Goal: Entertainment & Leisure: Consume media (video, audio)

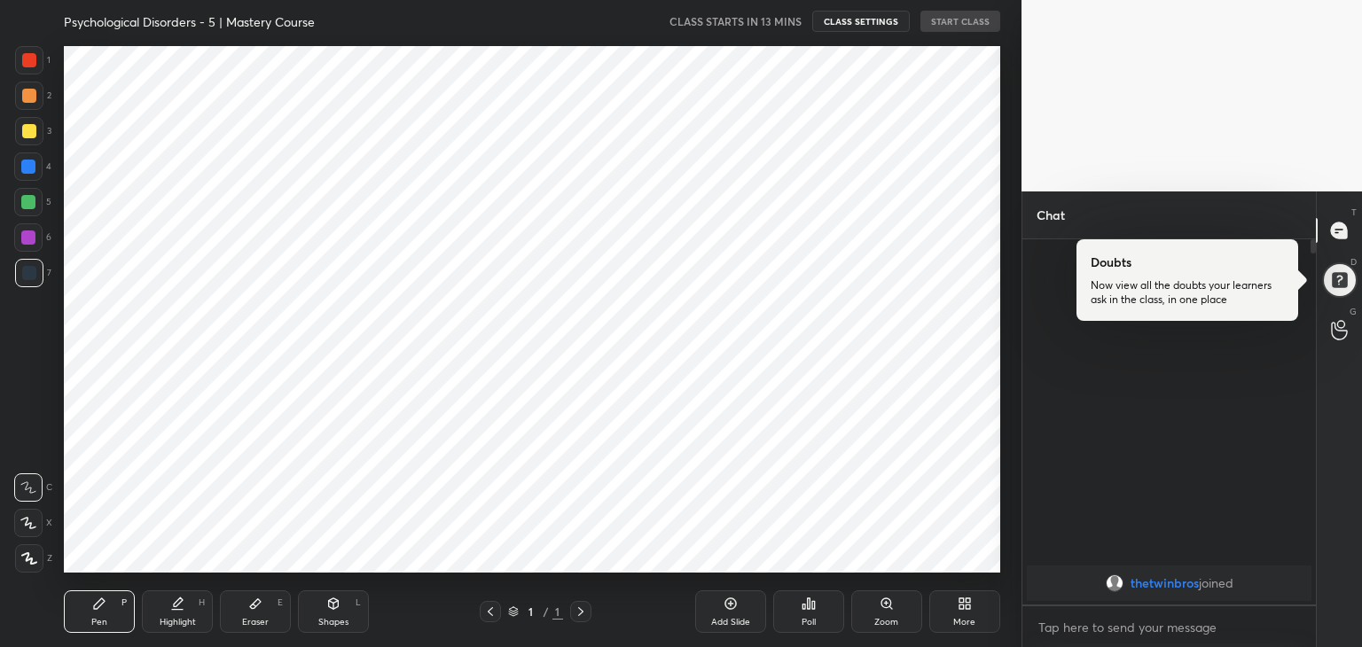
scroll to position [88163, 87747]
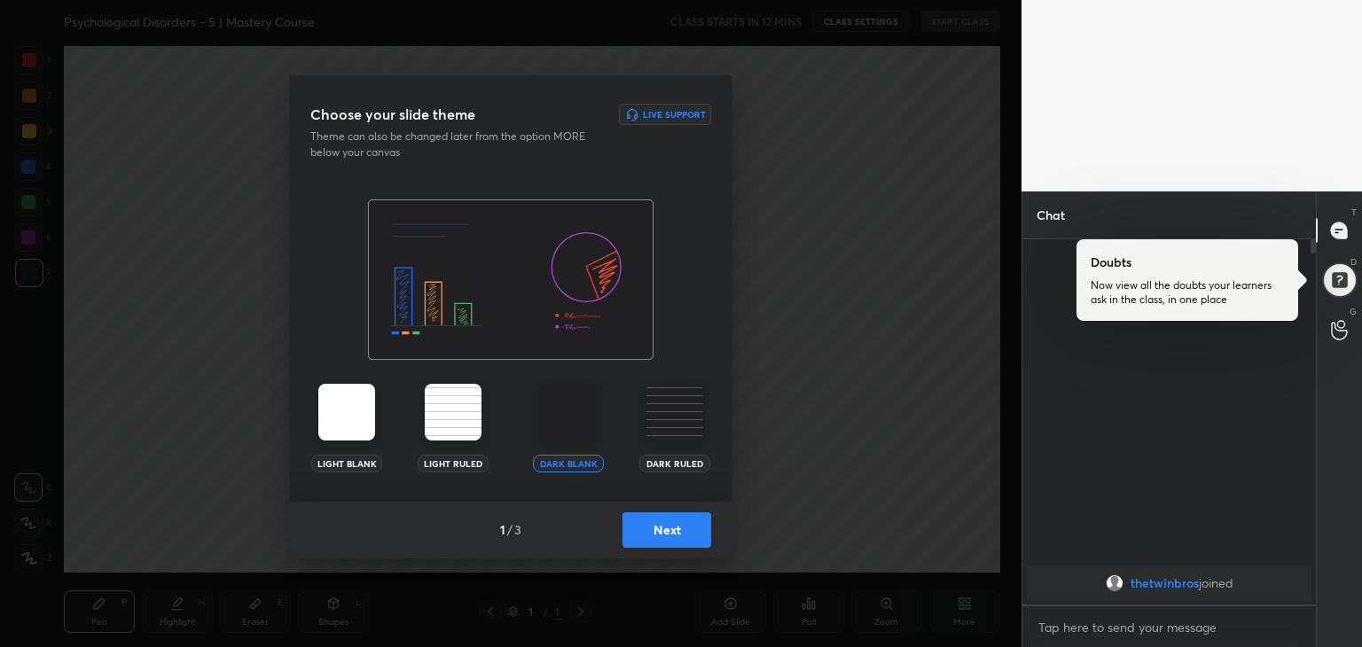
click at [639, 430] on div "Dark Blank Dark Ruled" at bounding box center [621, 428] width 177 height 89
drag, startPoint x: 639, startPoint y: 430, endPoint x: 663, endPoint y: 426, distance: 24.4
click at [663, 426] on div "Dark Blank Dark Ruled" at bounding box center [621, 428] width 177 height 89
click at [663, 426] on img at bounding box center [675, 412] width 57 height 57
click at [681, 526] on button "Next" at bounding box center [667, 530] width 89 height 35
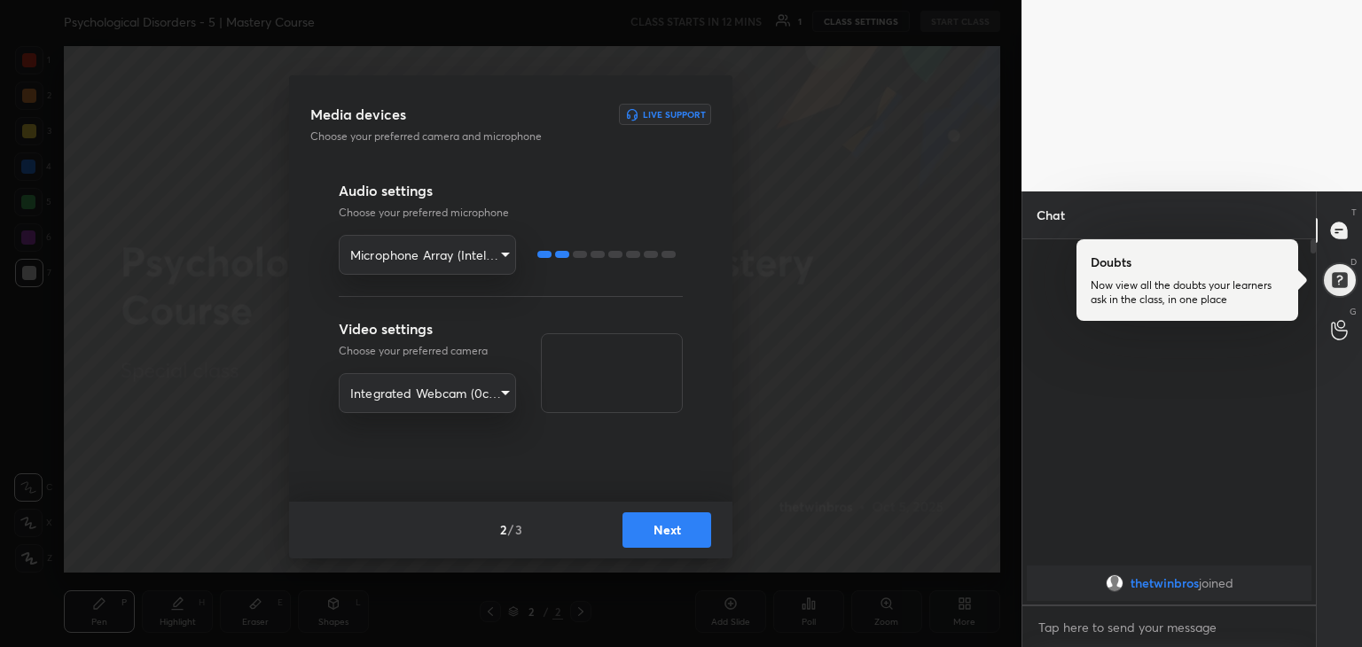
click at [659, 529] on button "Next" at bounding box center [667, 530] width 89 height 35
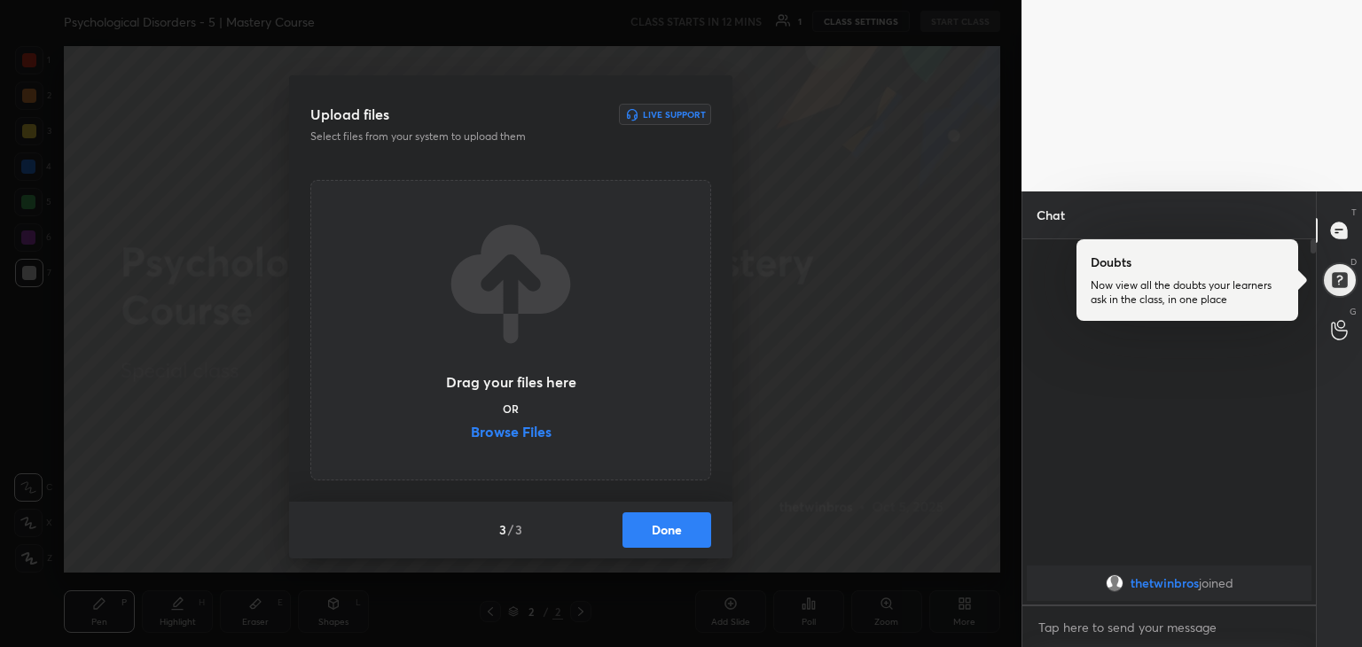
click at [536, 437] on label "Browse Files" at bounding box center [511, 434] width 81 height 19
click at [471, 437] on input "Browse Files" at bounding box center [471, 434] width 0 height 19
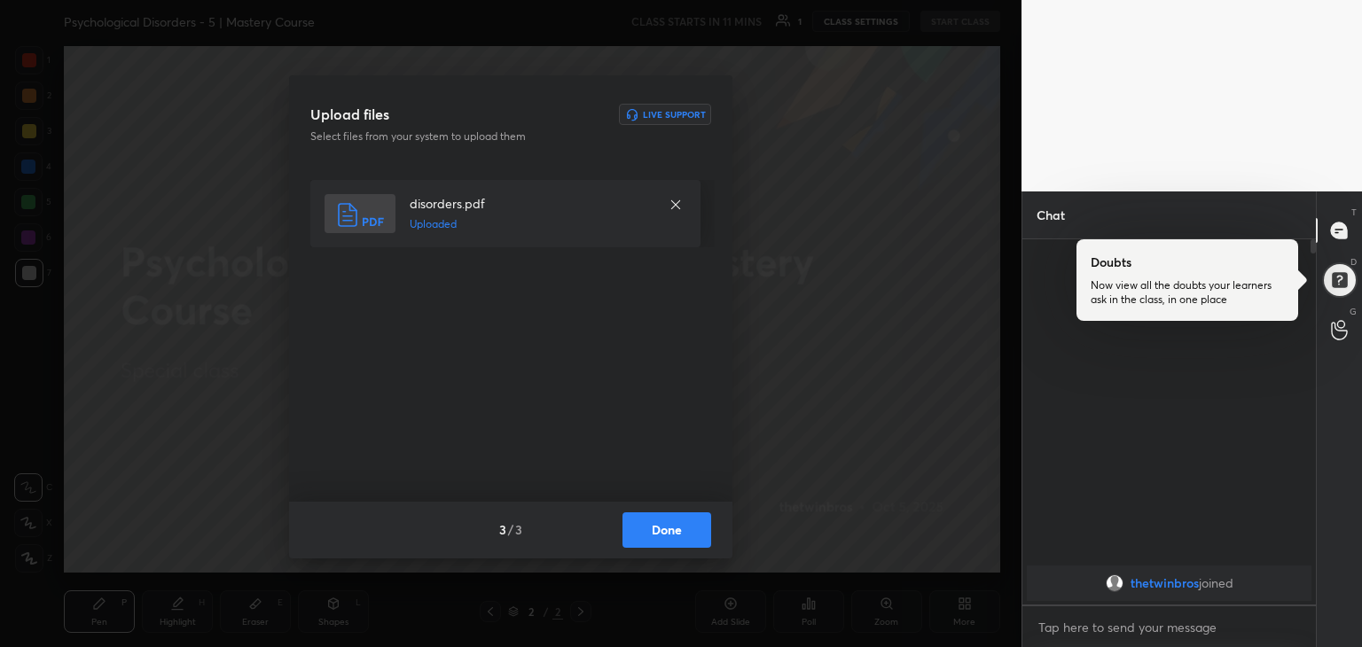
click at [657, 510] on div "3 / 3 Done" at bounding box center [510, 530] width 443 height 57
click at [664, 524] on button "Done" at bounding box center [667, 530] width 89 height 35
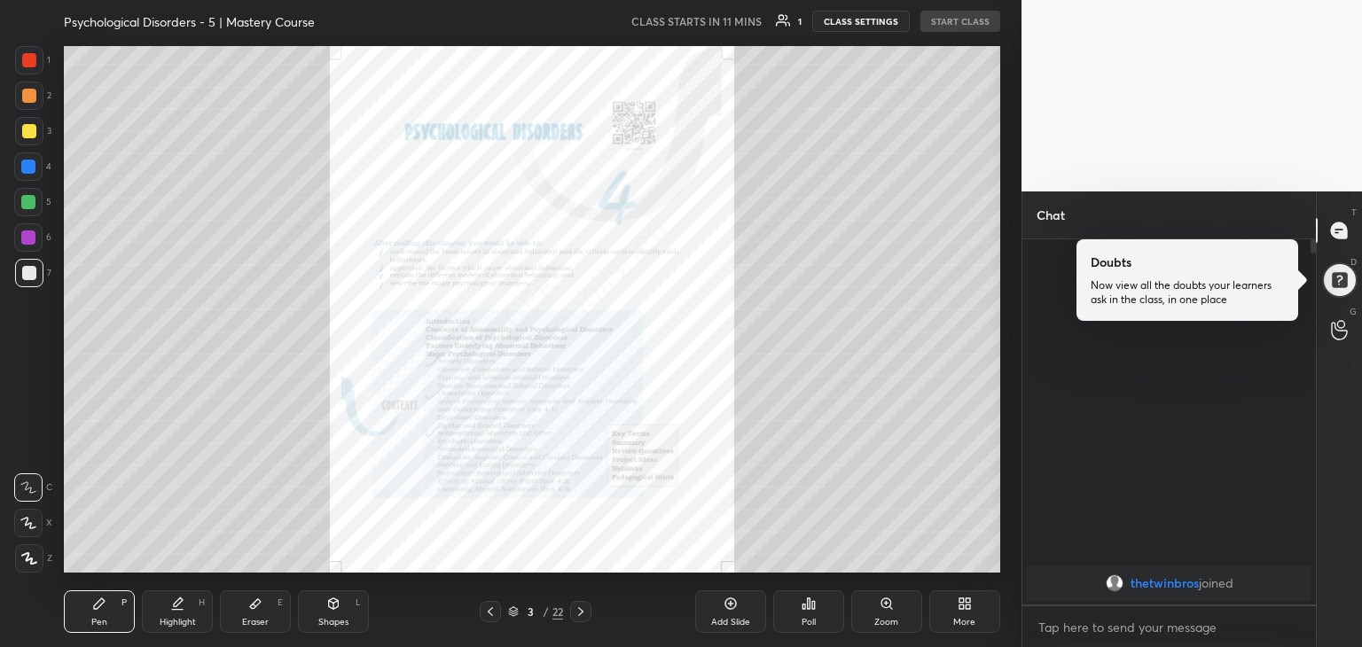
click at [584, 616] on icon at bounding box center [581, 612] width 14 height 14
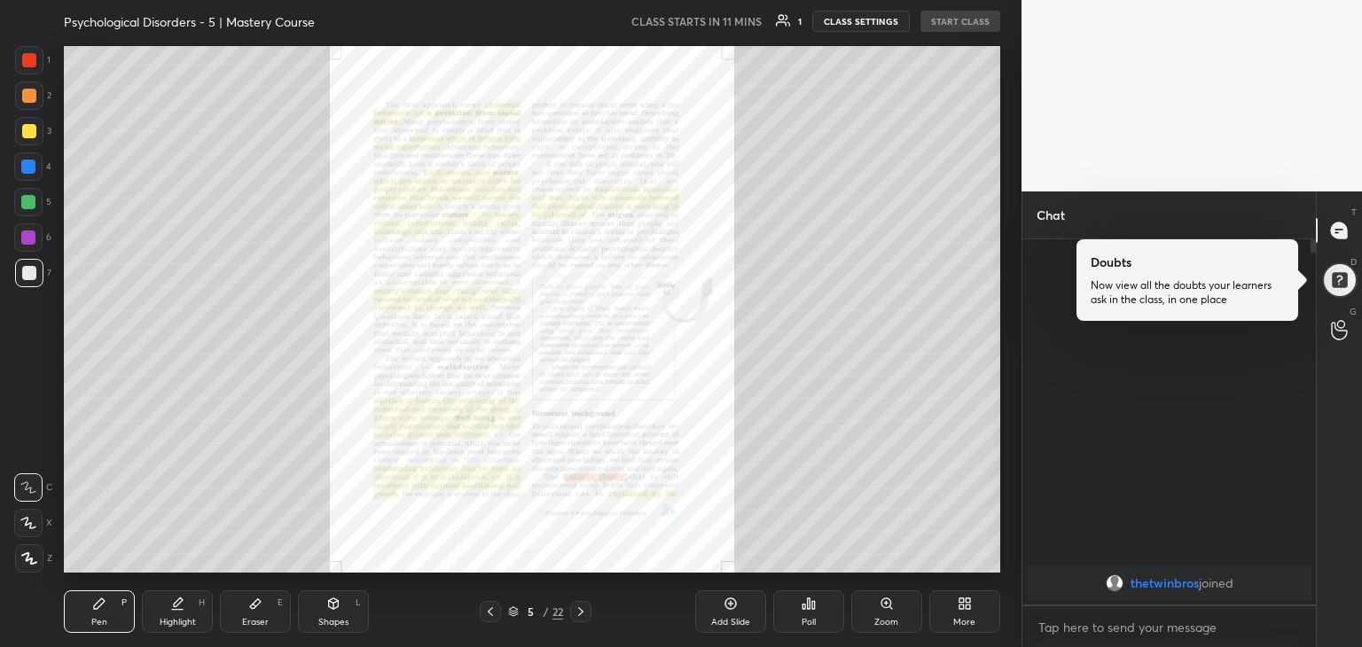
click at [584, 616] on icon at bounding box center [581, 612] width 14 height 14
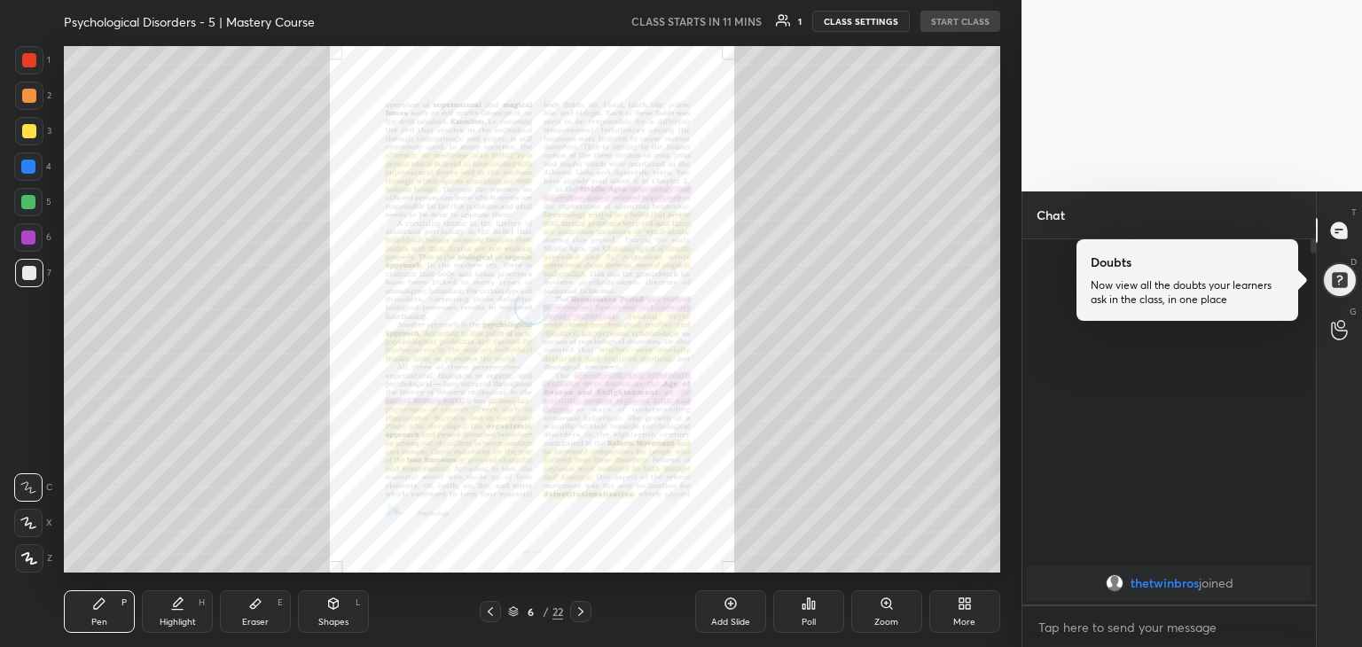
click at [584, 616] on icon at bounding box center [581, 612] width 14 height 14
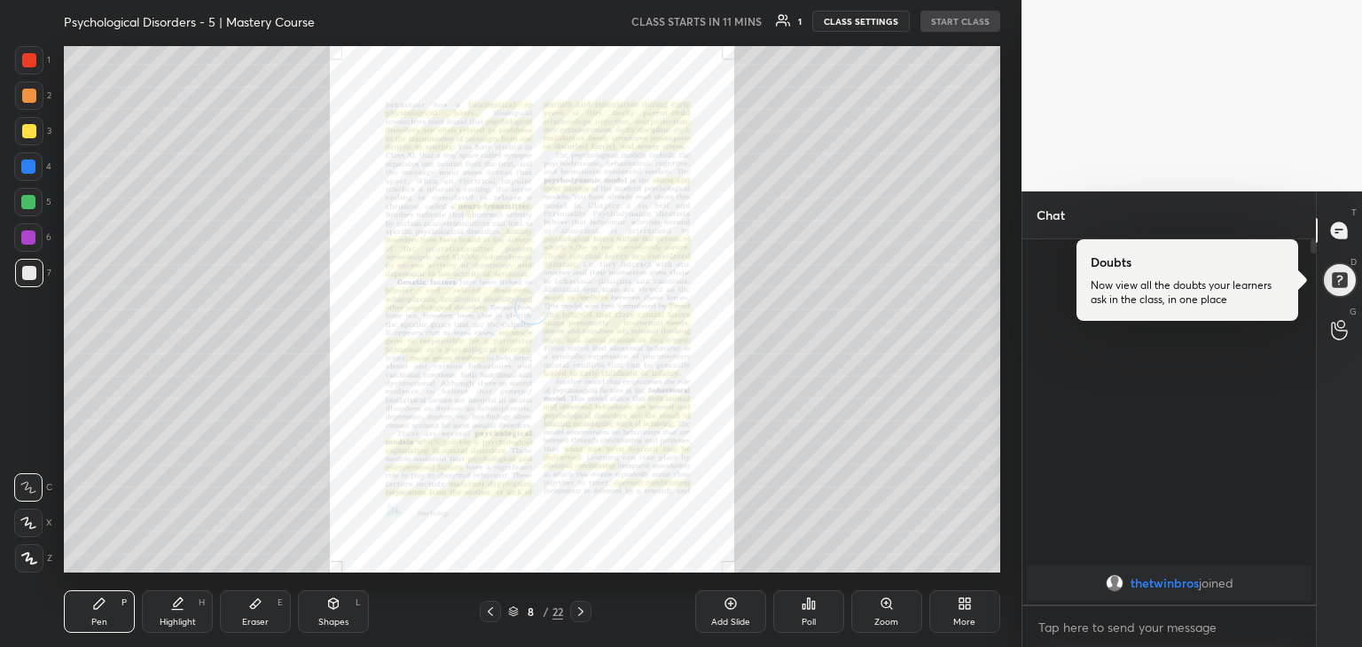
click at [584, 616] on icon at bounding box center [581, 612] width 14 height 14
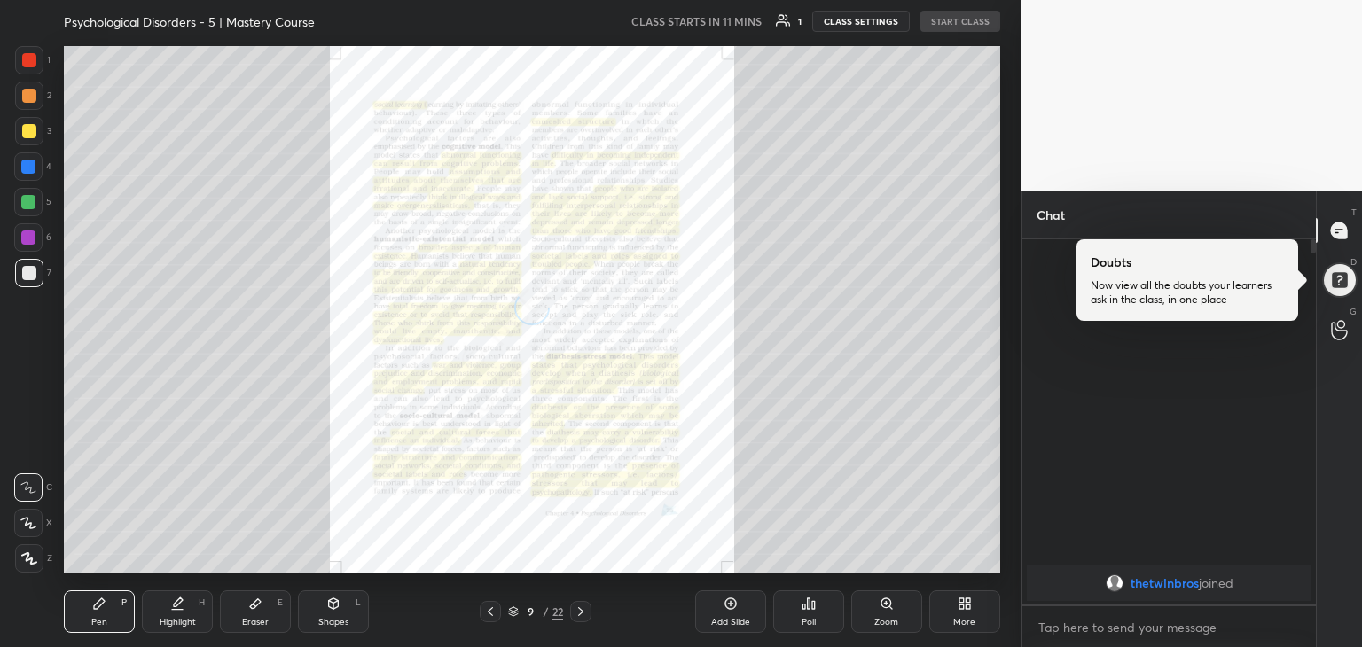
click at [584, 616] on icon at bounding box center [581, 612] width 14 height 14
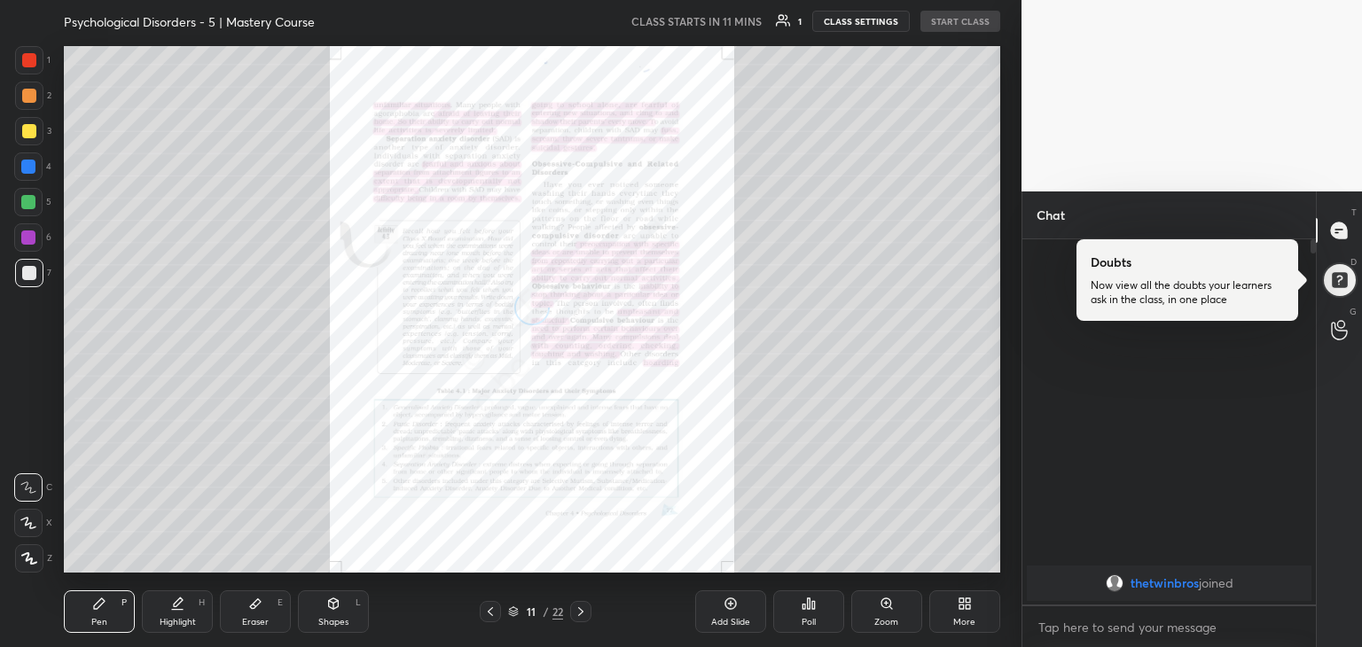
click at [584, 616] on icon at bounding box center [581, 612] width 14 height 14
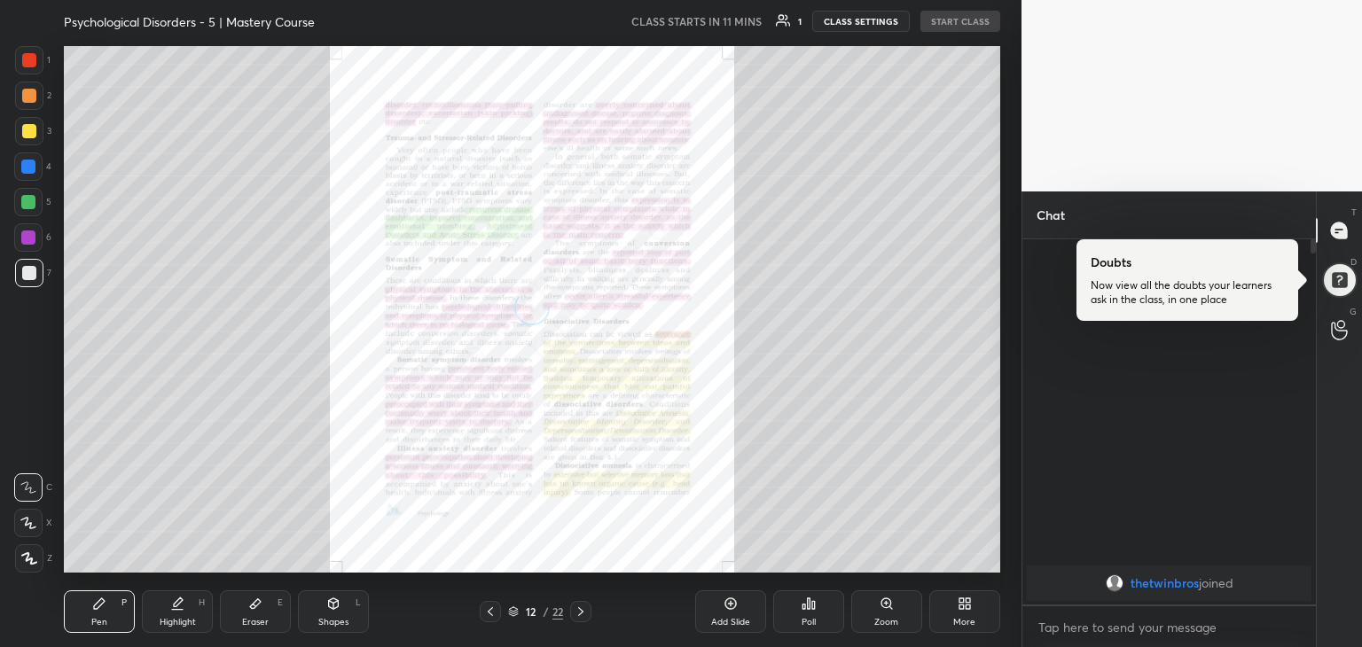
click at [584, 616] on icon at bounding box center [581, 612] width 14 height 14
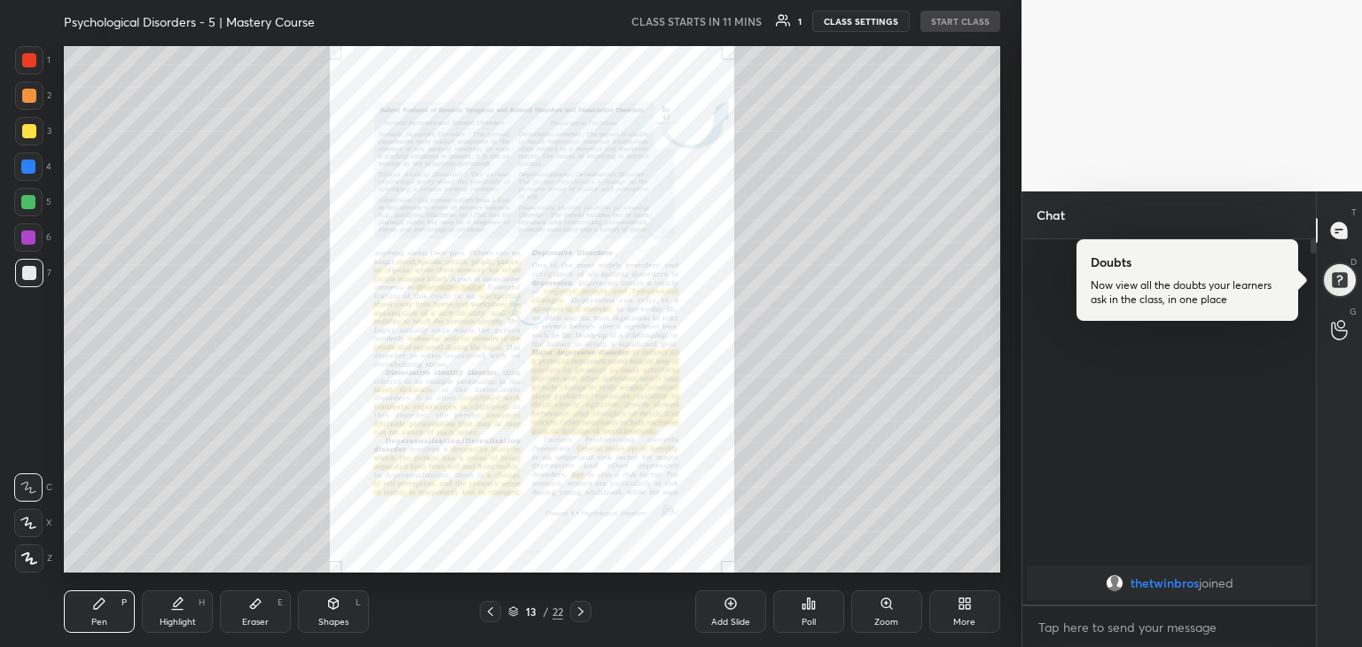
click at [584, 616] on icon at bounding box center [581, 612] width 14 height 14
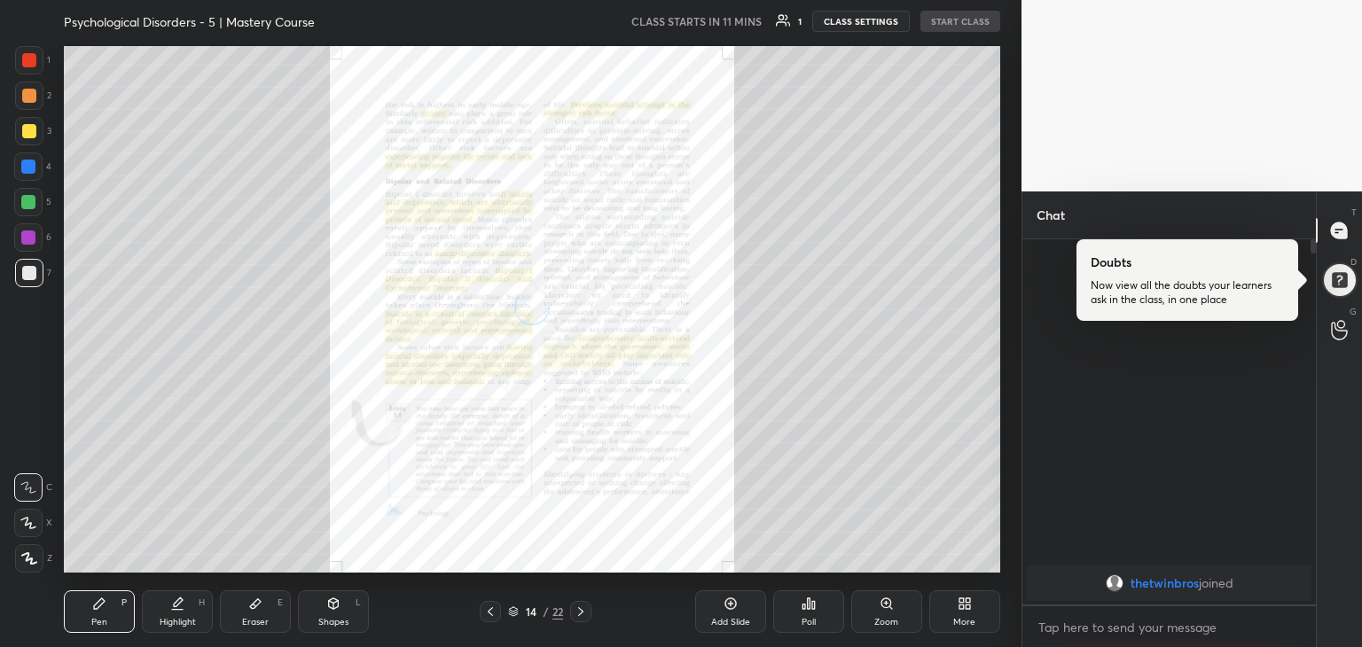
click at [584, 616] on icon at bounding box center [581, 612] width 14 height 14
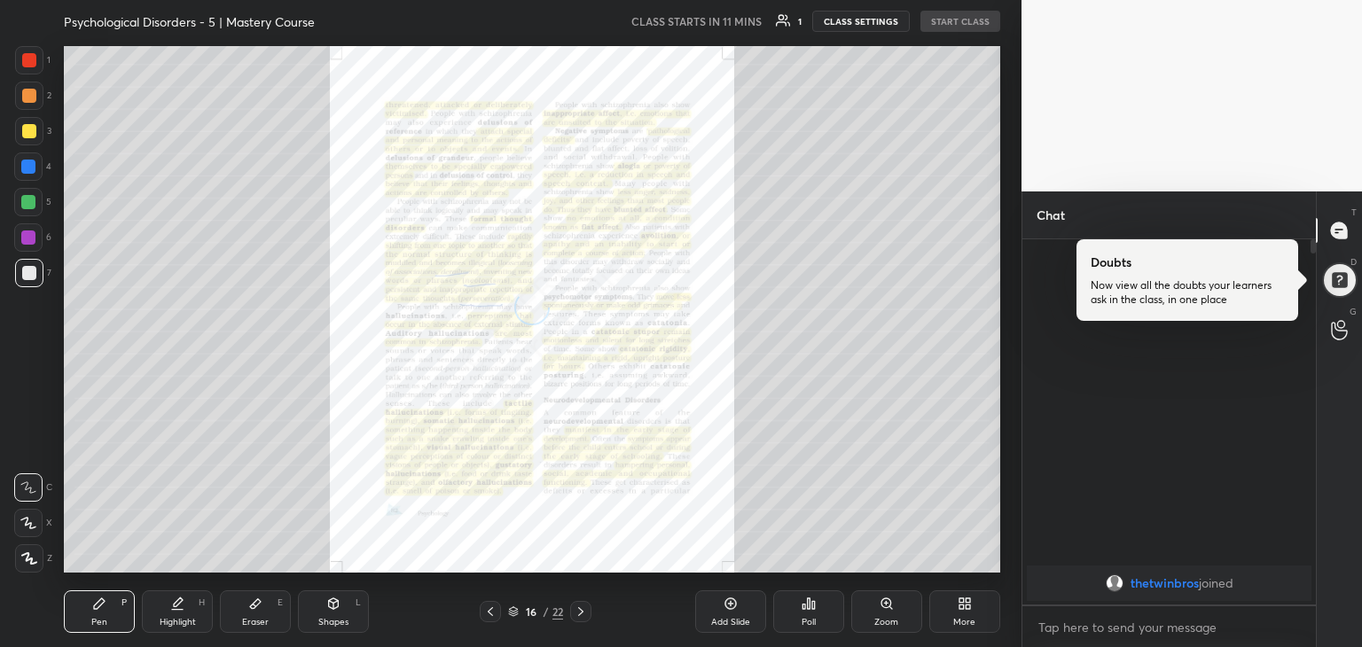
click at [584, 616] on icon at bounding box center [581, 612] width 14 height 14
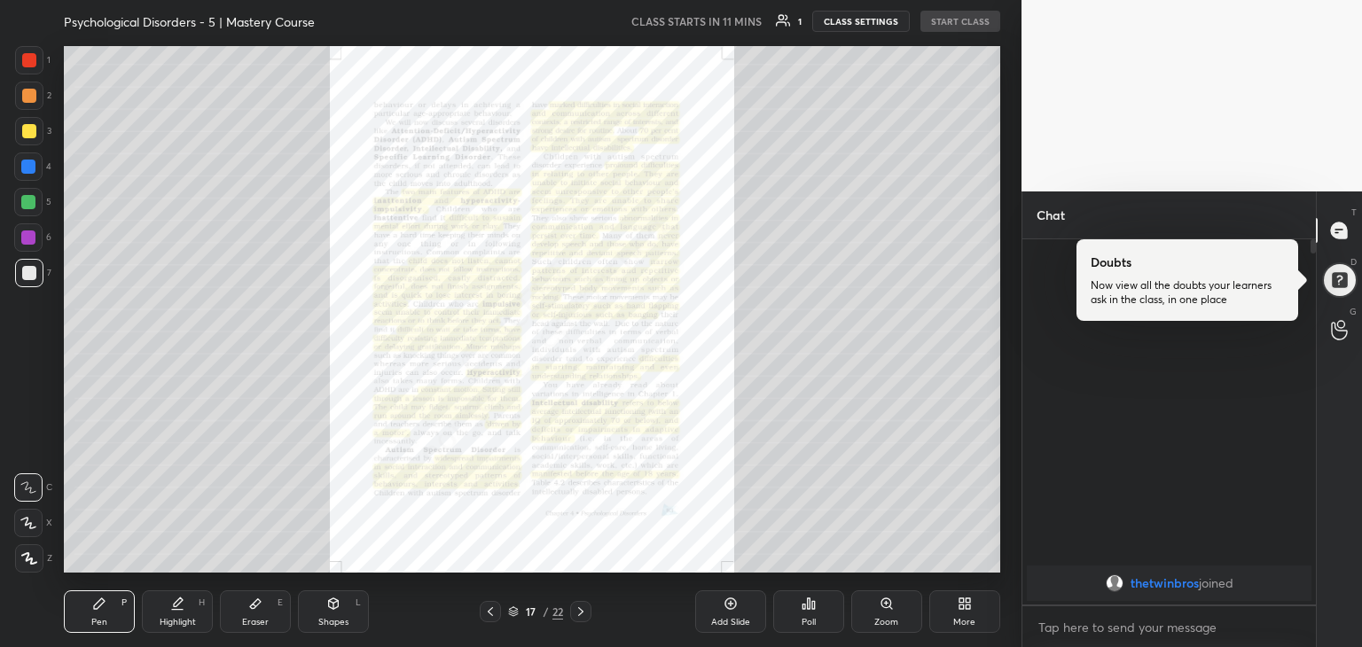
click at [579, 618] on icon at bounding box center [581, 612] width 14 height 14
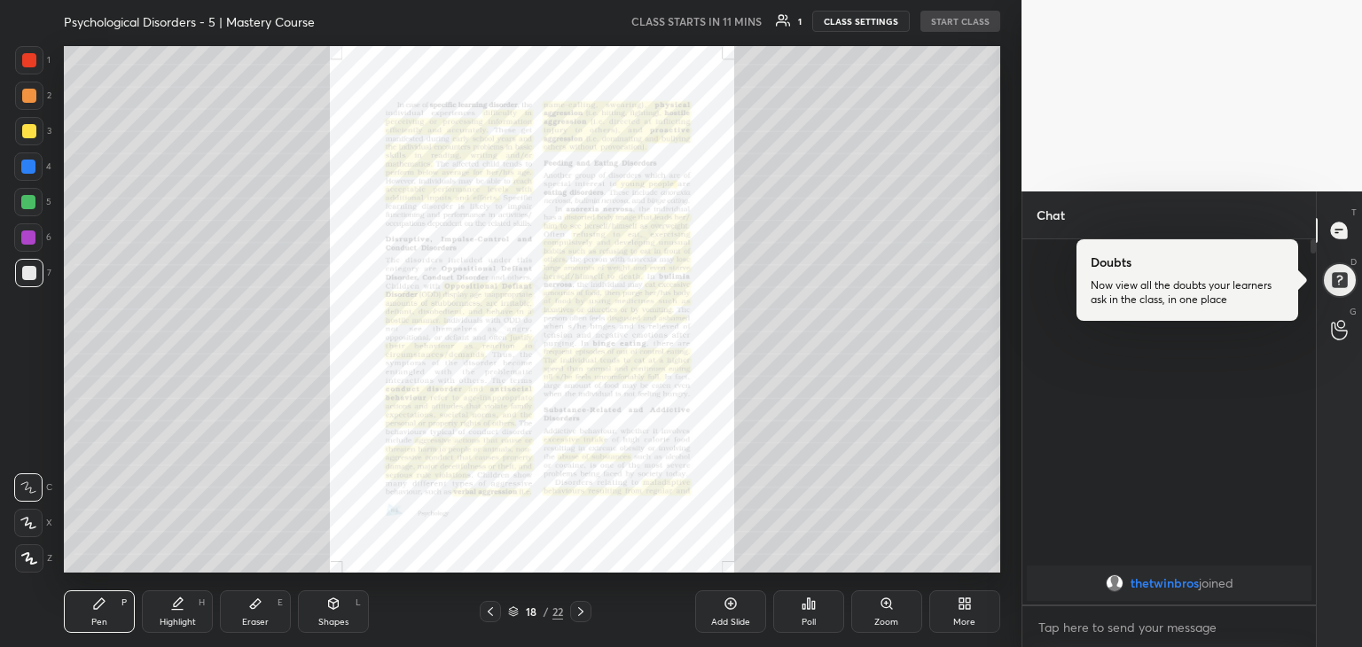
click at [872, 592] on div "Zoom" at bounding box center [887, 612] width 71 height 43
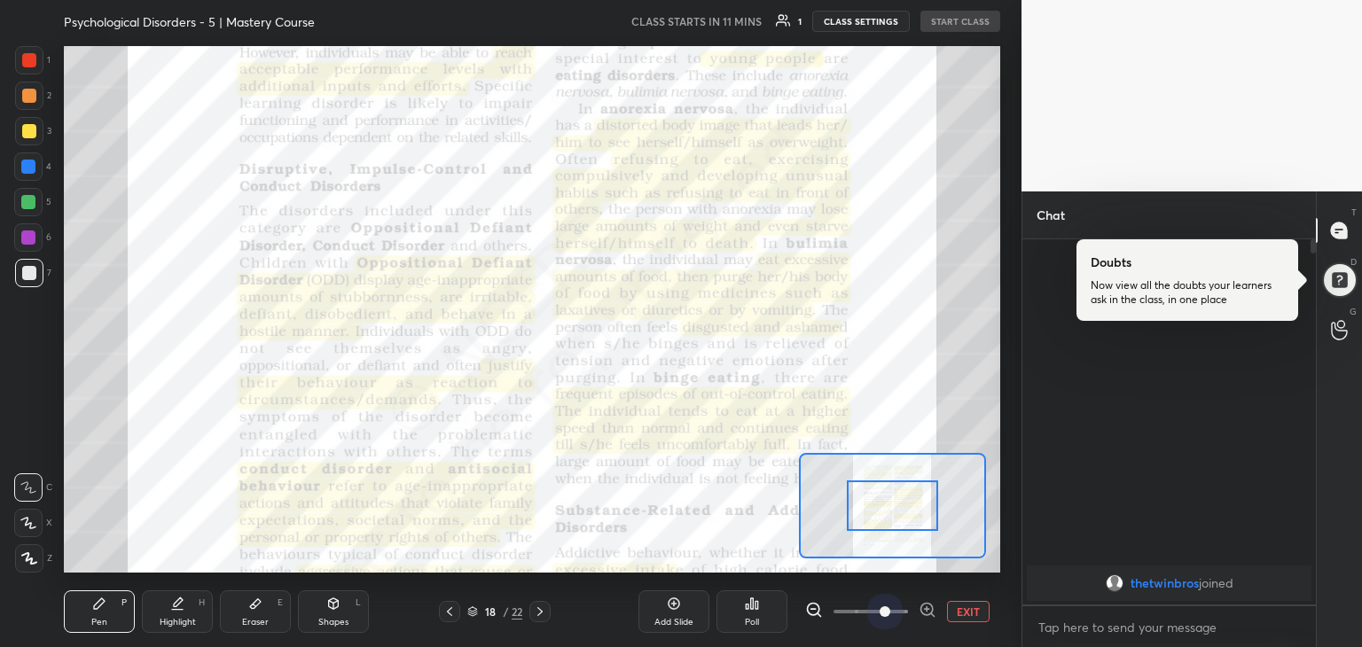
drag, startPoint x: 889, startPoint y: 618, endPoint x: 882, endPoint y: 481, distance: 137.7
click at [882, 481] on div "Psychological Disorders - 5 | Mastery Course CLASS STARTS IN 11 MINS 1 CLASS SE…" at bounding box center [532, 323] width 951 height 647
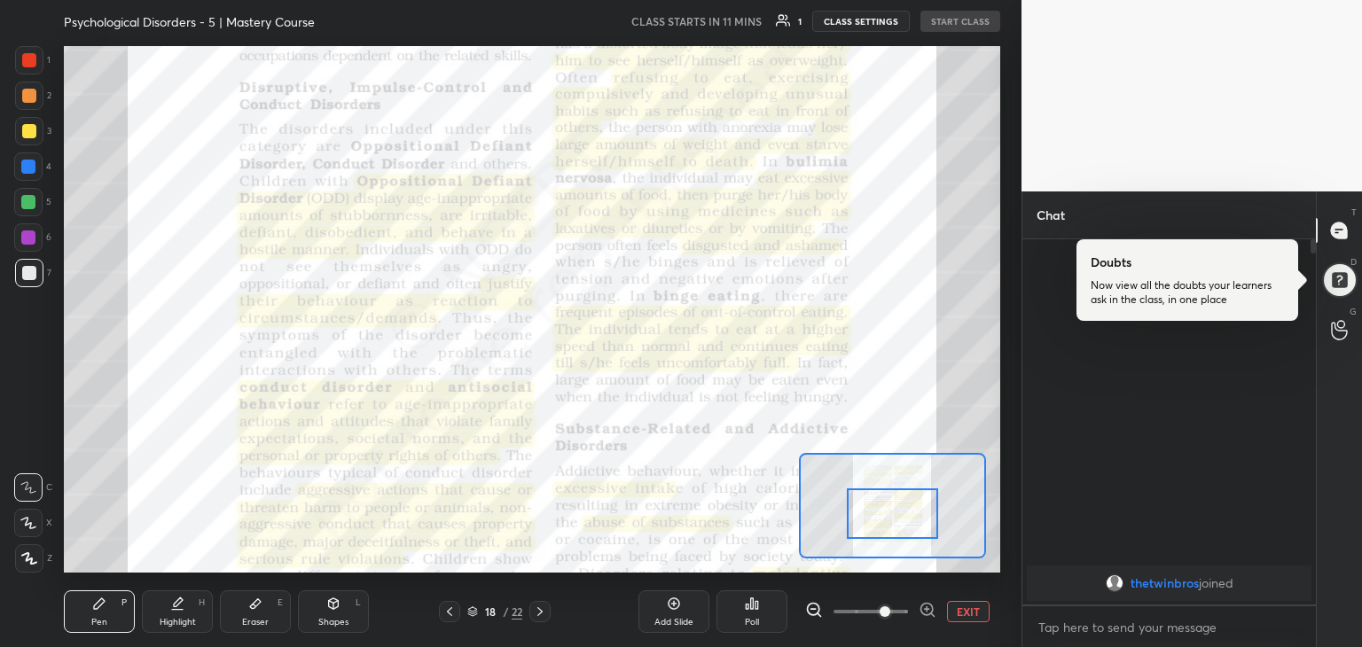
click at [882, 489] on div at bounding box center [893, 514] width 92 height 51
click at [24, 55] on div at bounding box center [29, 60] width 14 height 14
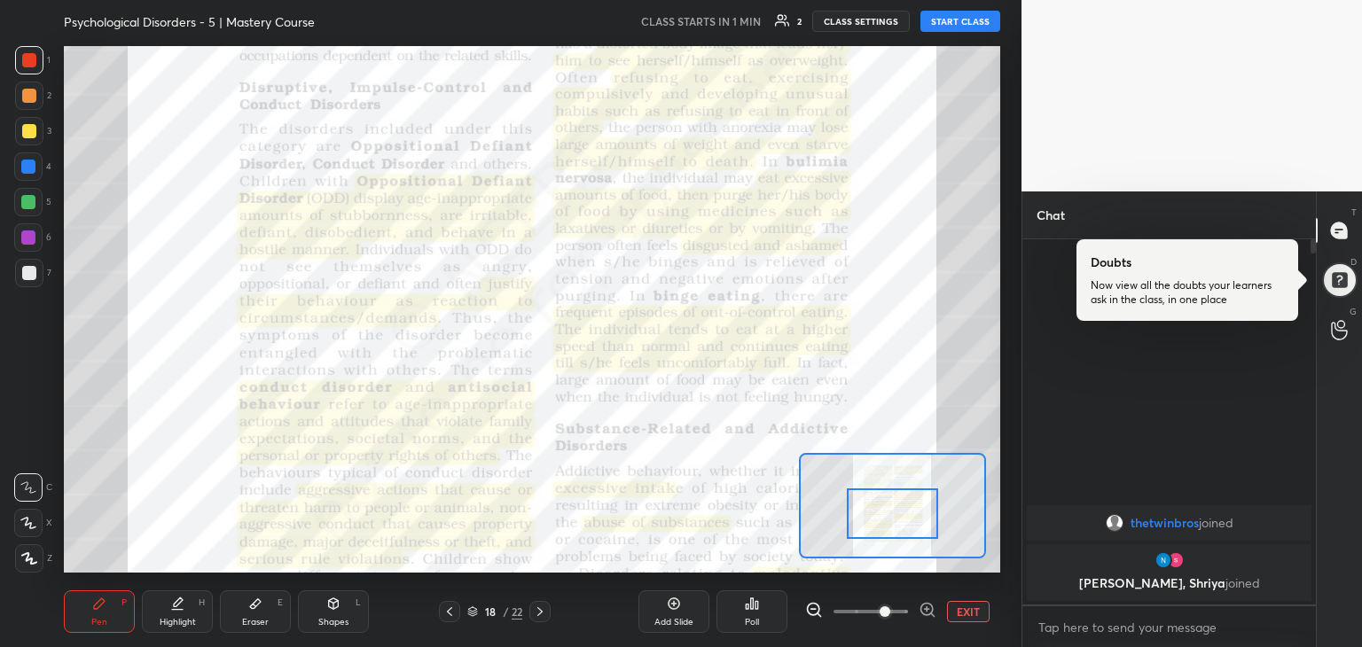
click at [990, 26] on button "START CLASS" at bounding box center [961, 21] width 80 height 21
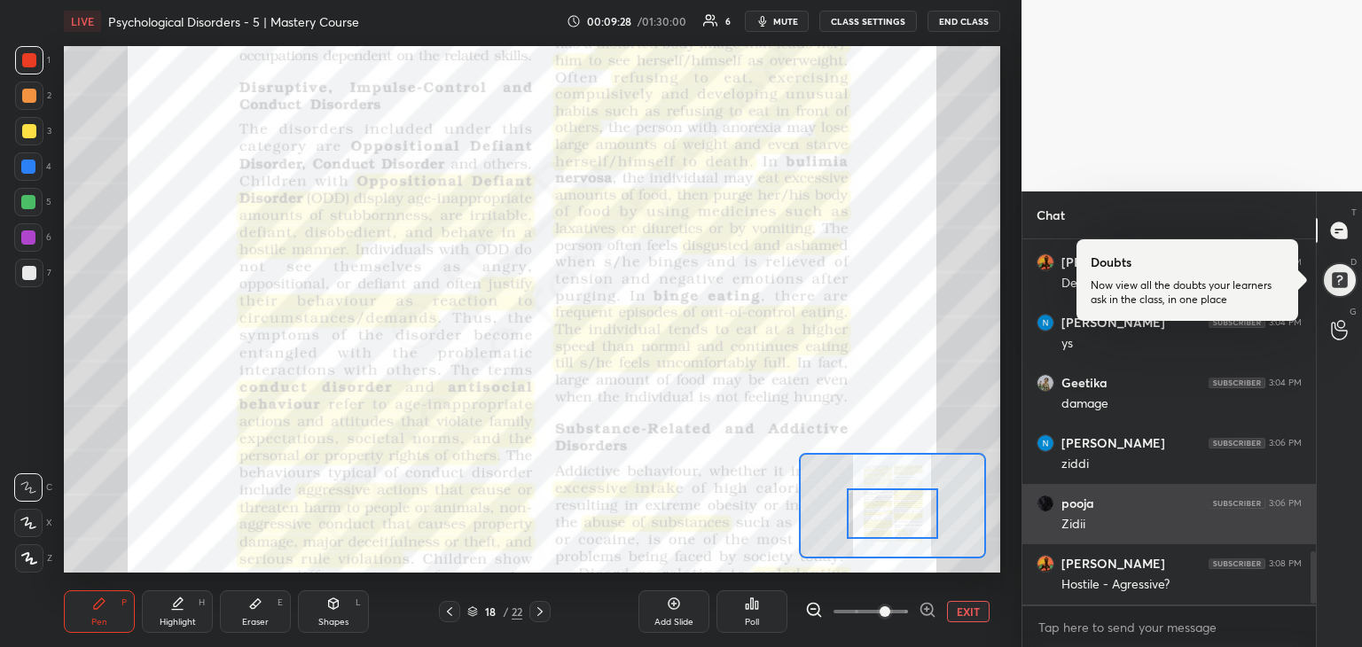
scroll to position [2221, 0]
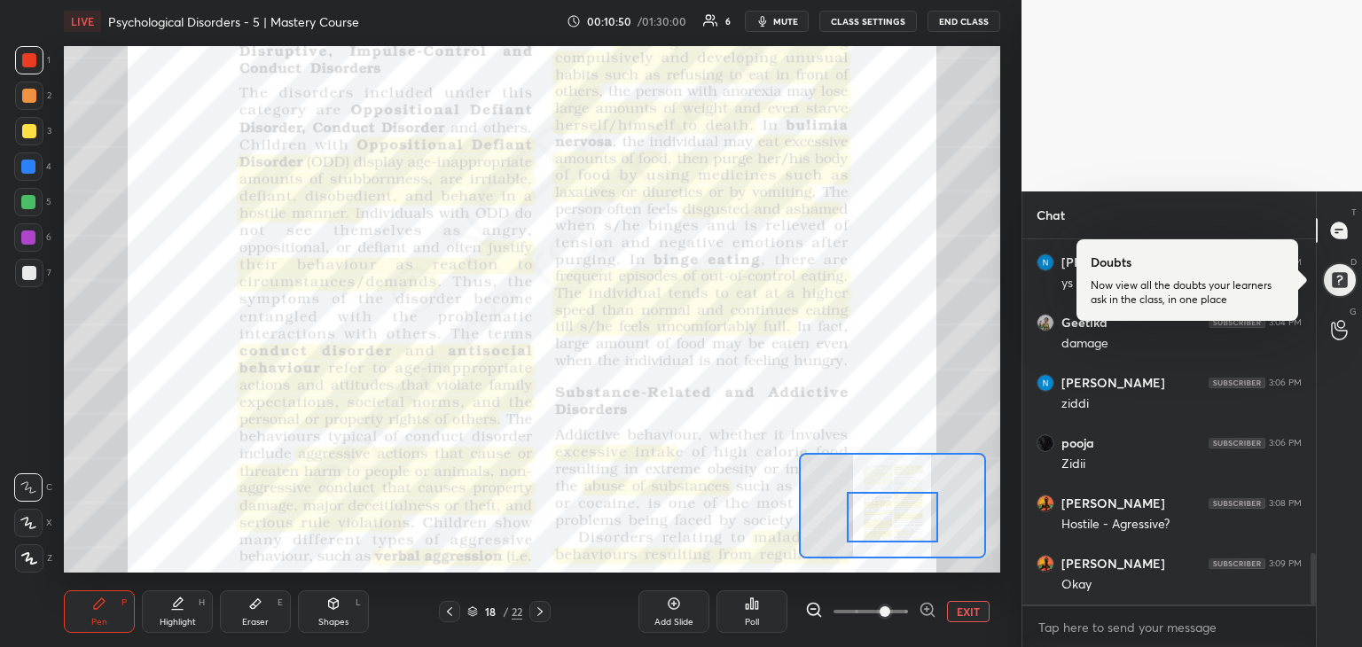
click at [938, 519] on div at bounding box center [893, 517] width 92 height 51
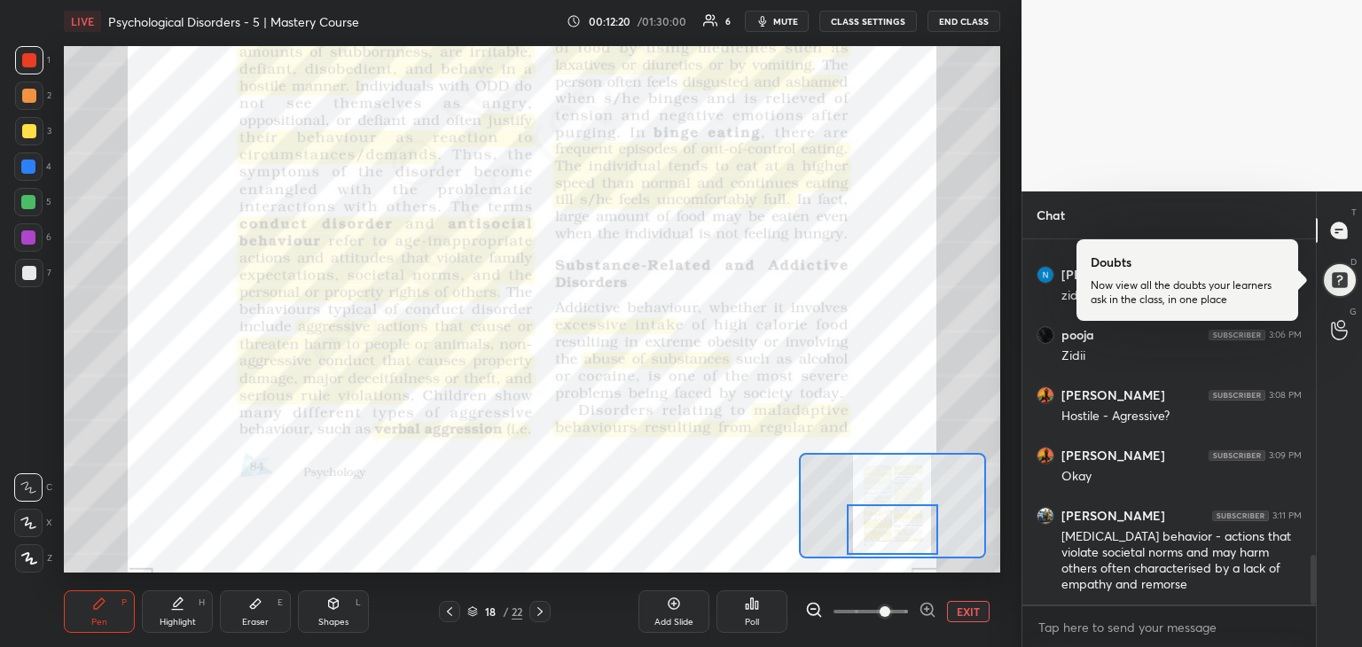
drag, startPoint x: 889, startPoint y: 525, endPoint x: 889, endPoint y: 538, distance: 12.4
click at [889, 538] on div at bounding box center [893, 530] width 92 height 51
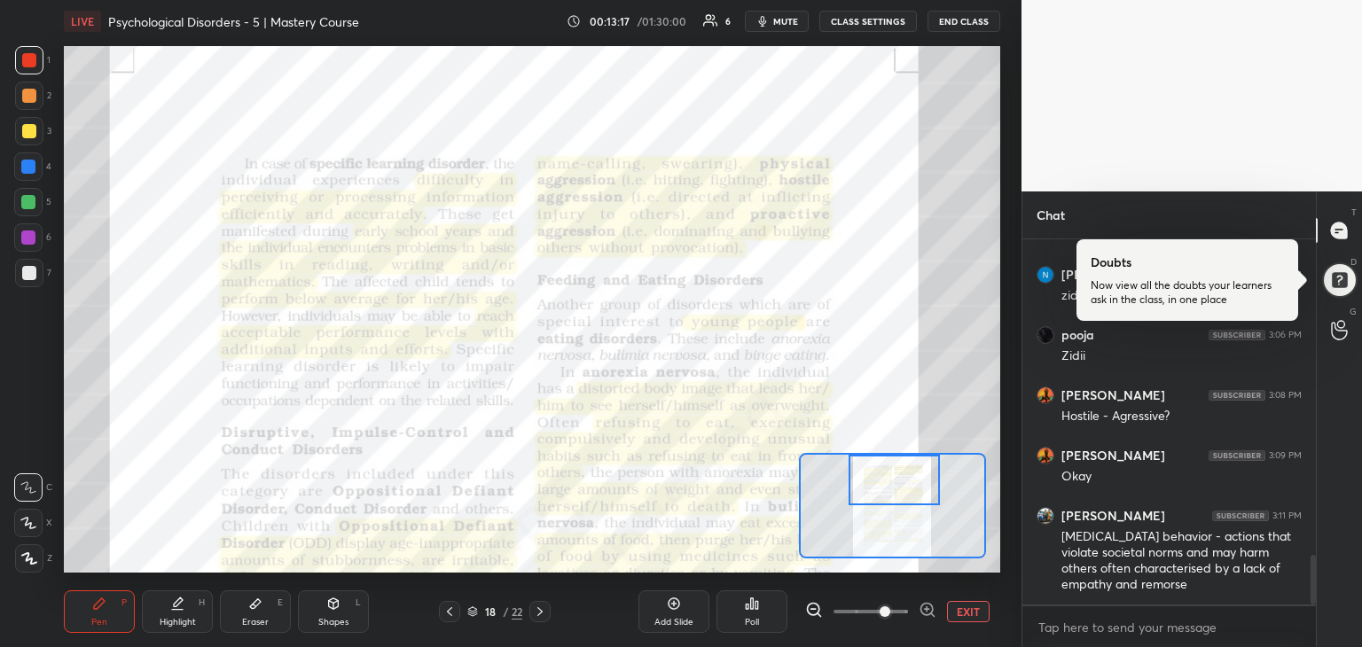
drag, startPoint x: 898, startPoint y: 528, endPoint x: 899, endPoint y: 477, distance: 50.6
click at [899, 477] on div at bounding box center [895, 480] width 92 height 51
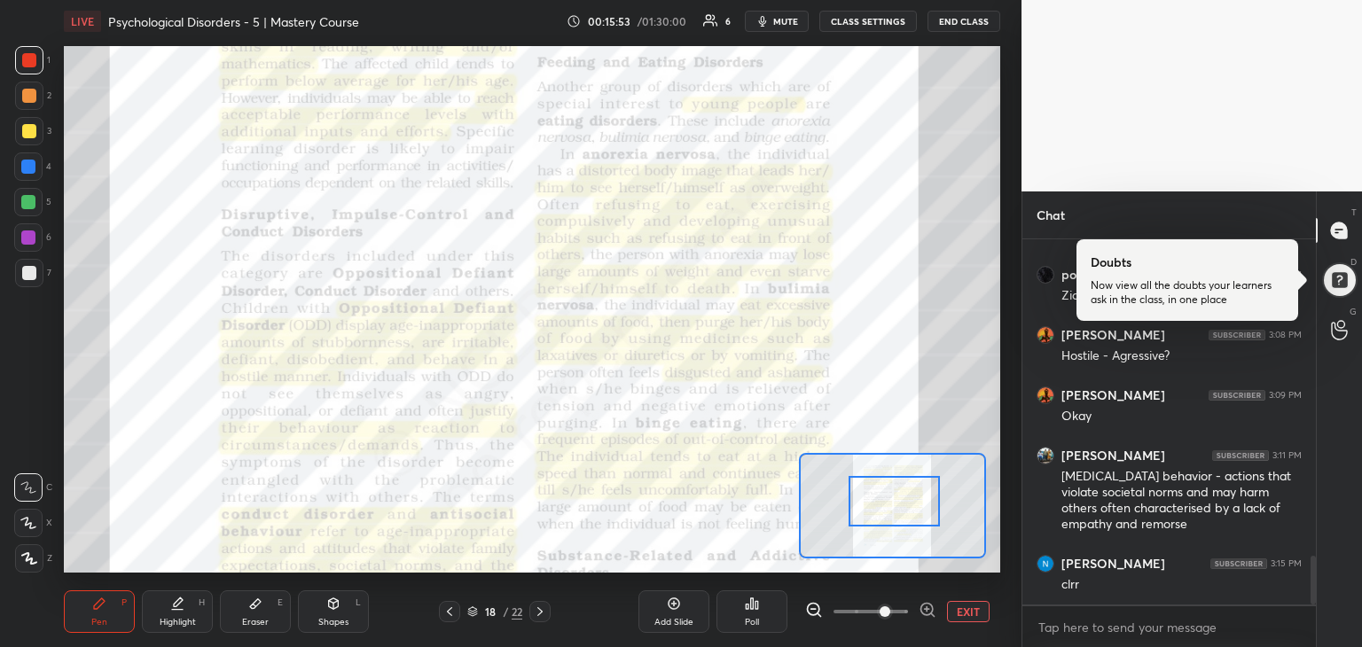
drag, startPoint x: 880, startPoint y: 466, endPoint x: 880, endPoint y: 487, distance: 21.3
click at [880, 487] on div at bounding box center [895, 501] width 92 height 51
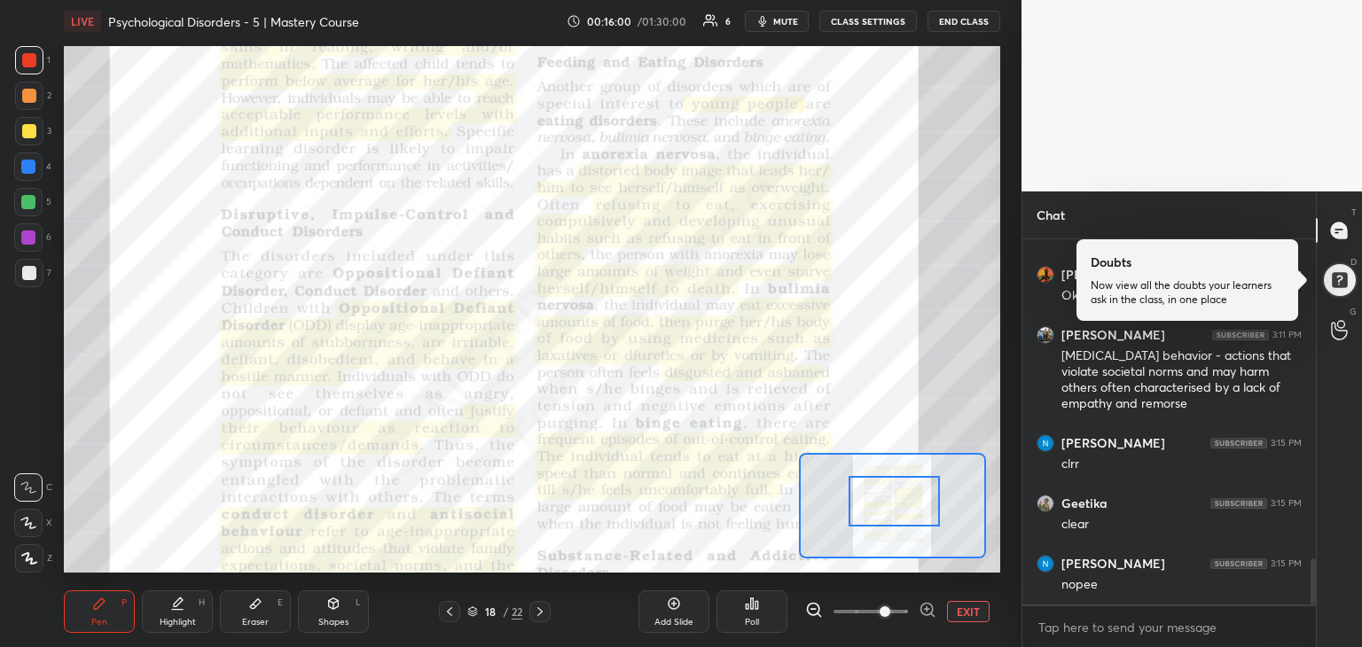
scroll to position [2570, 0]
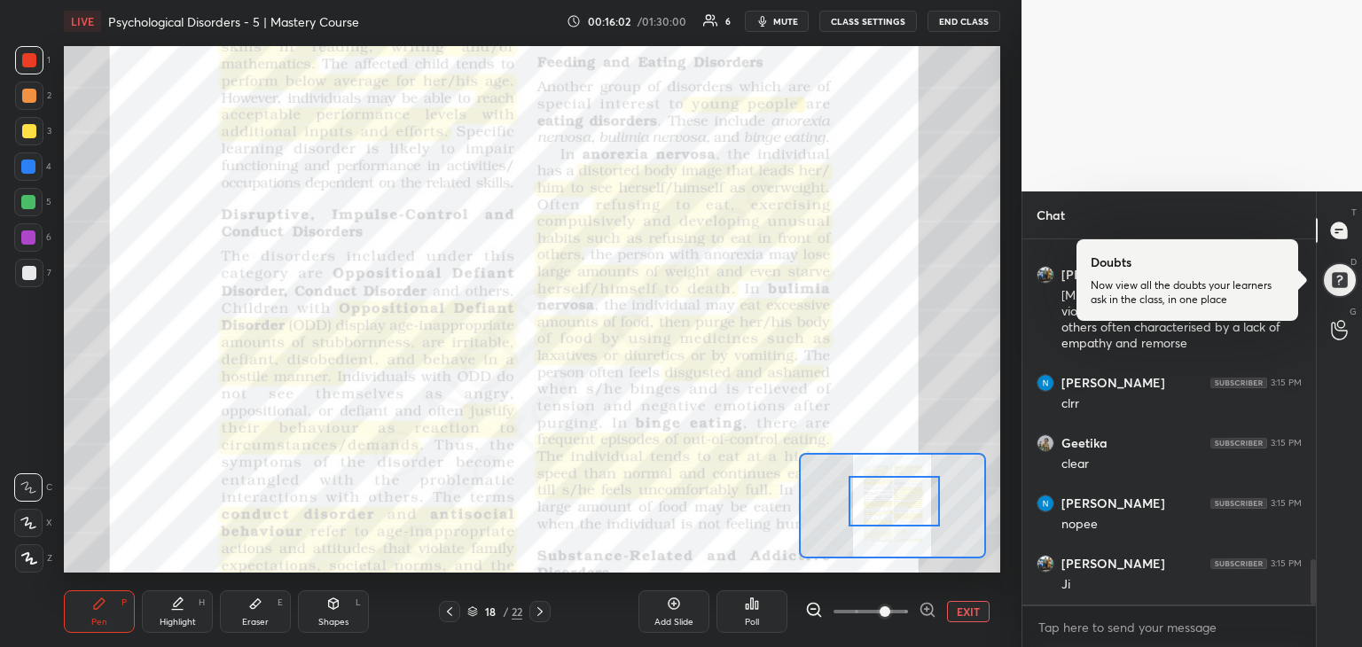
click at [923, 506] on div at bounding box center [895, 501] width 92 height 51
click at [921, 509] on div at bounding box center [895, 501] width 92 height 51
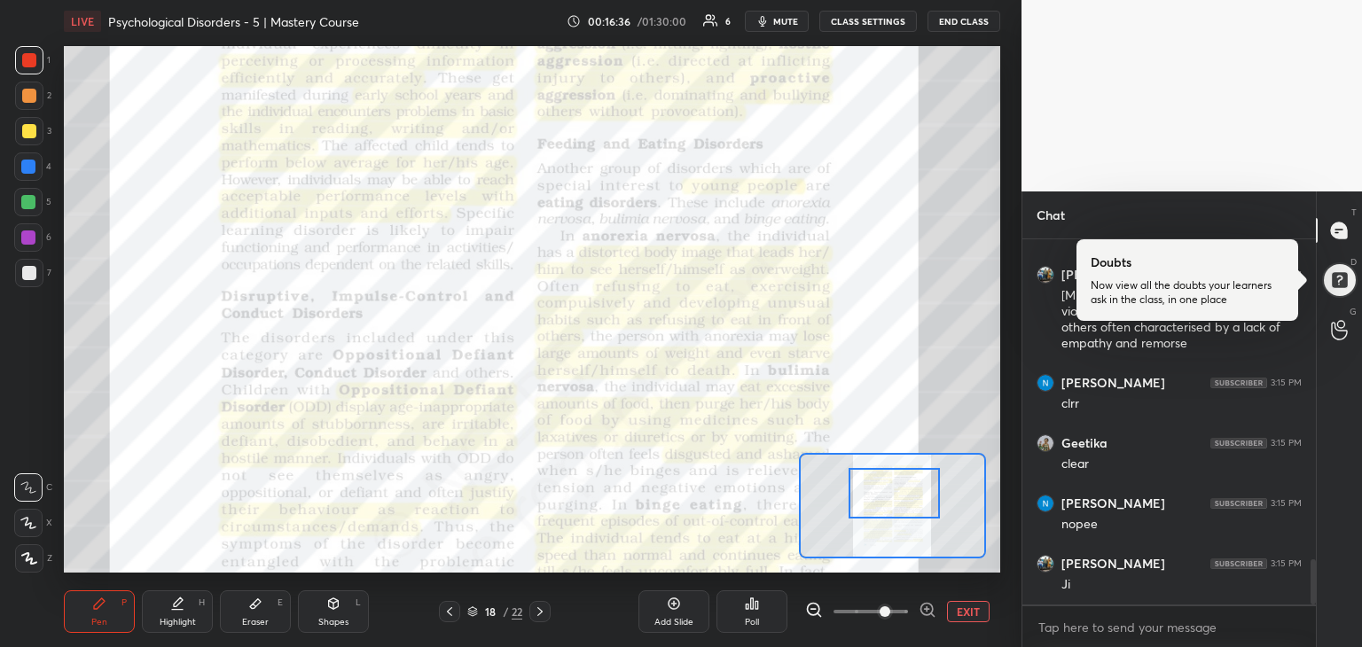
drag, startPoint x: 877, startPoint y: 504, endPoint x: 880, endPoint y: 494, distance: 10.1
click at [880, 494] on div at bounding box center [895, 493] width 92 height 51
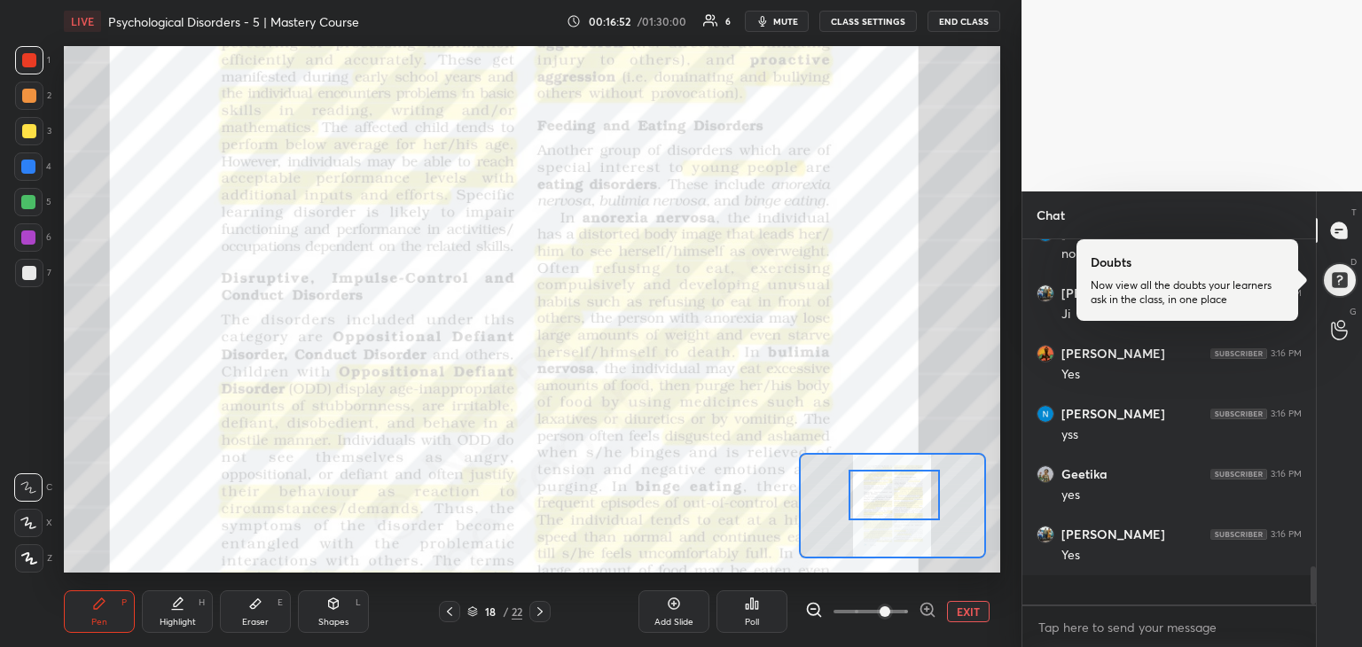
scroll to position [2812, 0]
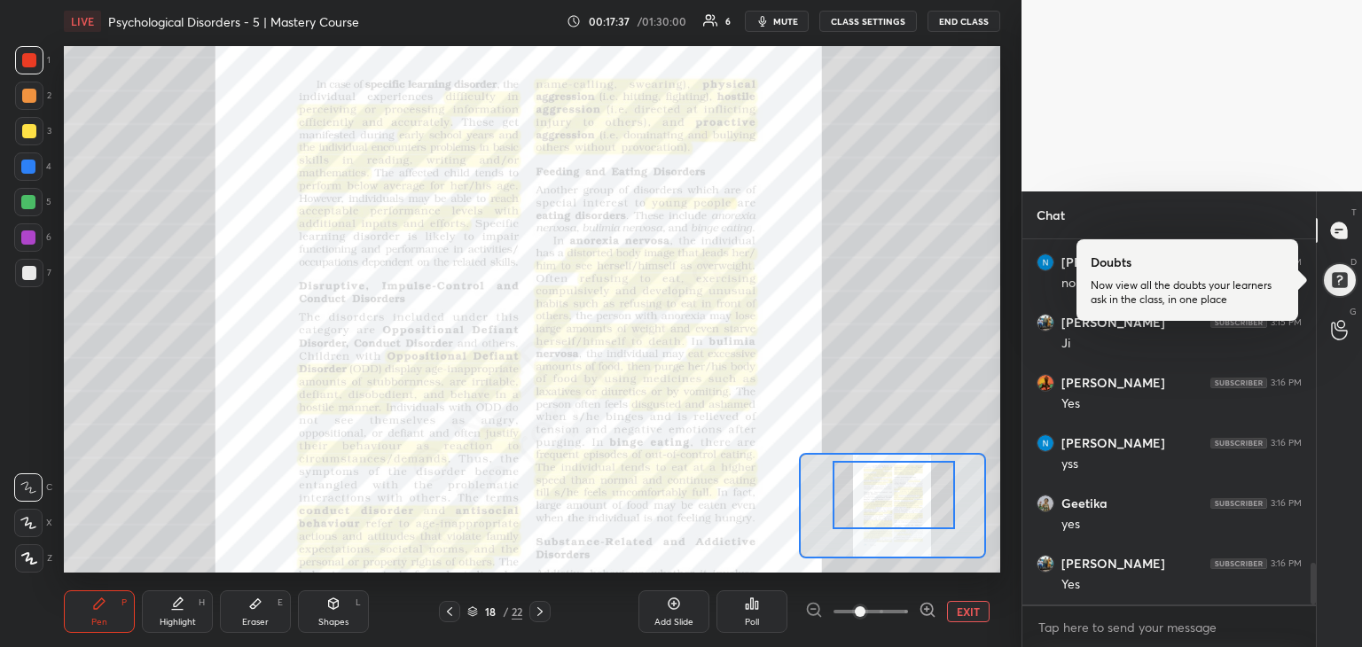
click at [866, 613] on span at bounding box center [860, 612] width 11 height 11
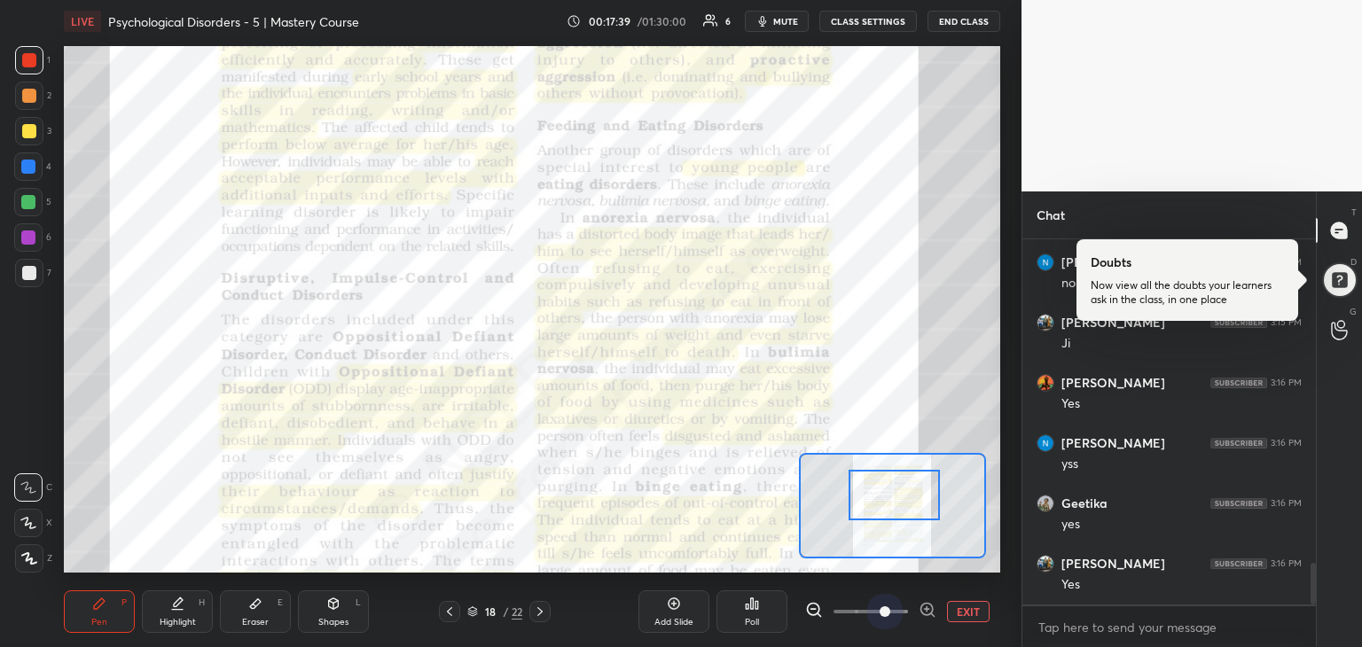
click at [880, 609] on span at bounding box center [871, 612] width 75 height 27
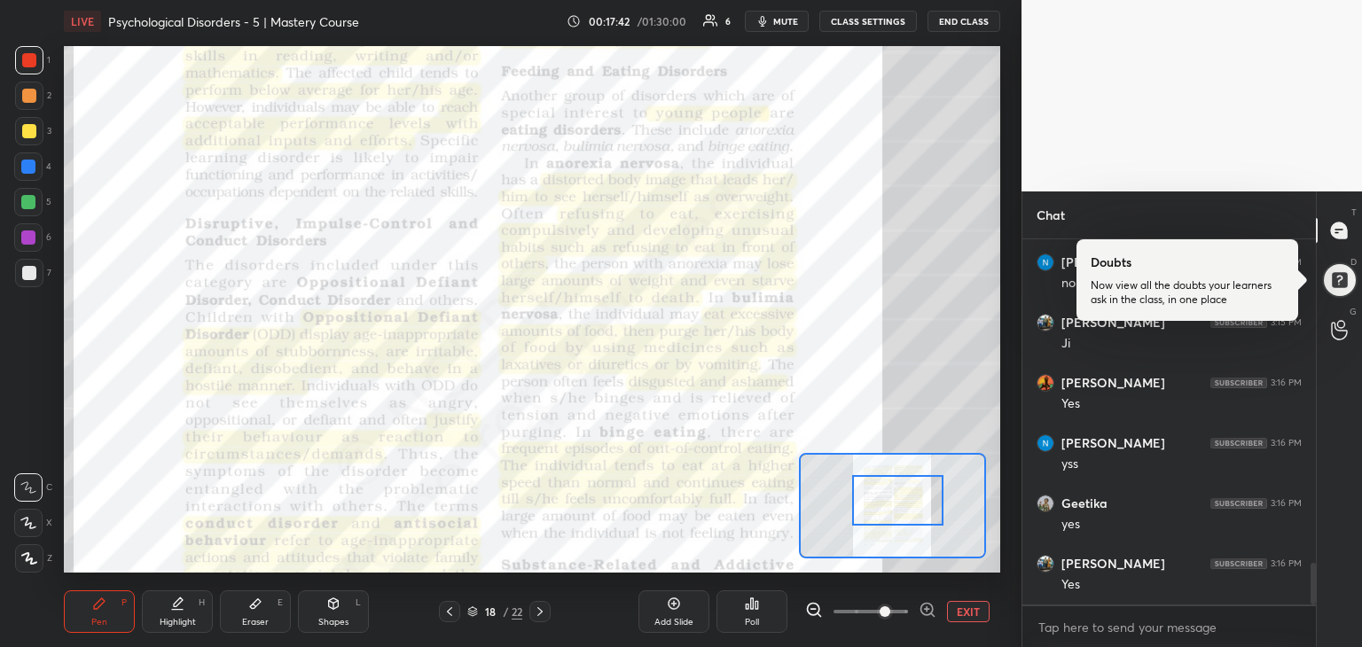
click at [883, 500] on div at bounding box center [898, 500] width 92 height 51
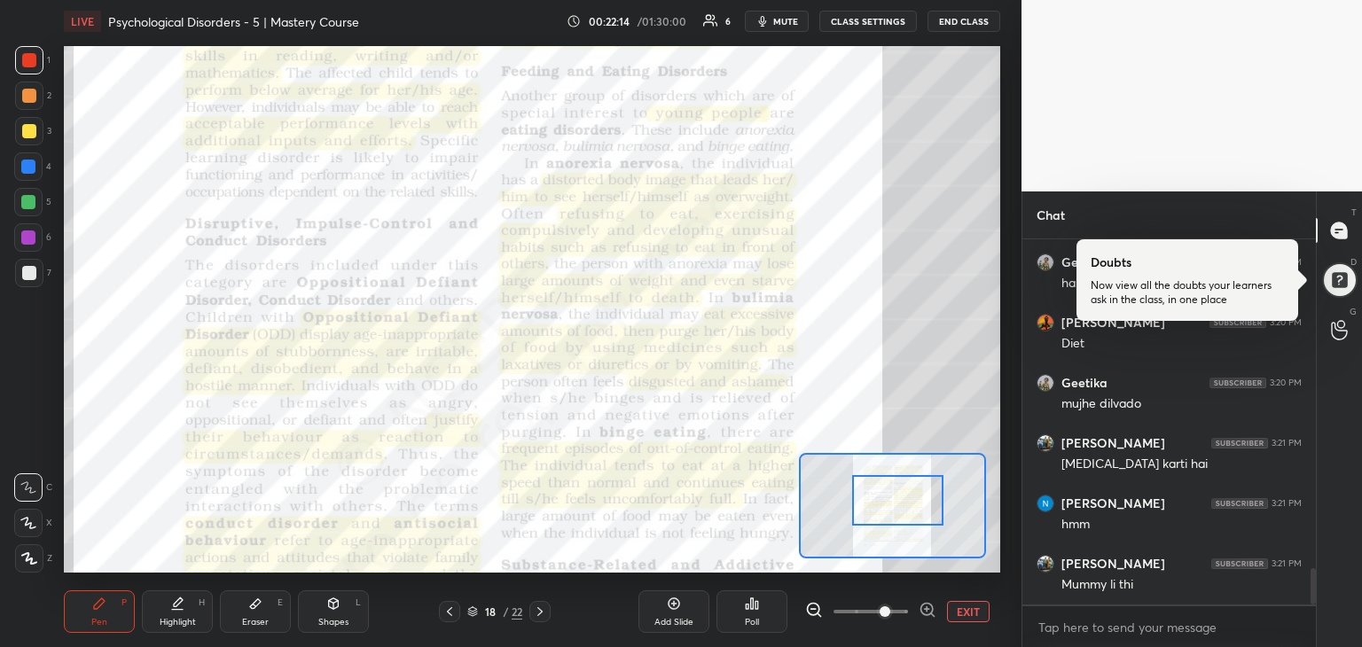
scroll to position [3355, 0]
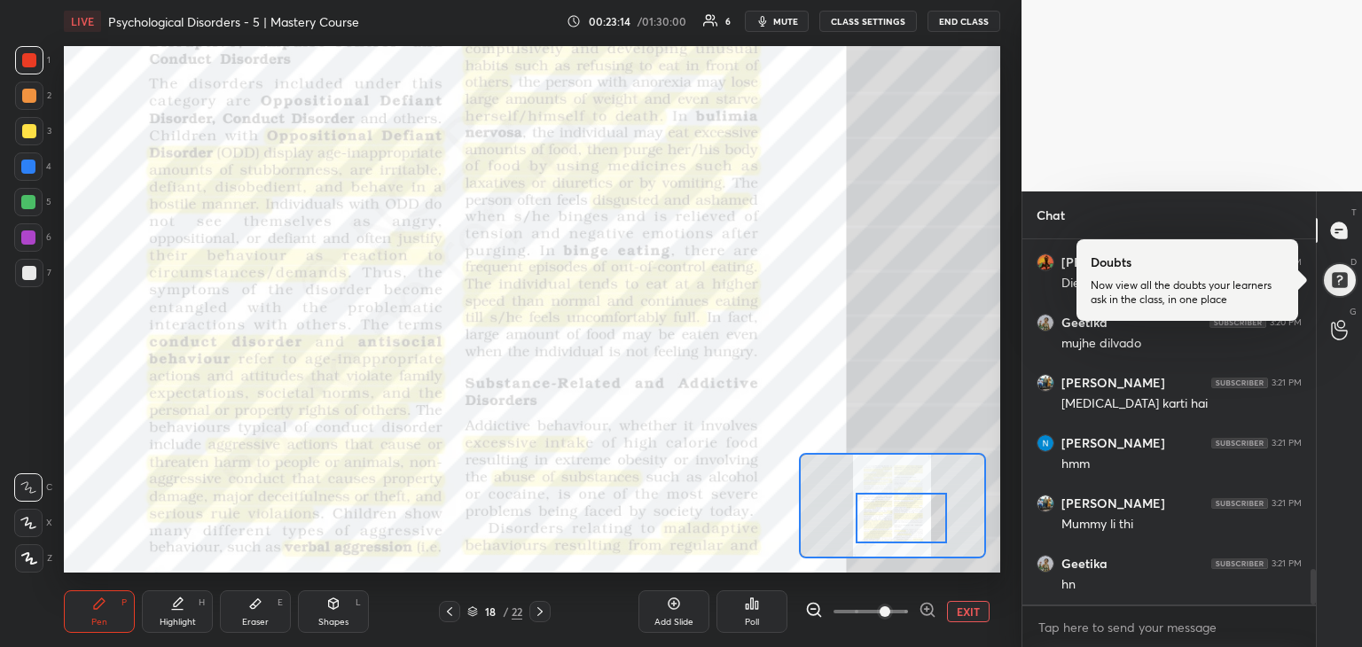
drag, startPoint x: 915, startPoint y: 487, endPoint x: 919, endPoint y: 505, distance: 18.1
click at [919, 505] on div at bounding box center [902, 518] width 92 height 51
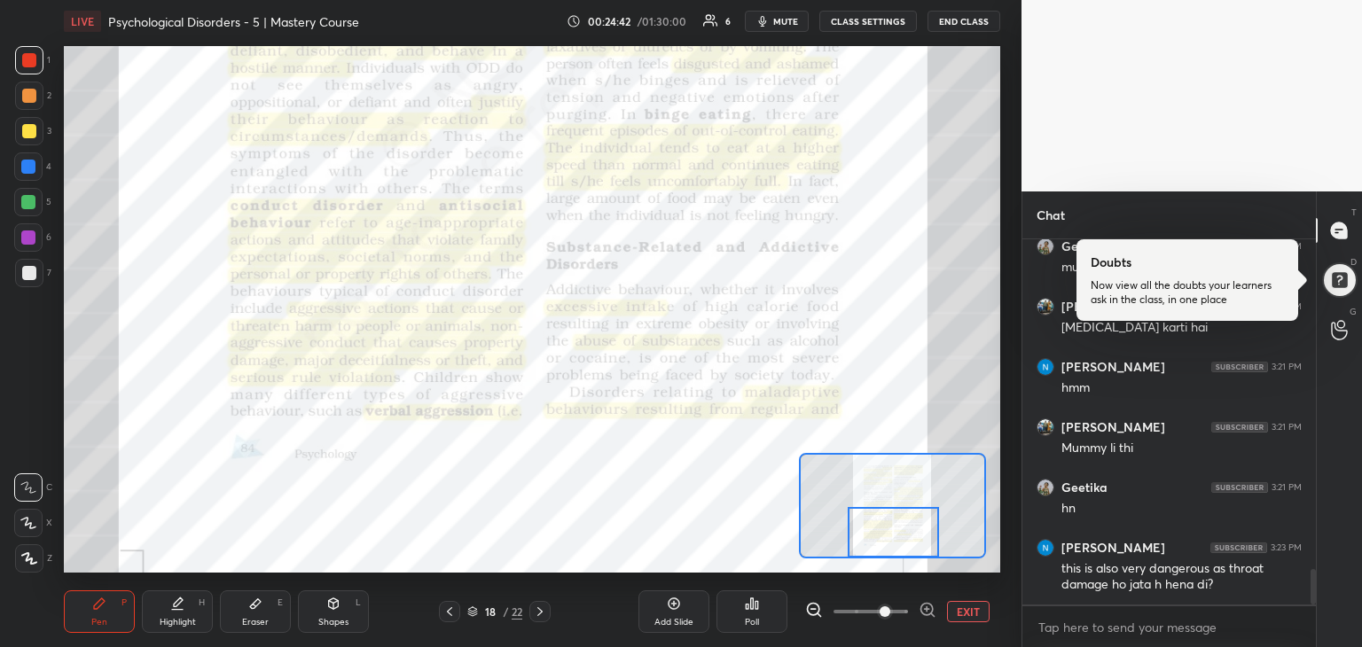
drag, startPoint x: 906, startPoint y: 528, endPoint x: 895, endPoint y: 544, distance: 19.2
click at [895, 544] on div at bounding box center [894, 532] width 92 height 51
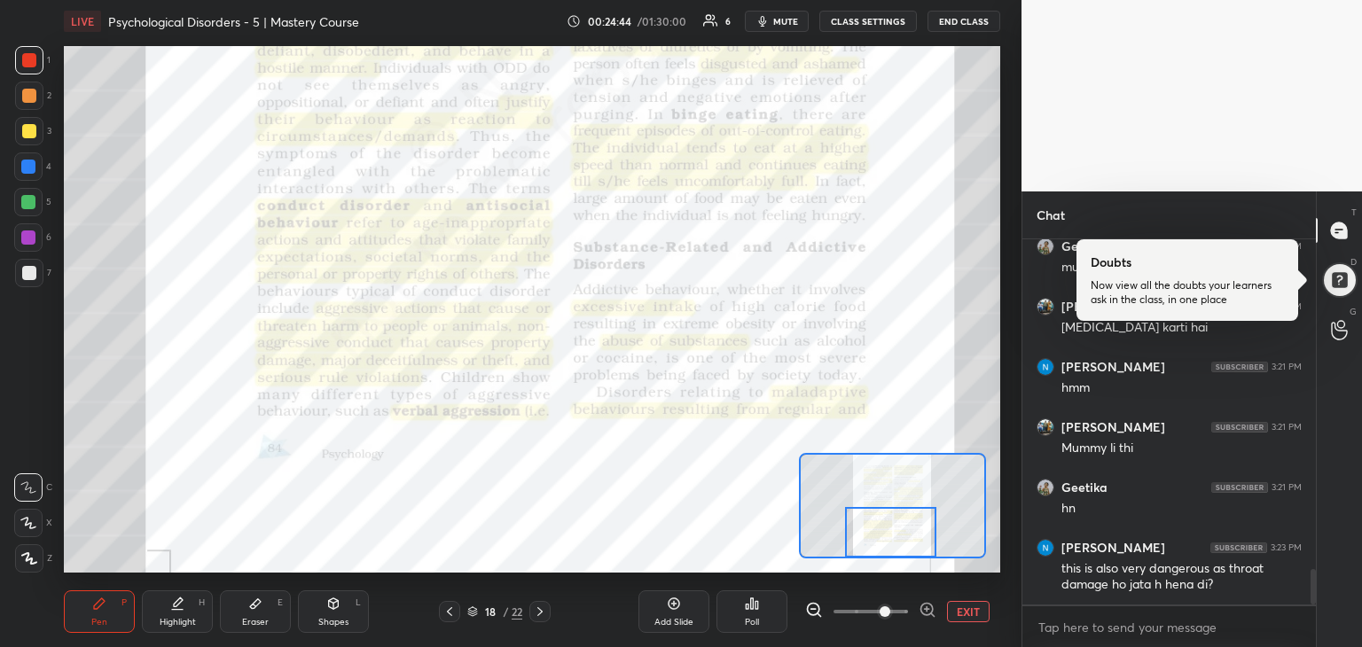
click at [894, 531] on div at bounding box center [891, 532] width 92 height 51
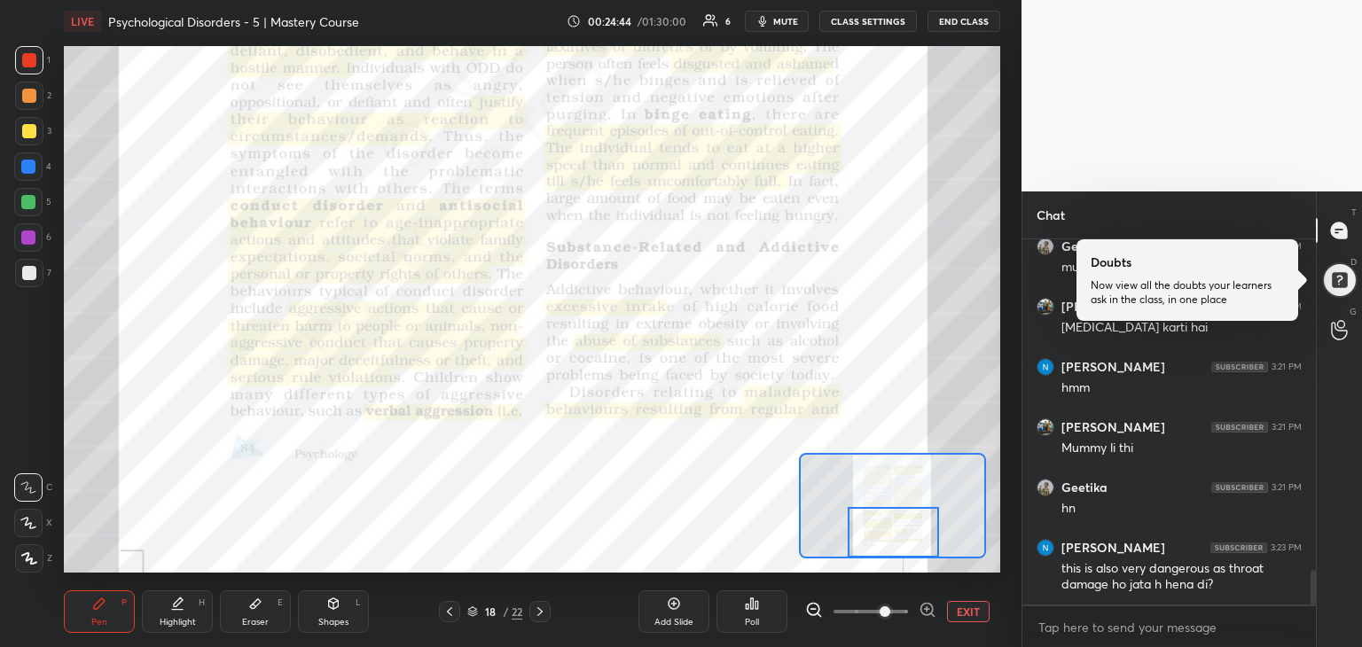
scroll to position [3491, 0]
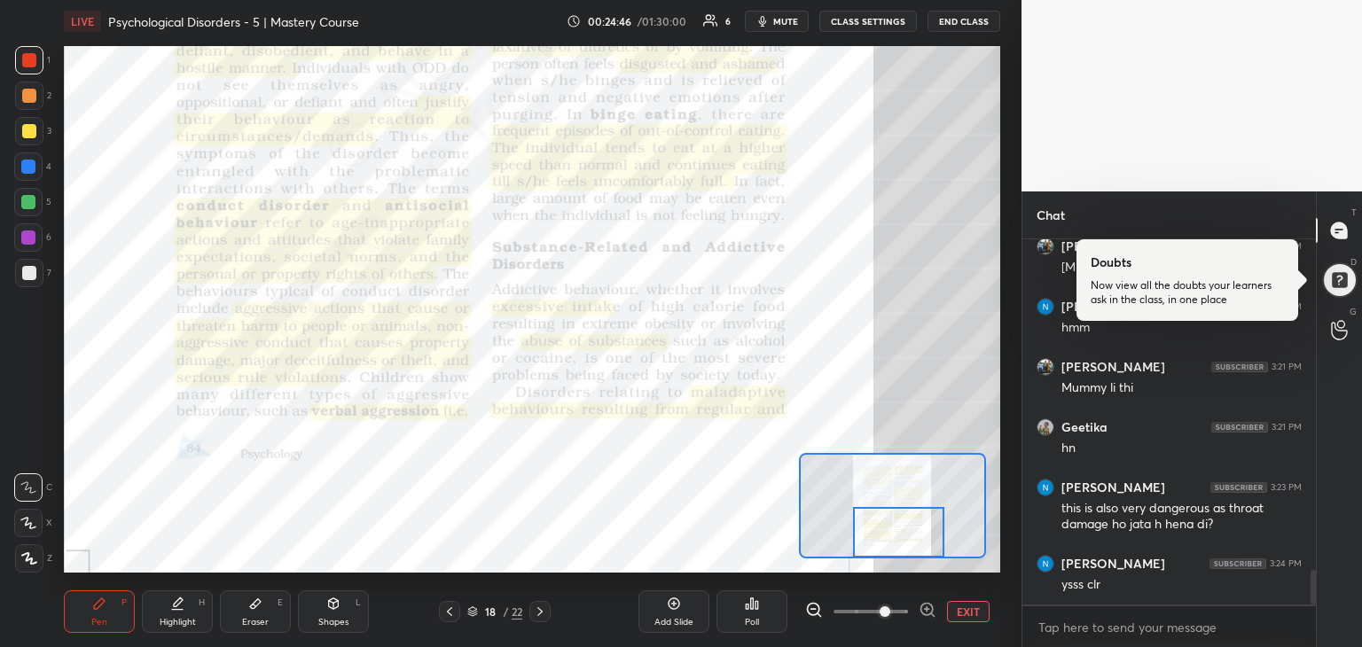
click at [889, 528] on div at bounding box center [899, 532] width 92 height 51
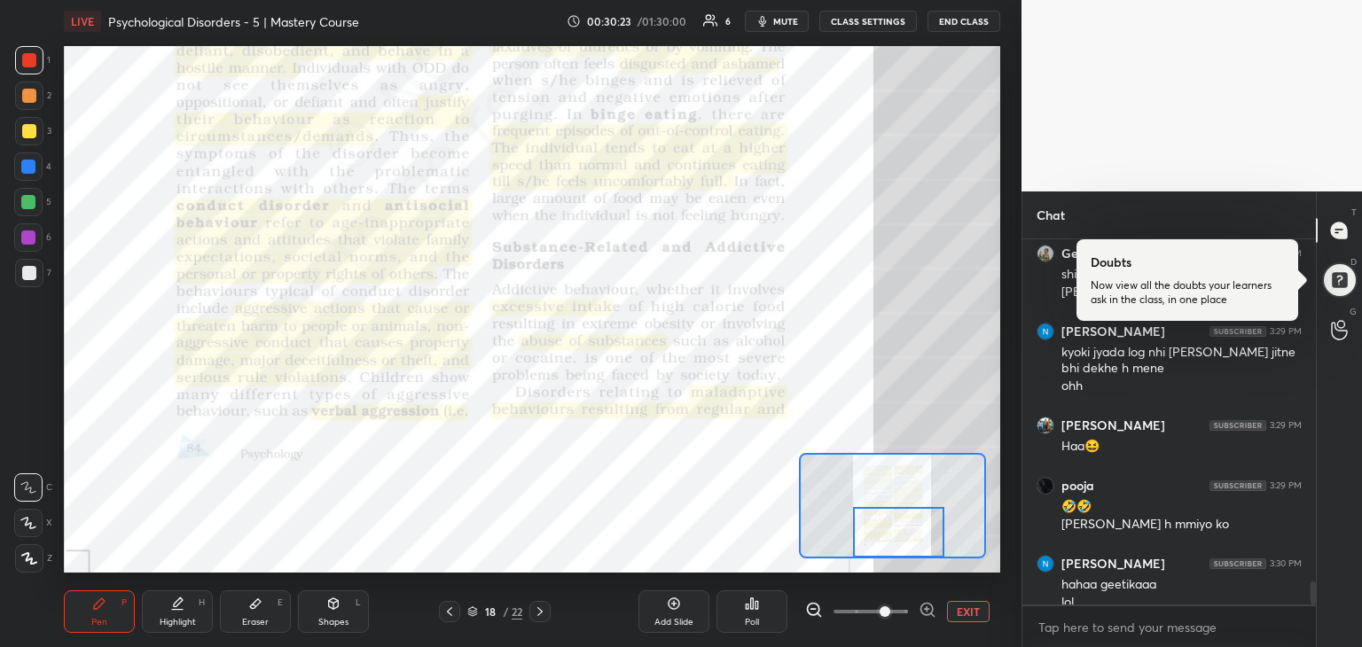
scroll to position [5437, 0]
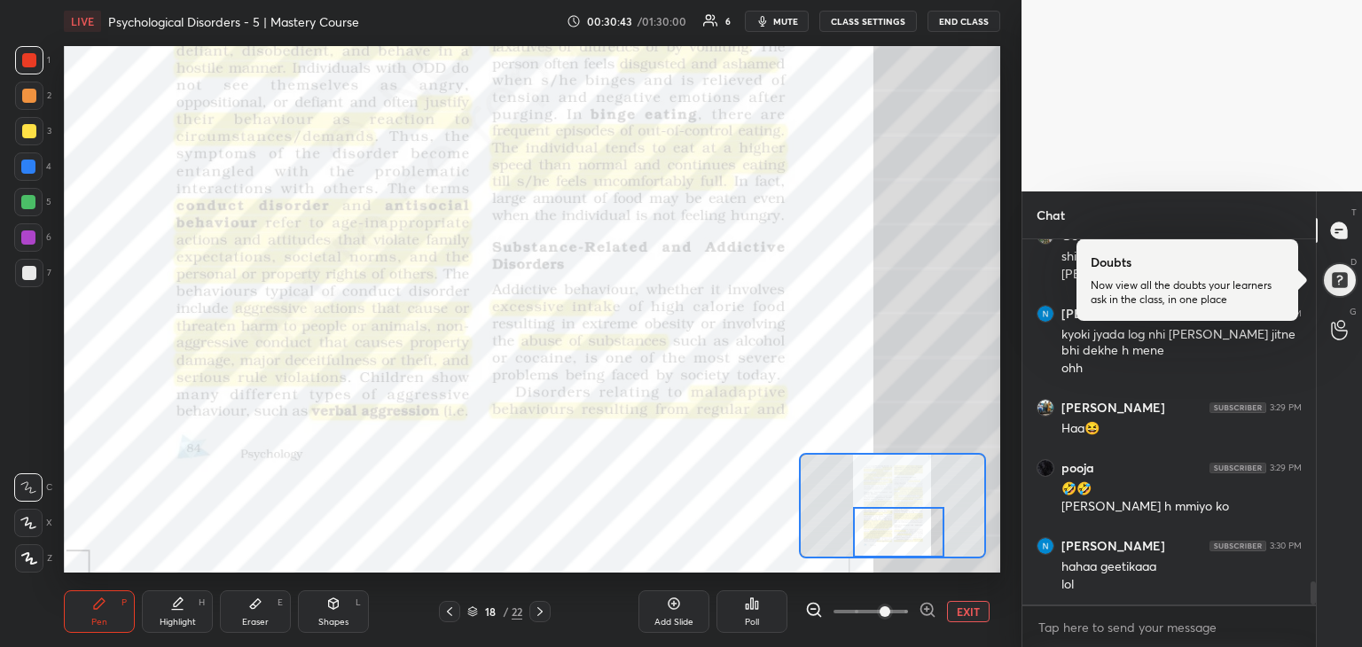
click at [534, 609] on icon at bounding box center [540, 612] width 14 height 14
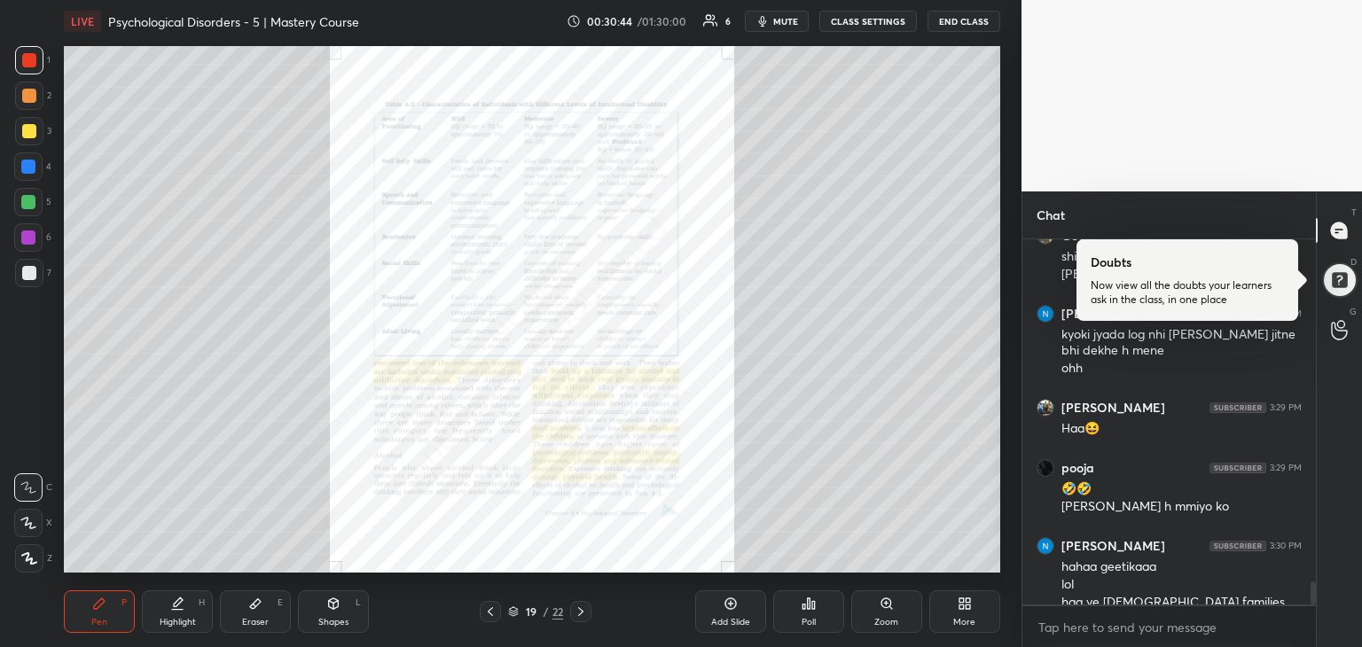
scroll to position [5455, 0]
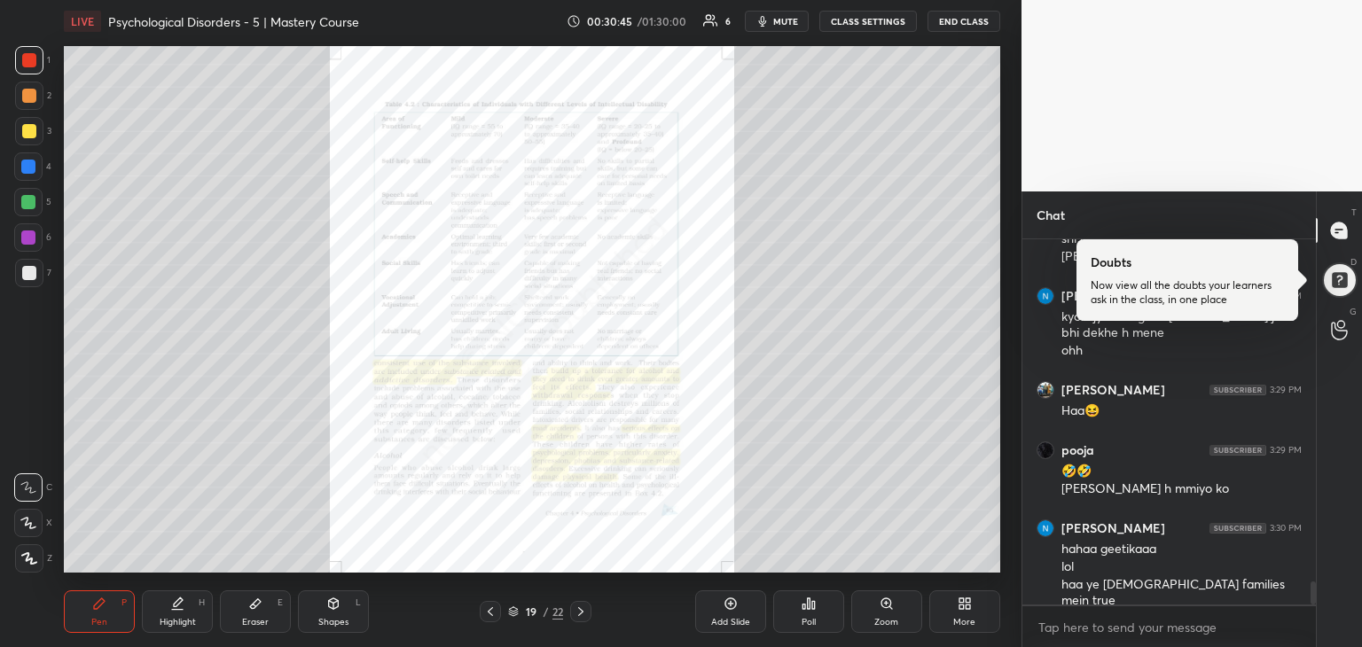
click at [868, 618] on div "Zoom" at bounding box center [887, 612] width 71 height 43
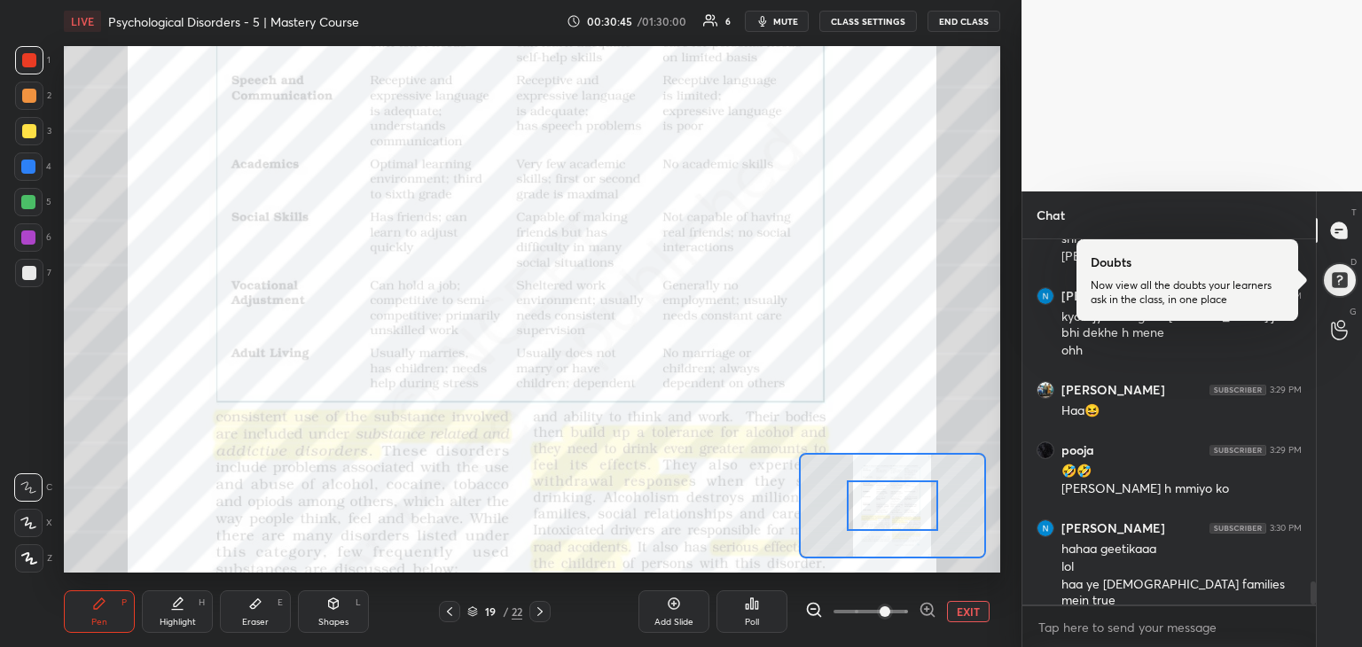
click at [880, 617] on span at bounding box center [885, 612] width 11 height 11
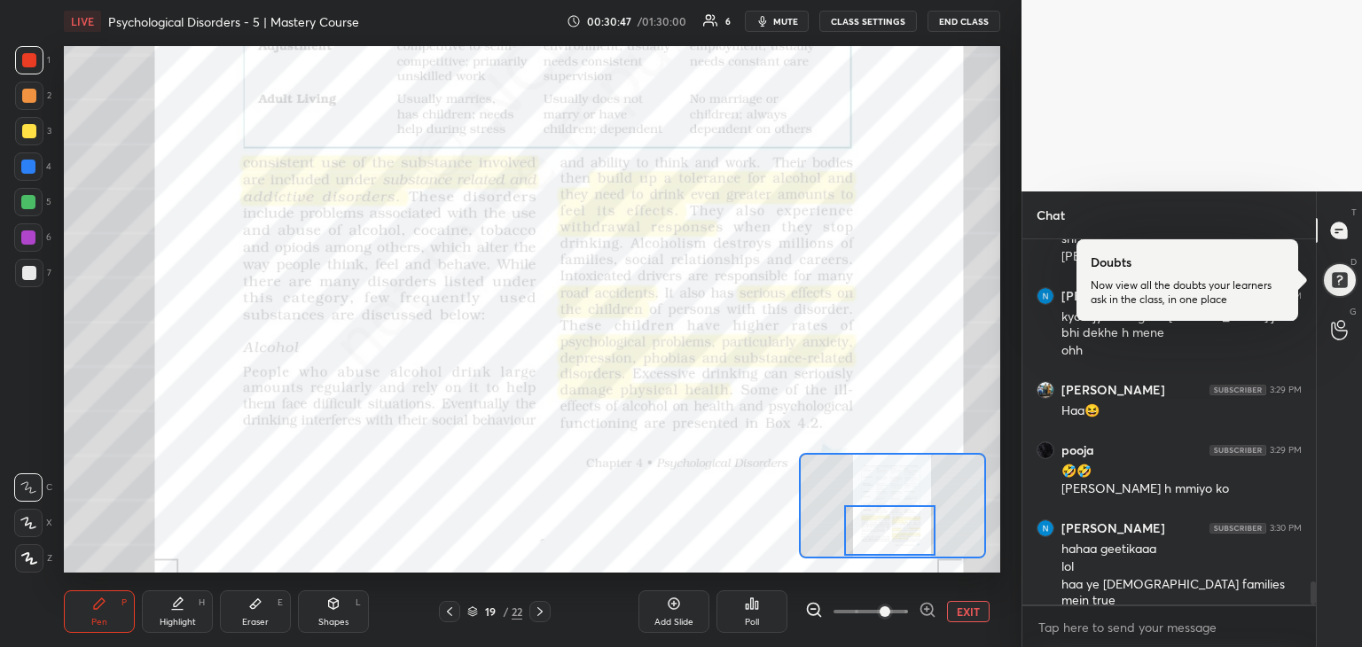
drag, startPoint x: 895, startPoint y: 517, endPoint x: 891, endPoint y: 542, distance: 25.1
click at [891, 542] on div at bounding box center [890, 531] width 92 height 51
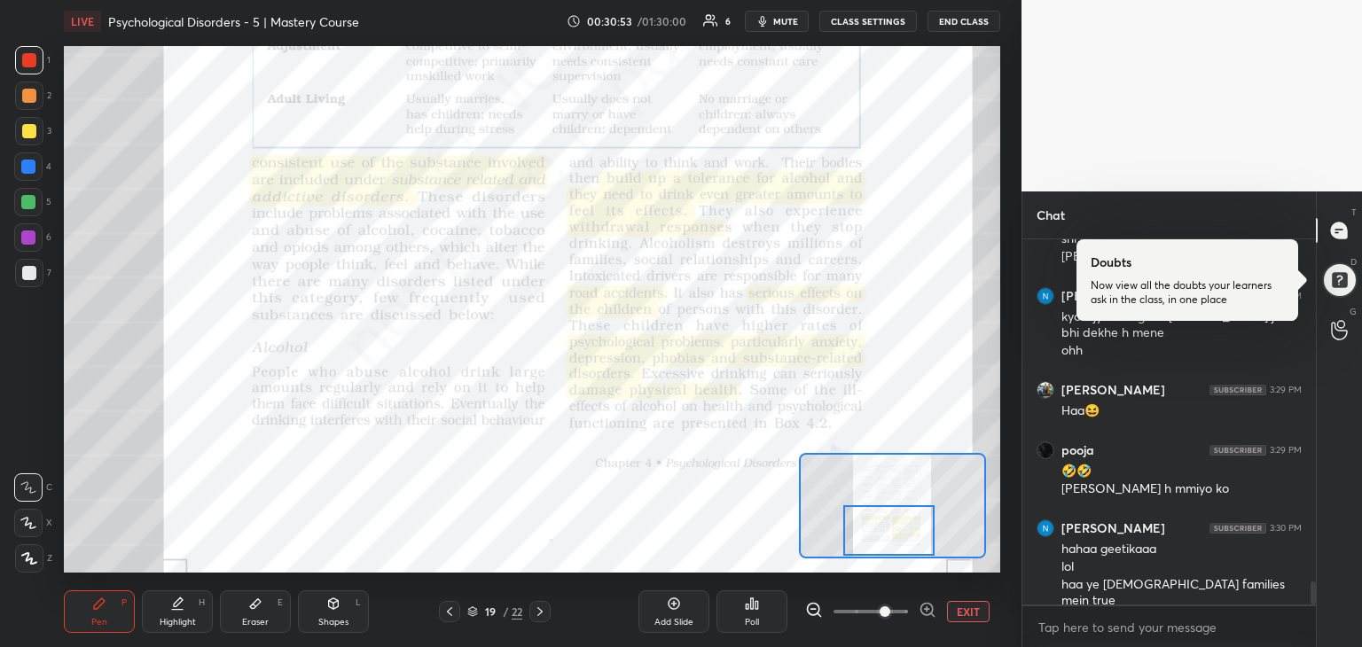
click at [904, 545] on div at bounding box center [890, 531] width 92 height 51
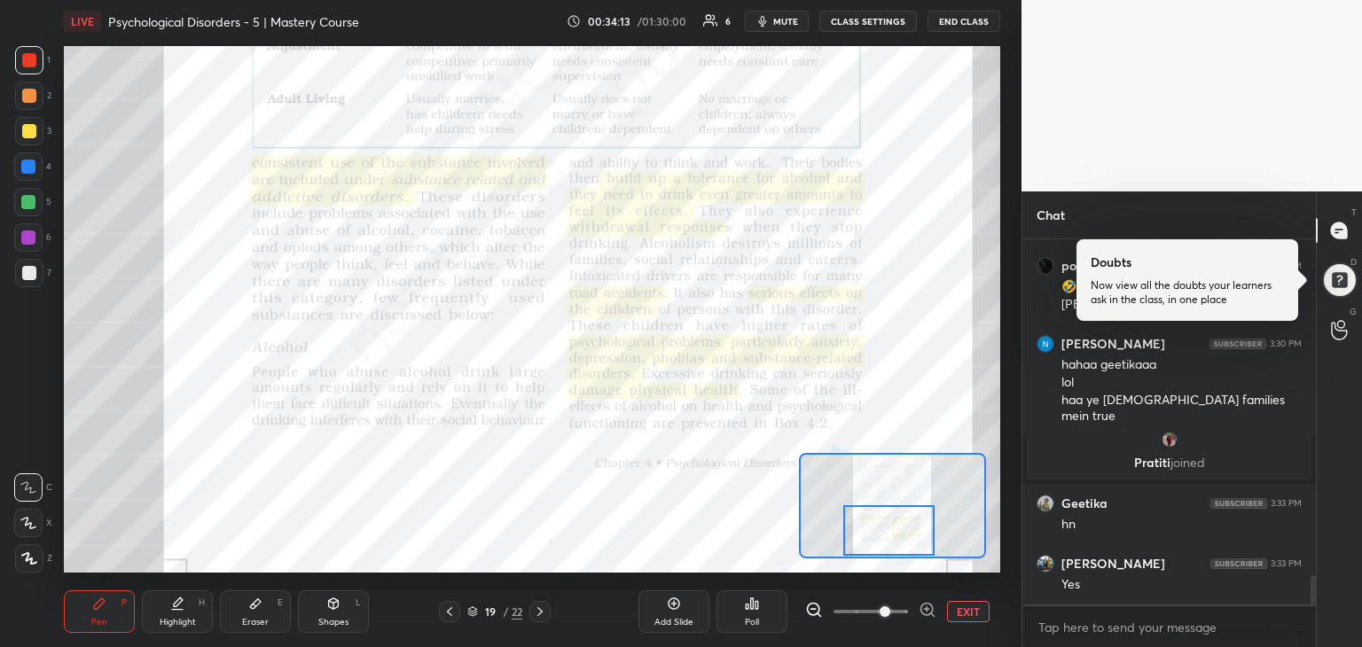
scroll to position [4275, 0]
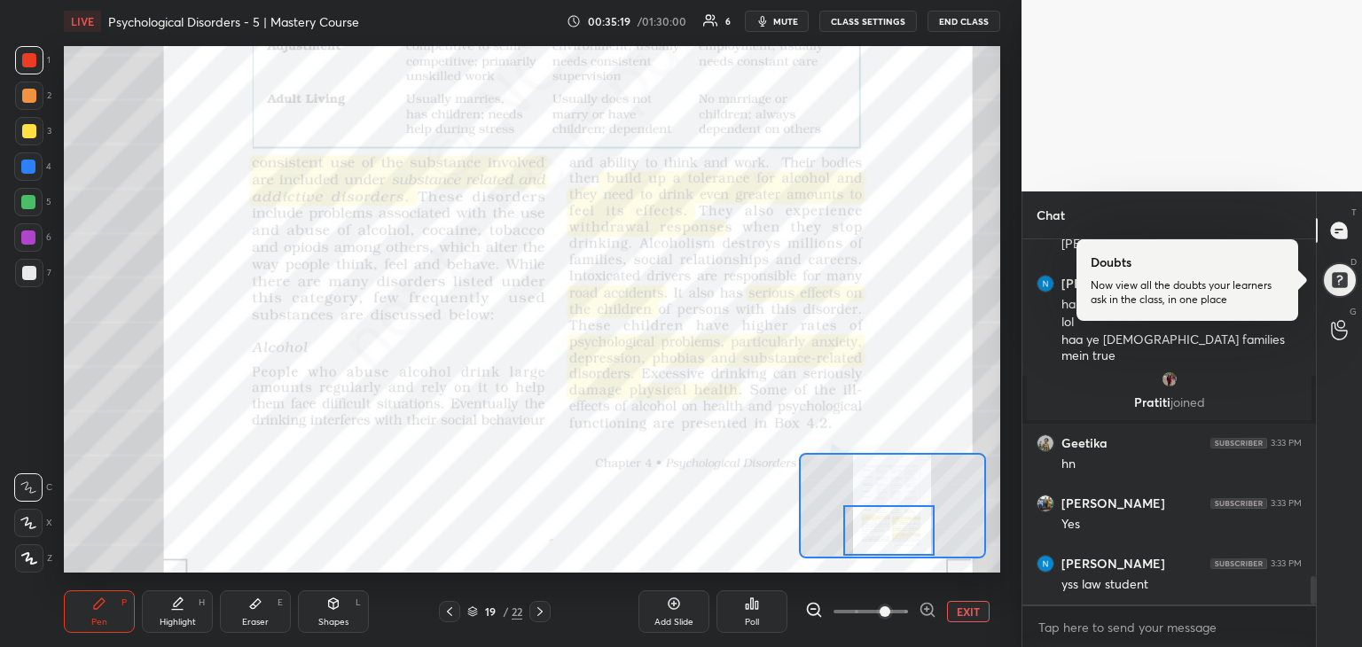
click at [539, 611] on icon at bounding box center [540, 612] width 14 height 14
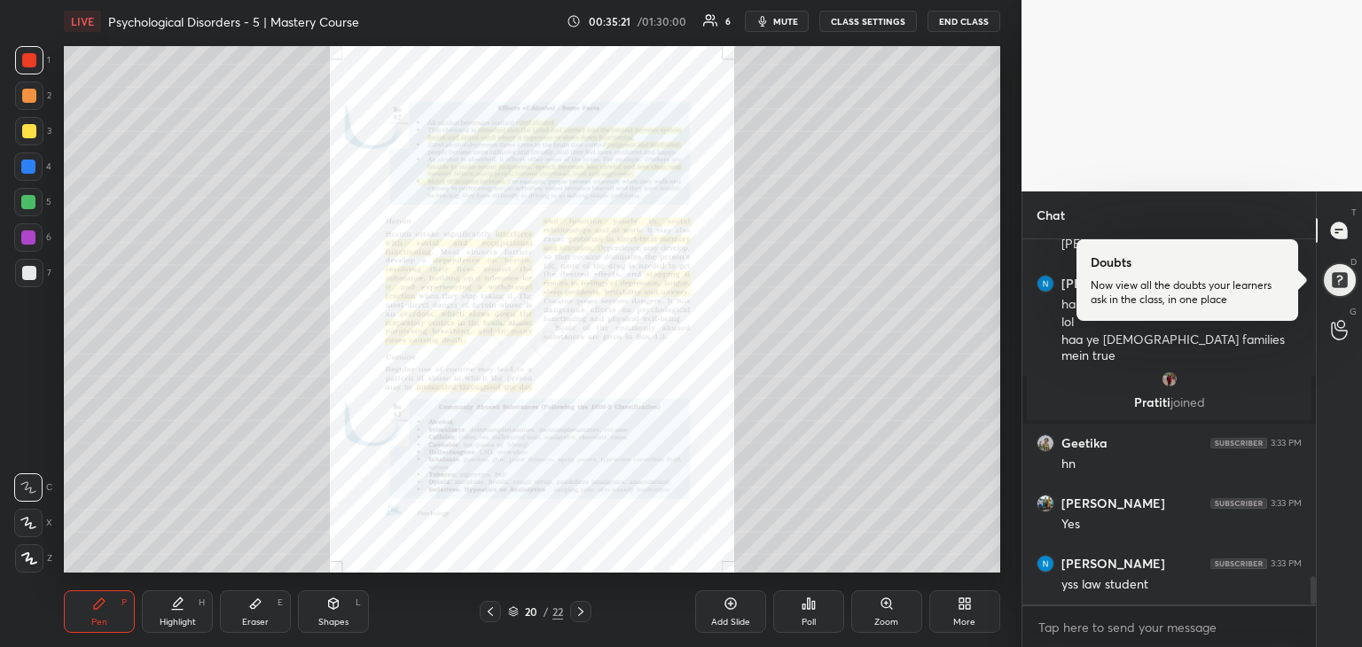
click at [900, 608] on div "Zoom" at bounding box center [887, 612] width 71 height 43
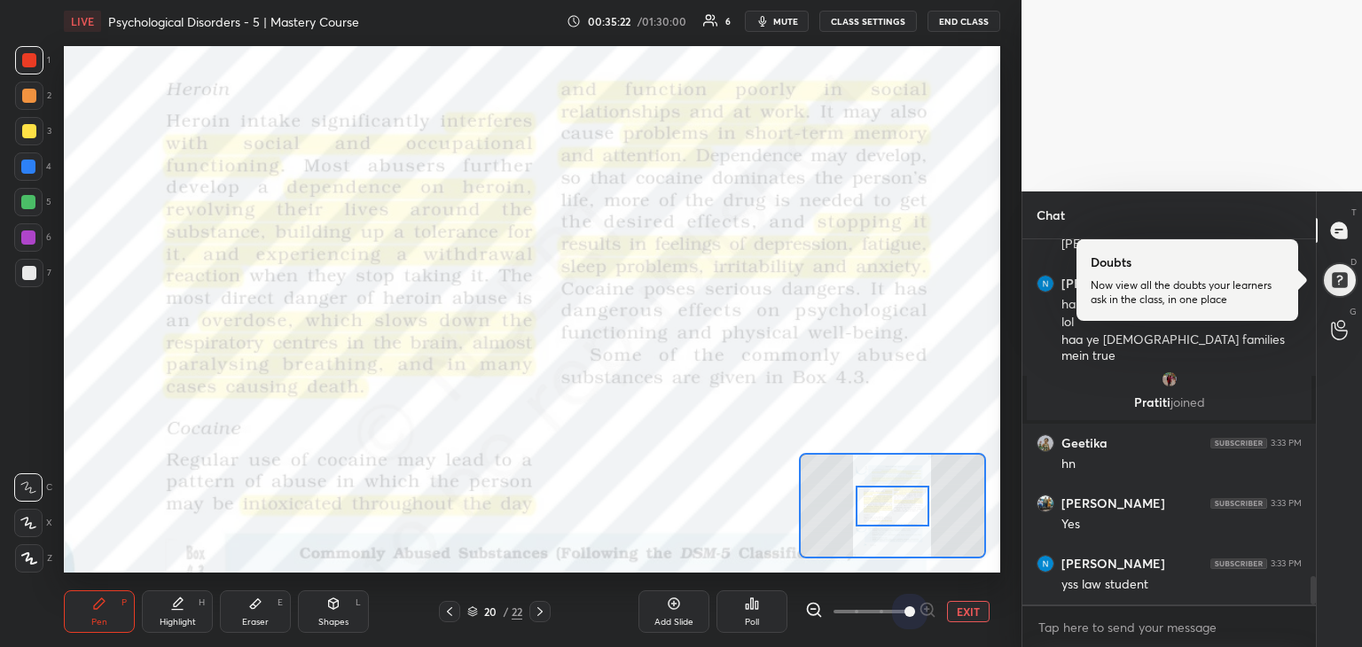
click at [898, 604] on span at bounding box center [871, 612] width 75 height 27
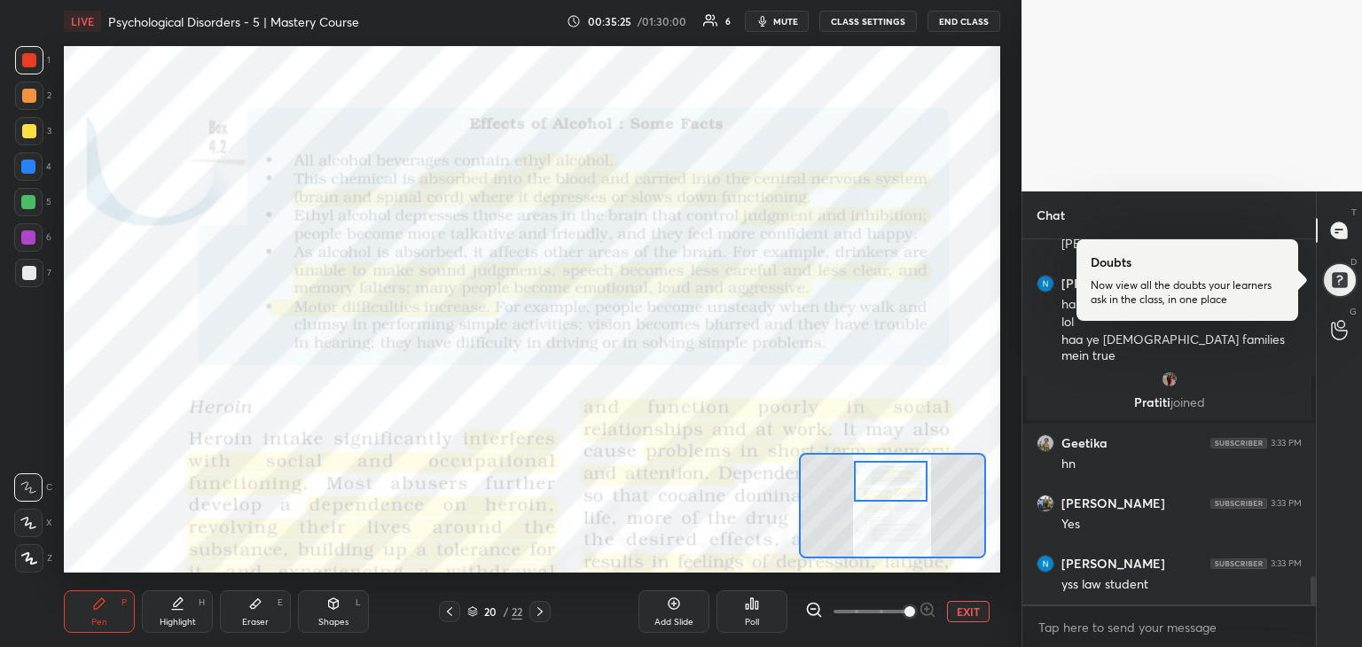
drag, startPoint x: 887, startPoint y: 522, endPoint x: 887, endPoint y: 476, distance: 46.1
click at [887, 476] on div at bounding box center [891, 481] width 74 height 41
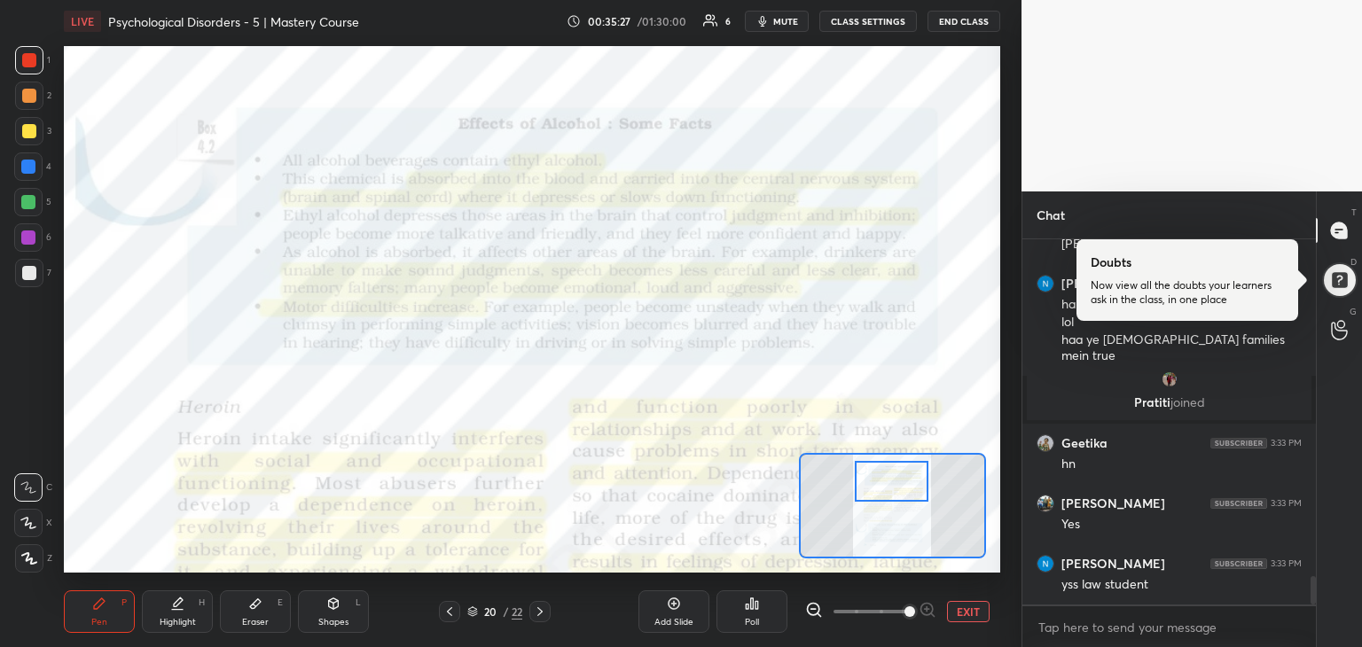
click at [889, 476] on div at bounding box center [892, 481] width 74 height 41
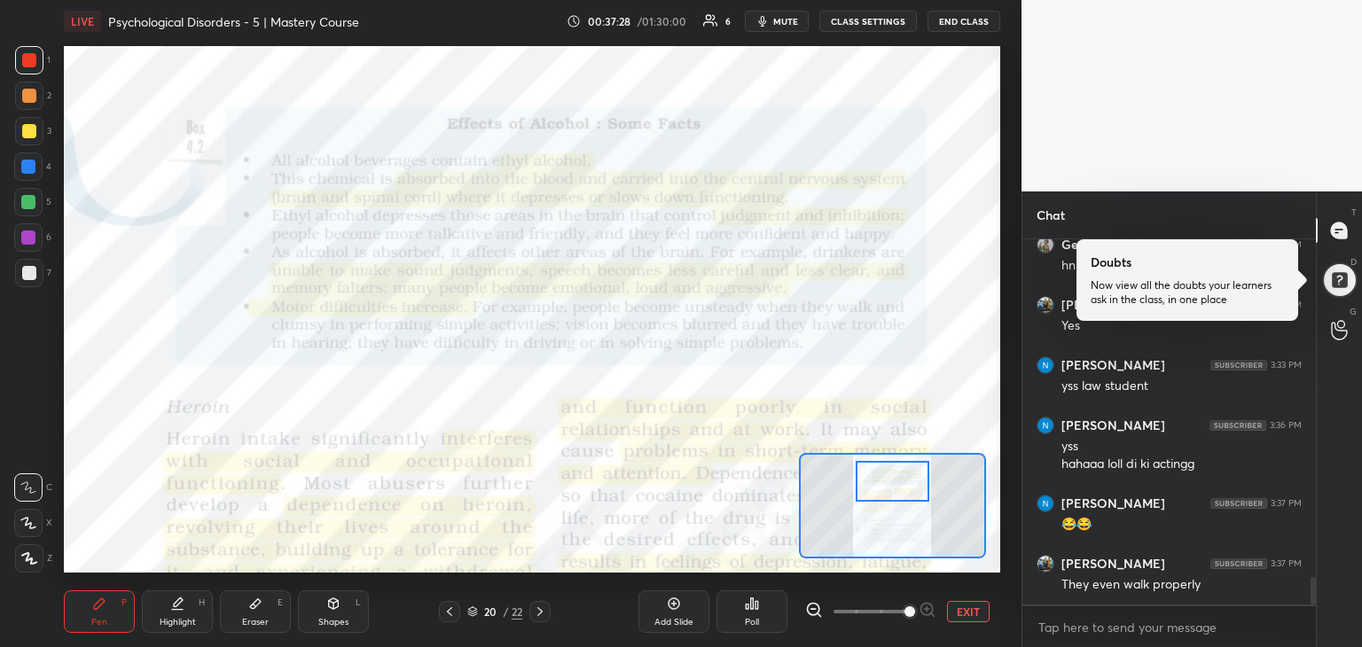
scroll to position [4534, 0]
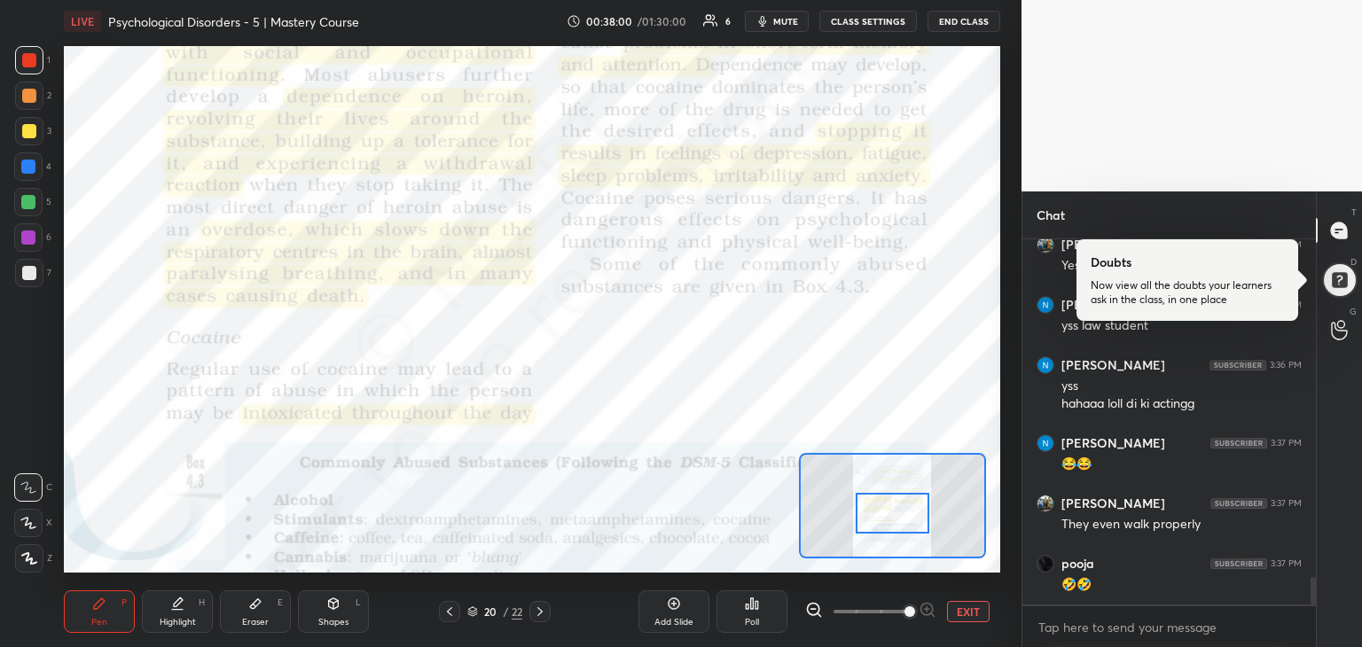
click at [883, 445] on div "Setting up your live class Poll for secs No correct answer Start poll" at bounding box center [532, 309] width 937 height 527
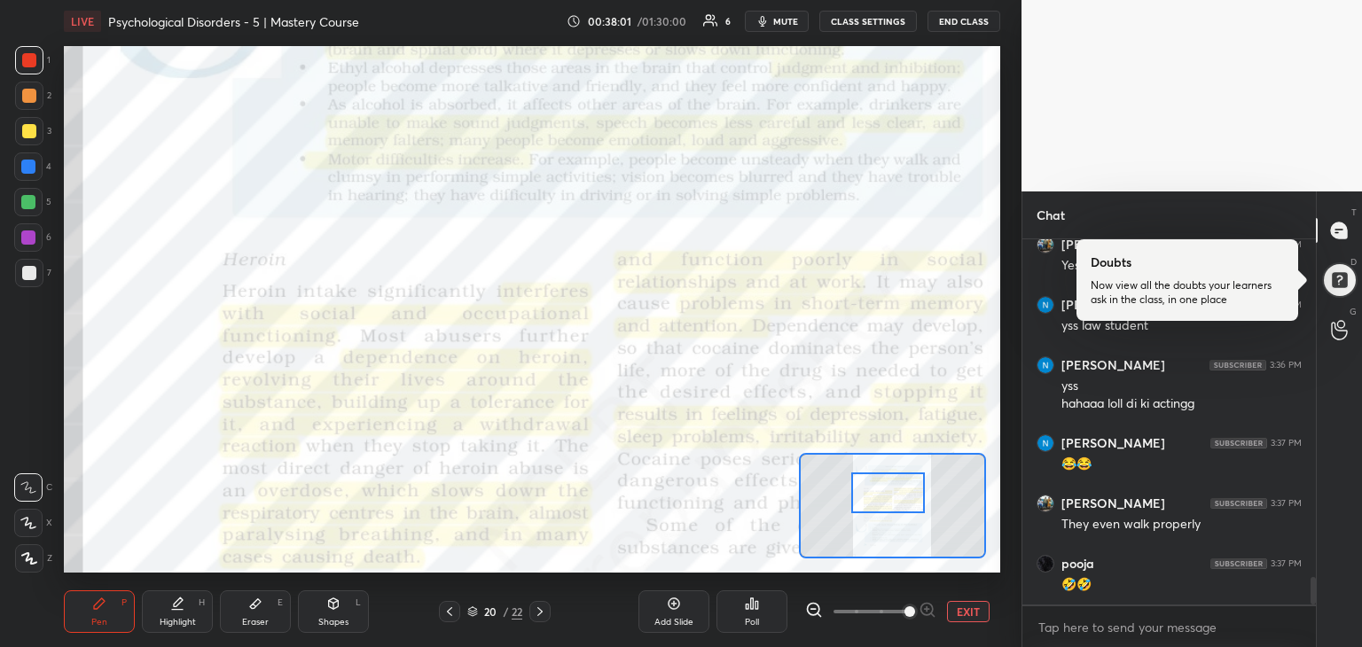
drag, startPoint x: 868, startPoint y: 516, endPoint x: 865, endPoint y: 496, distance: 20.7
click at [865, 496] on div at bounding box center [889, 493] width 74 height 41
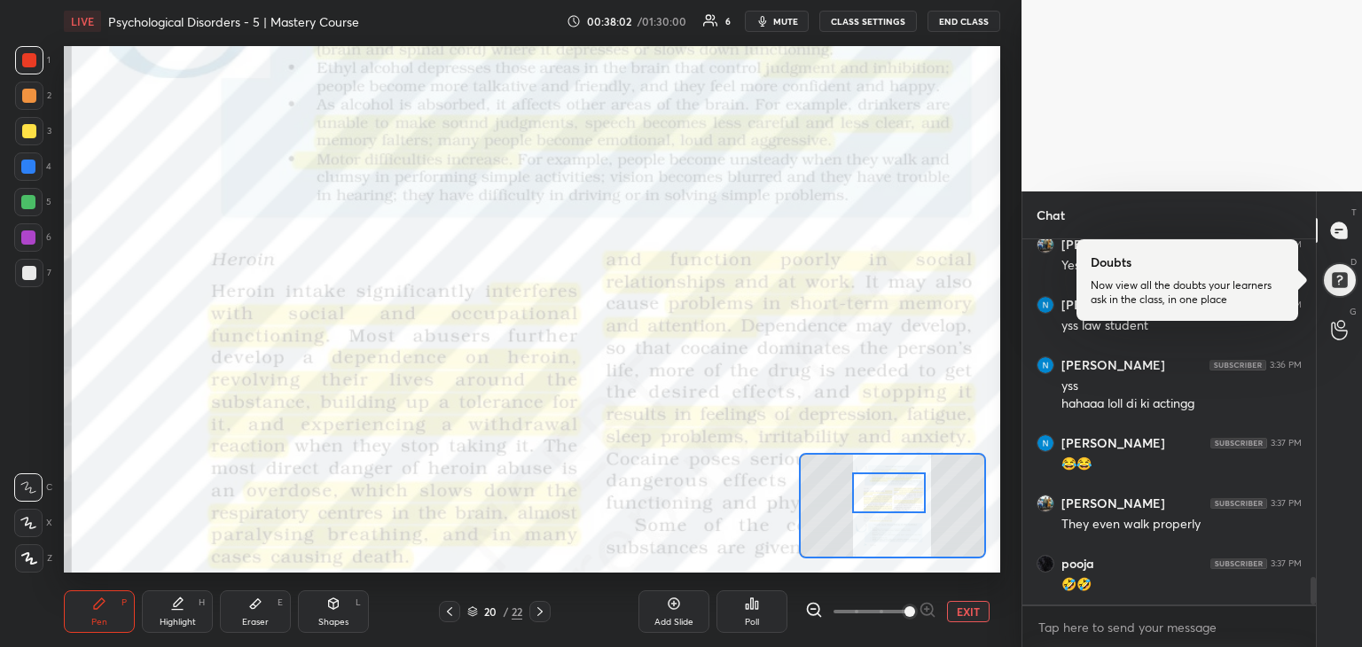
scroll to position [4552, 0]
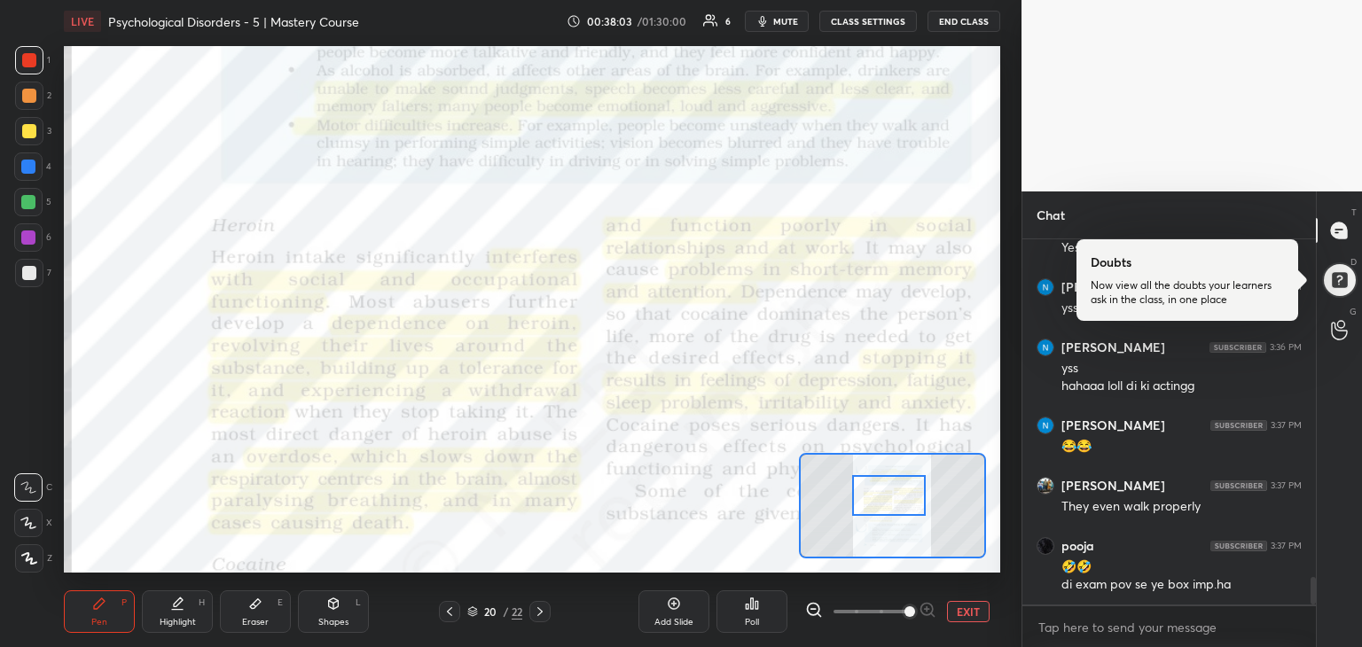
click at [864, 511] on div at bounding box center [889, 495] width 74 height 41
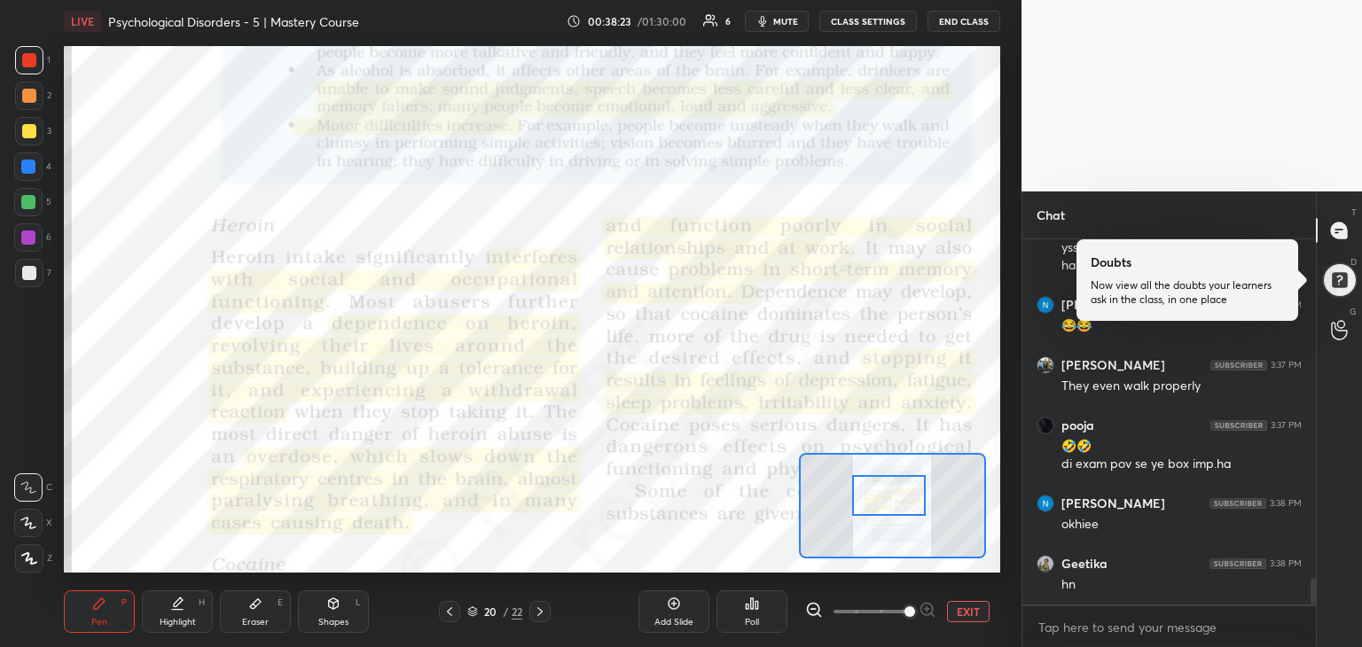
scroll to position [4733, 0]
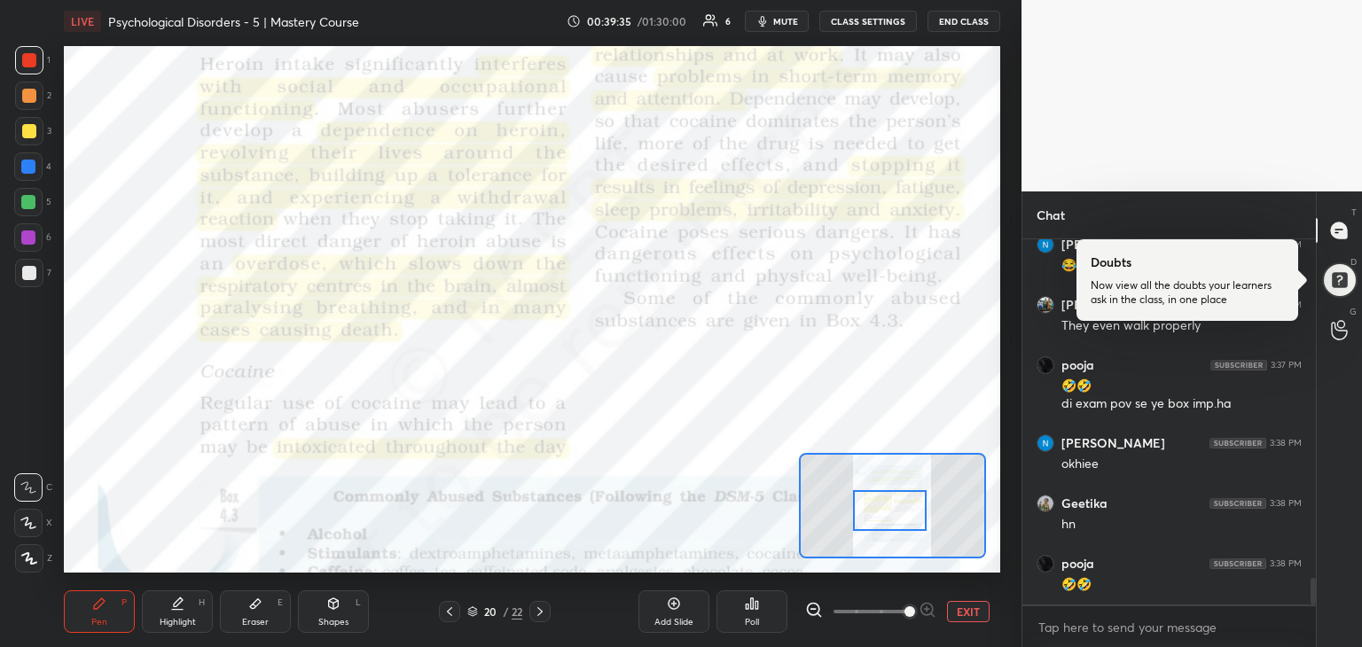
drag, startPoint x: 889, startPoint y: 511, endPoint x: 890, endPoint y: 526, distance: 15.1
click at [890, 526] on div at bounding box center [890, 511] width 74 height 41
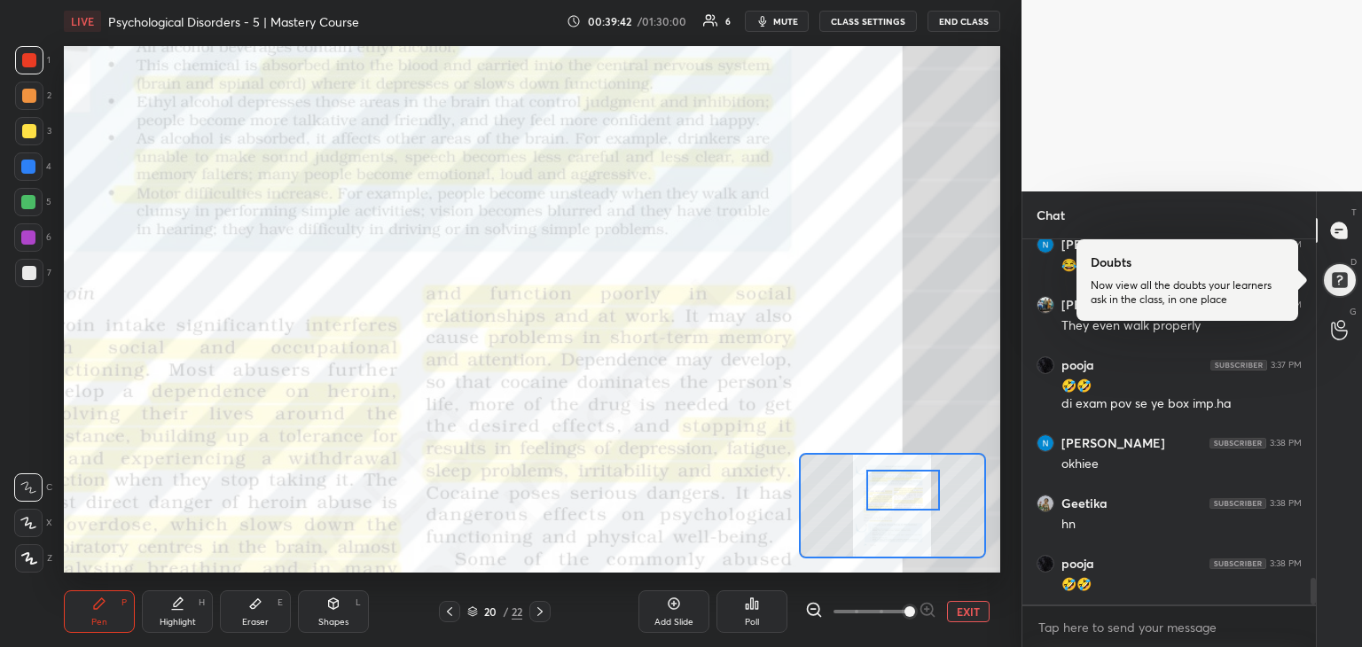
drag, startPoint x: 892, startPoint y: 522, endPoint x: 905, endPoint y: 499, distance: 25.4
click at [905, 499] on div at bounding box center [904, 490] width 74 height 41
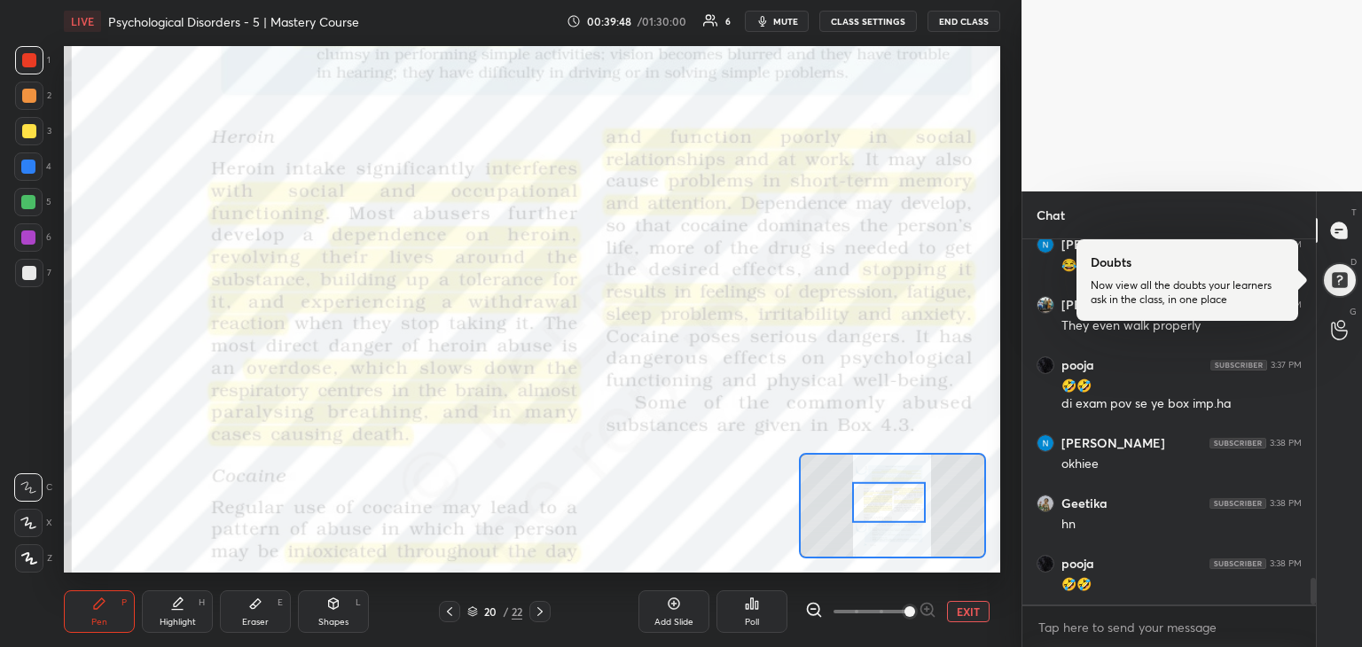
drag, startPoint x: 892, startPoint y: 551, endPoint x: 890, endPoint y: 517, distance: 33.8
click at [890, 517] on div at bounding box center [889, 502] width 74 height 41
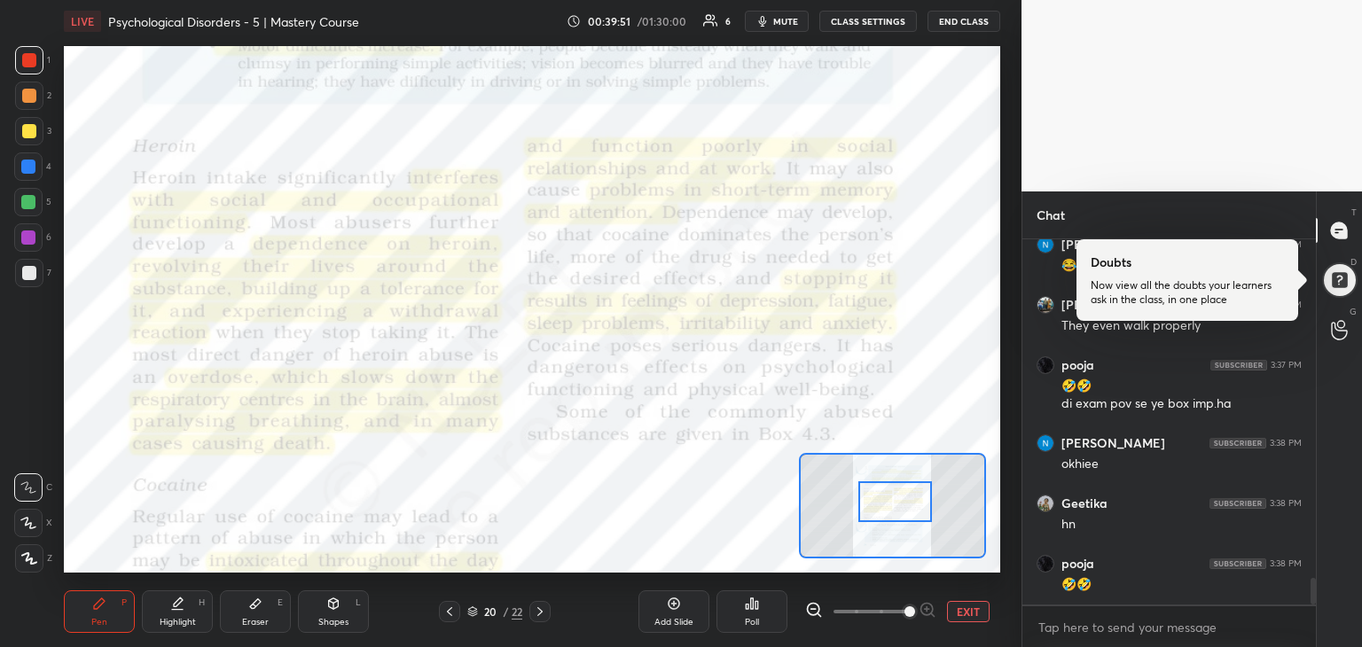
drag, startPoint x: 890, startPoint y: 518, endPoint x: 895, endPoint y: 502, distance: 16.8
click at [895, 502] on div at bounding box center [896, 502] width 74 height 41
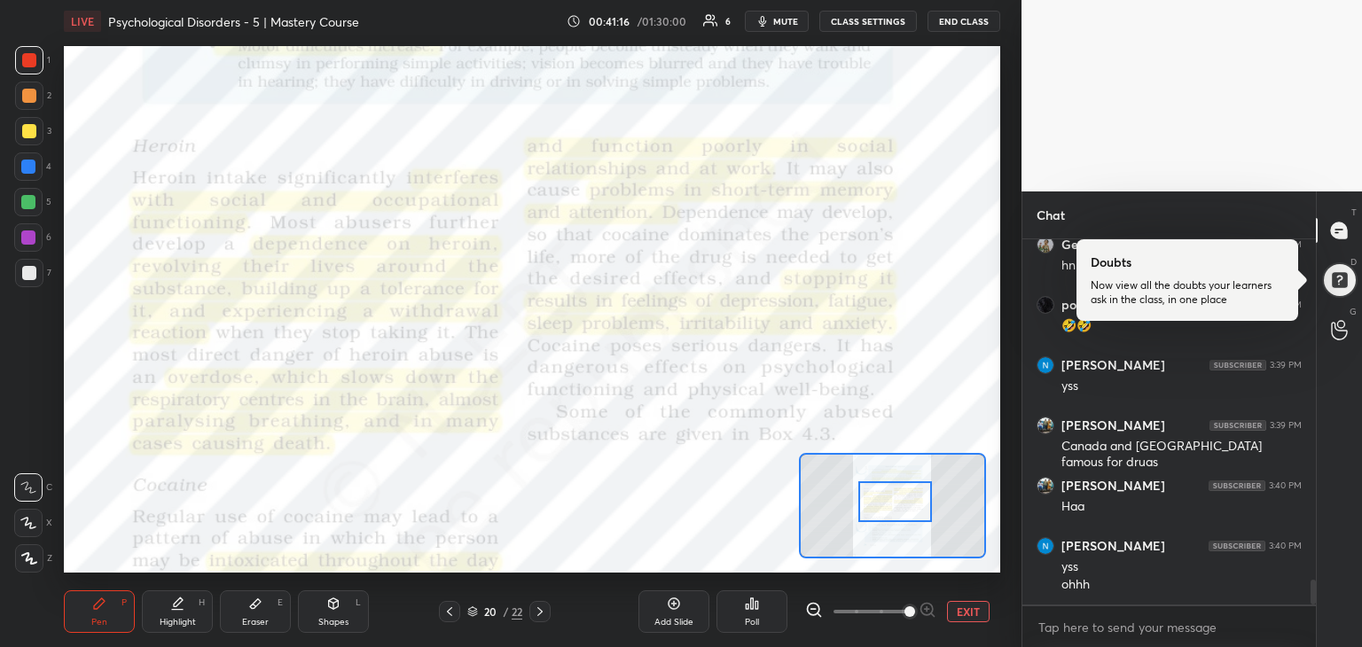
scroll to position [5052, 0]
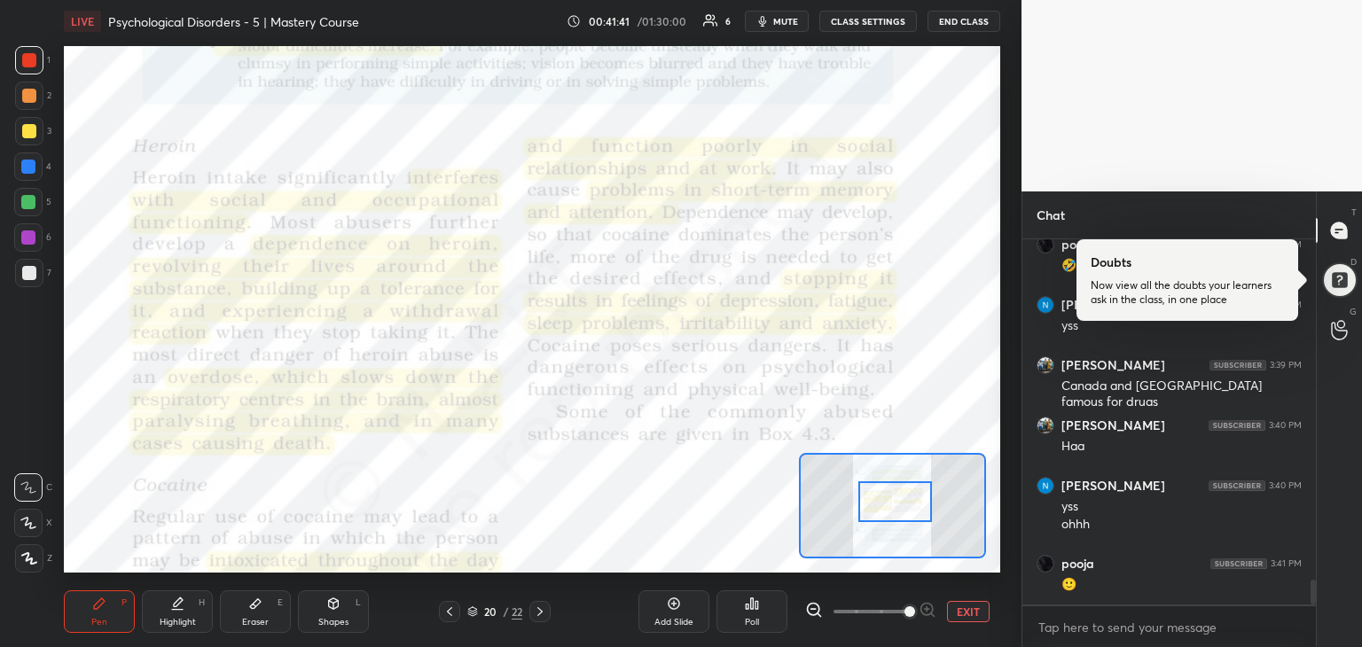
click at [1008, 170] on div "1 2 3 4 5 6 7 R O A L C X Z Erase all C X Z LIVE Psychological Disorders - 5 | …" at bounding box center [511, 323] width 1022 height 647
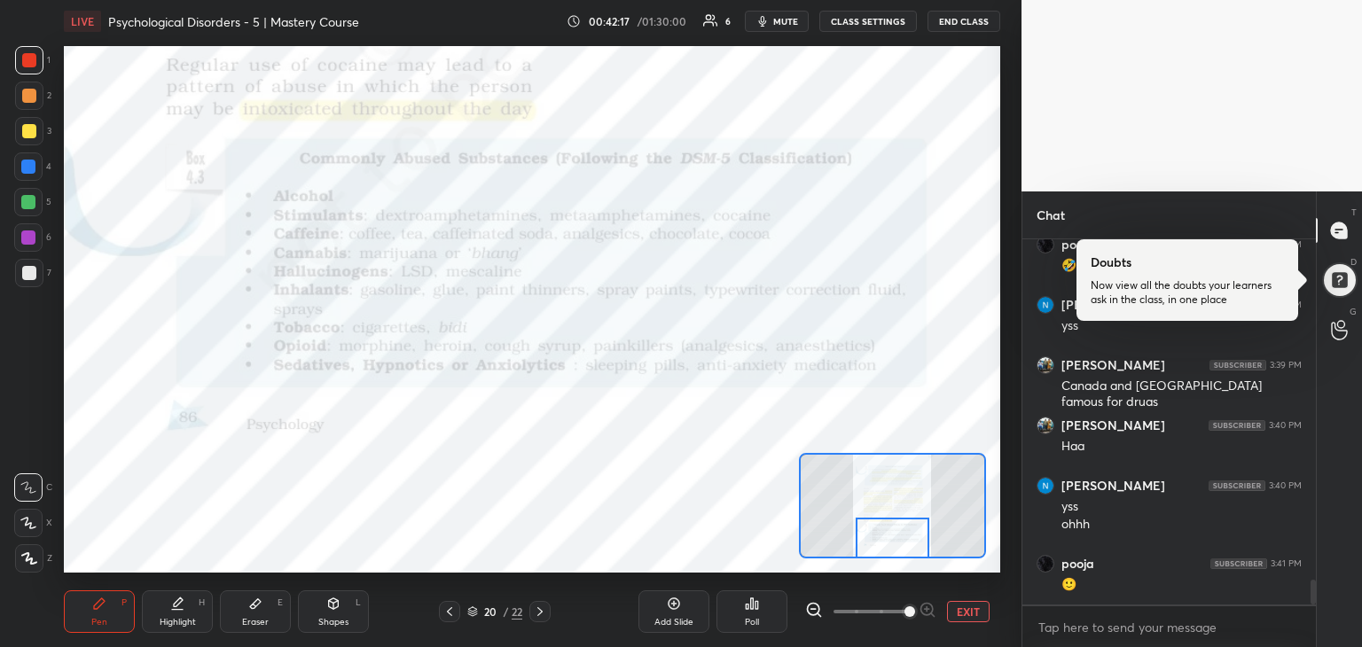
drag, startPoint x: 922, startPoint y: 498, endPoint x: 920, endPoint y: 541, distance: 43.5
click at [920, 541] on div at bounding box center [893, 538] width 74 height 41
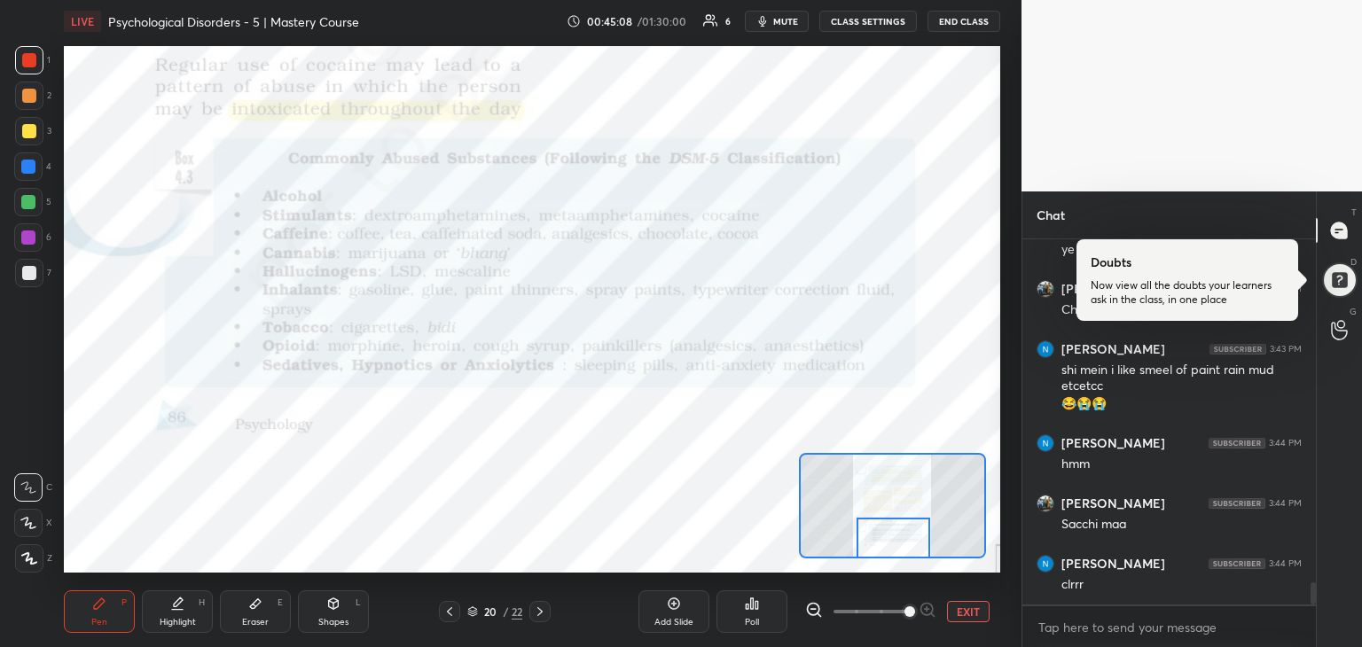
scroll to position [5629, 0]
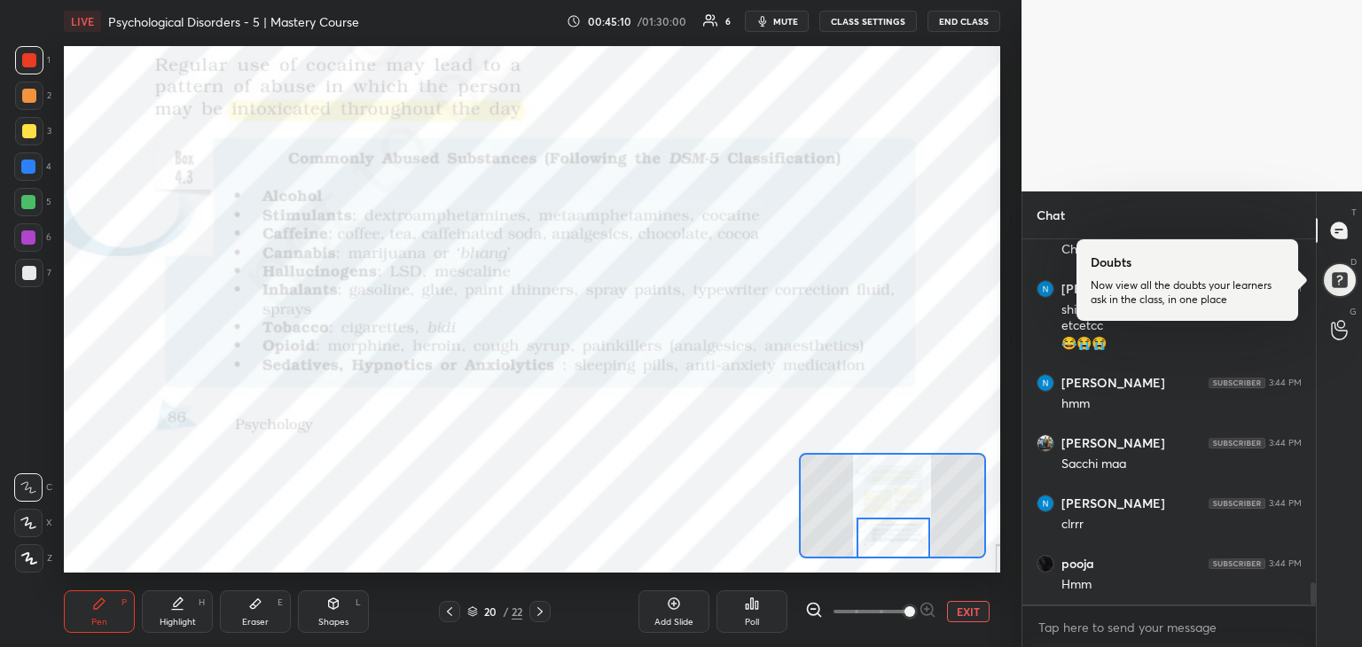
click at [985, 610] on button "EXIT" at bounding box center [968, 611] width 43 height 21
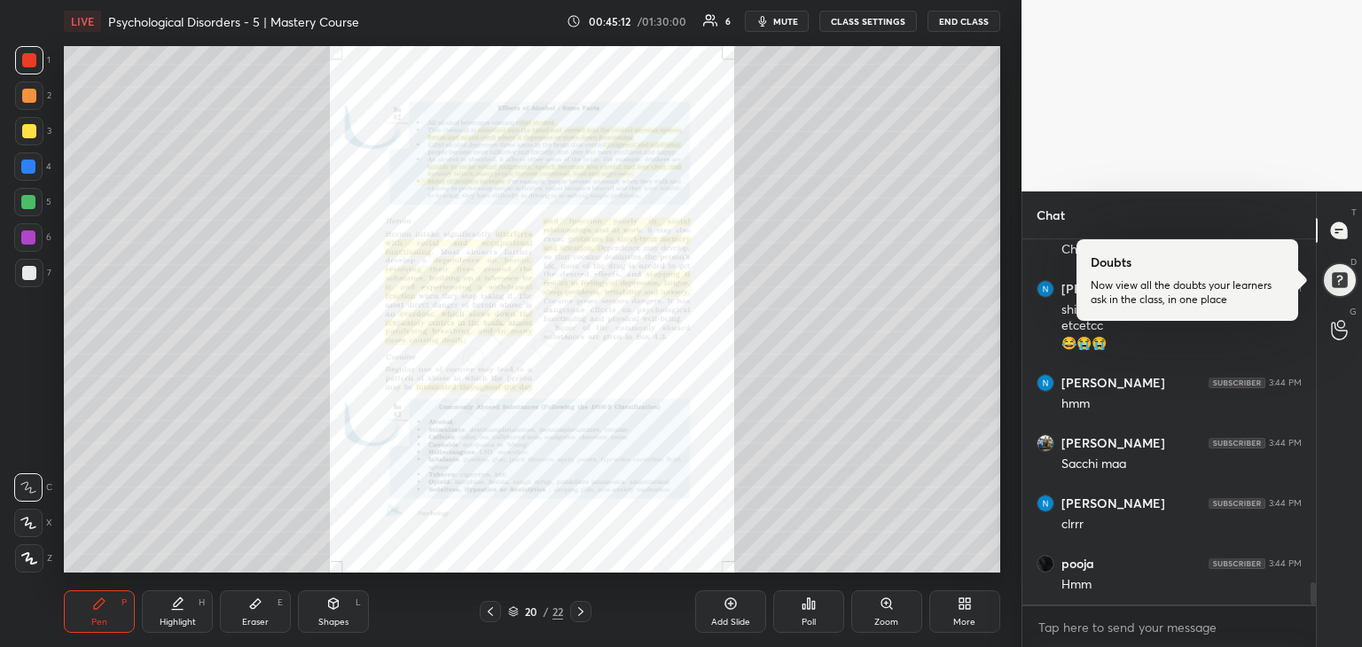
scroll to position [5689, 0]
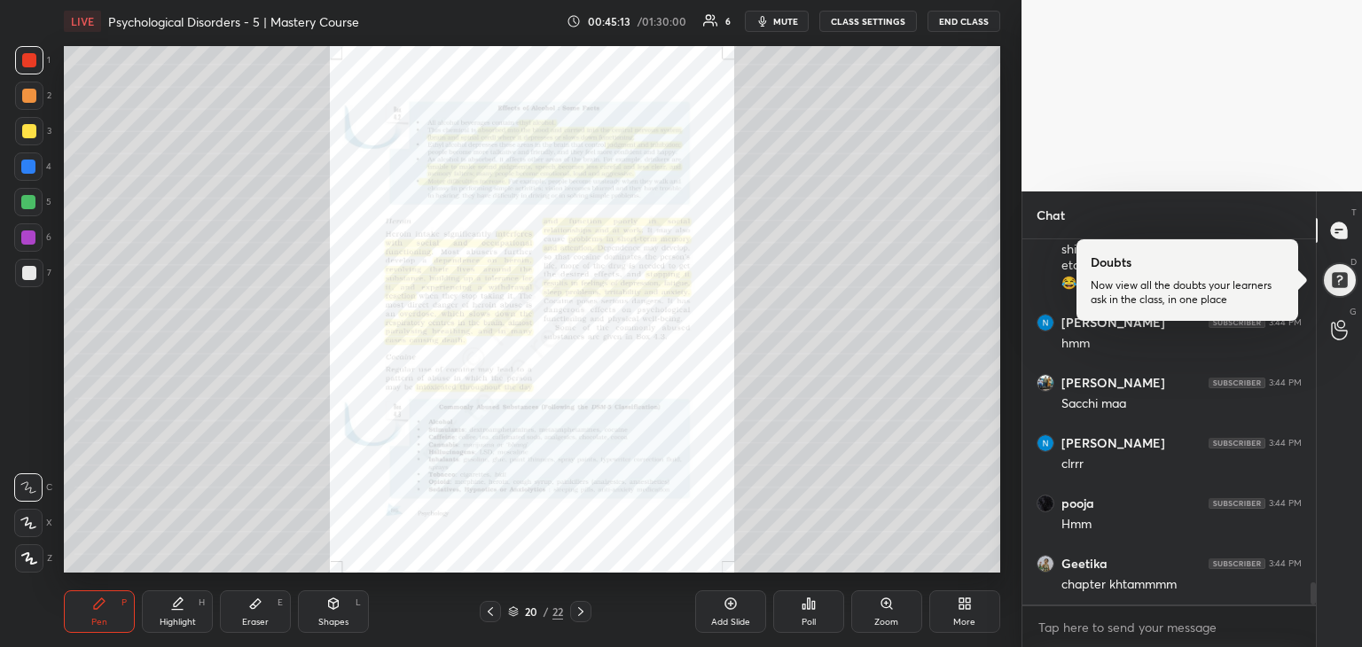
click at [585, 622] on div at bounding box center [580, 611] width 21 height 21
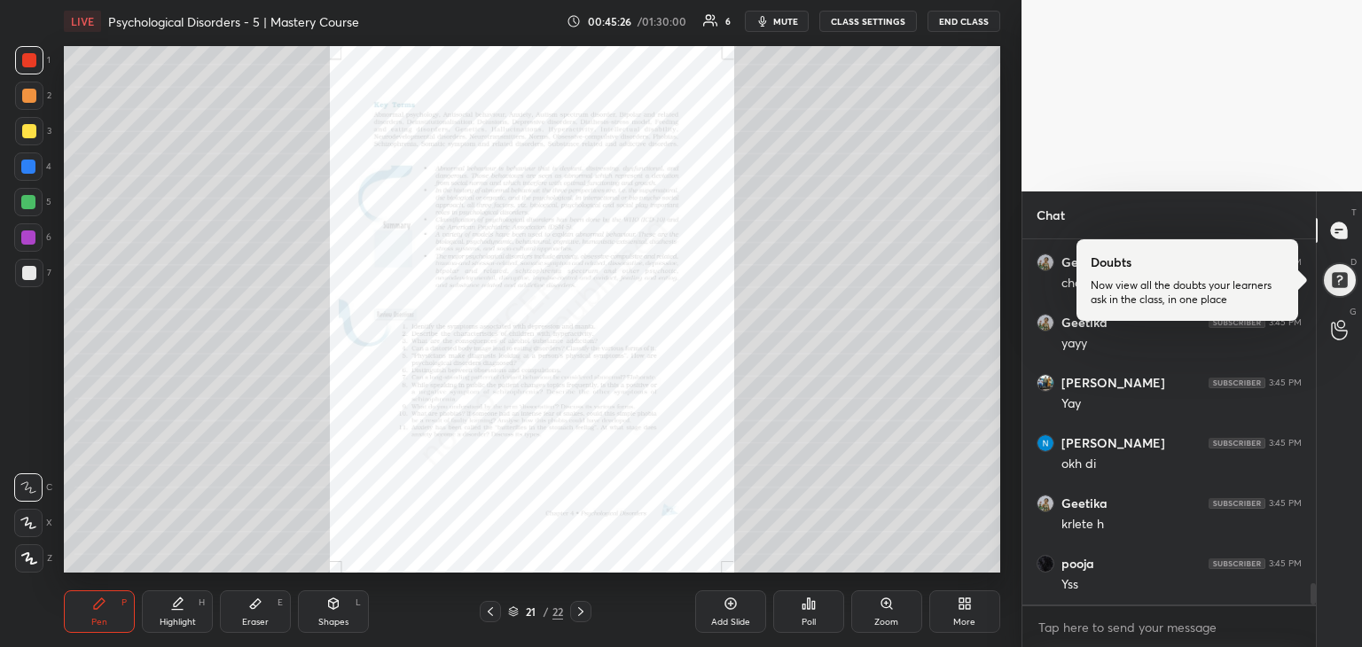
scroll to position [6051, 0]
click at [984, 621] on div "More" at bounding box center [965, 612] width 71 height 43
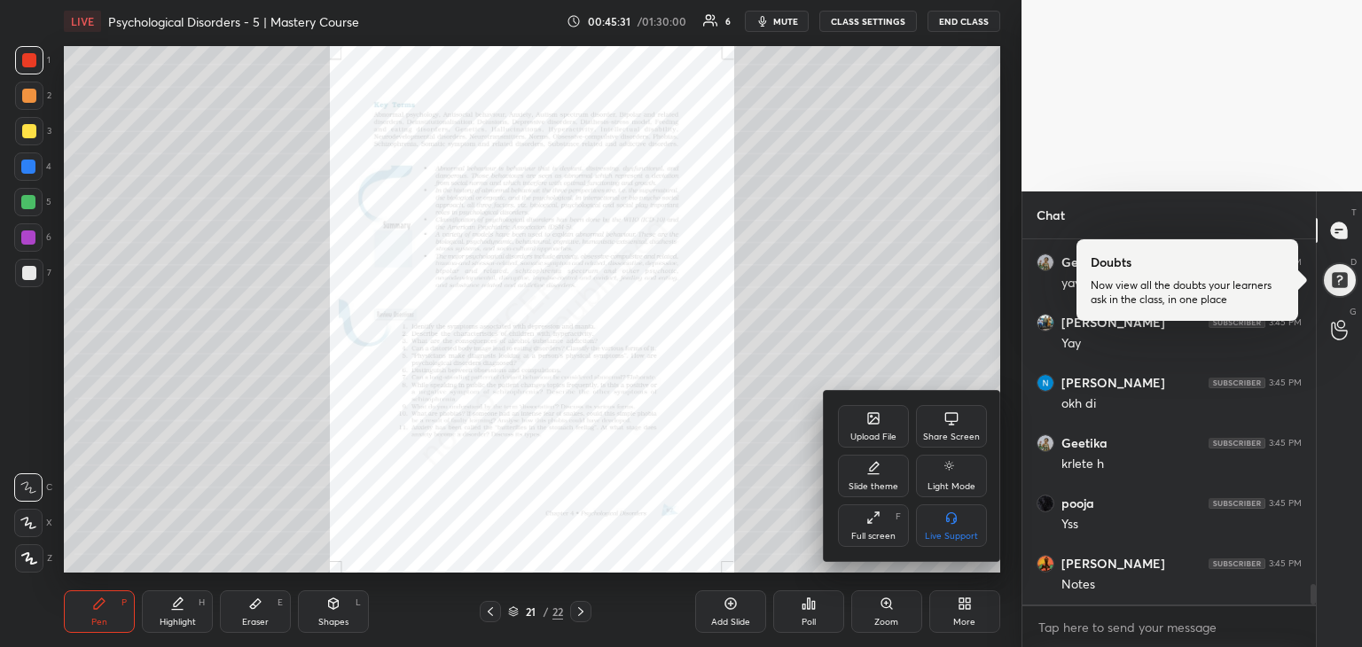
click at [955, 422] on icon at bounding box center [952, 417] width 13 height 10
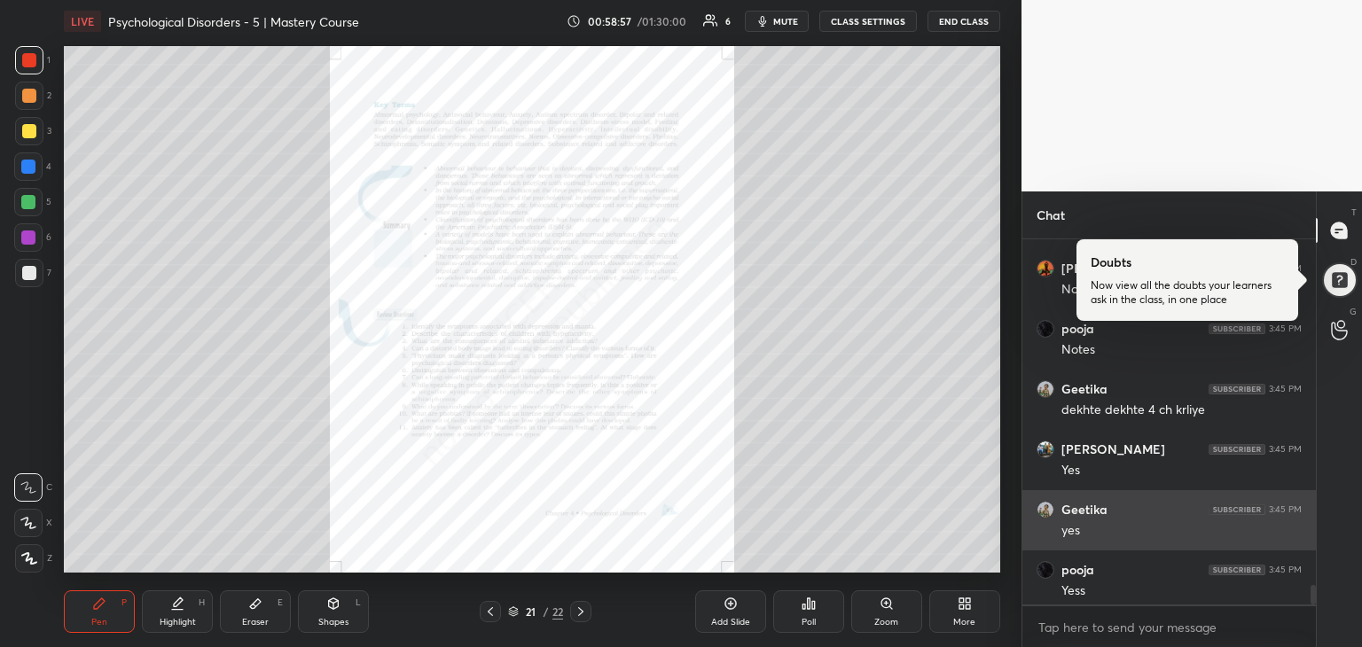
scroll to position [6413, 0]
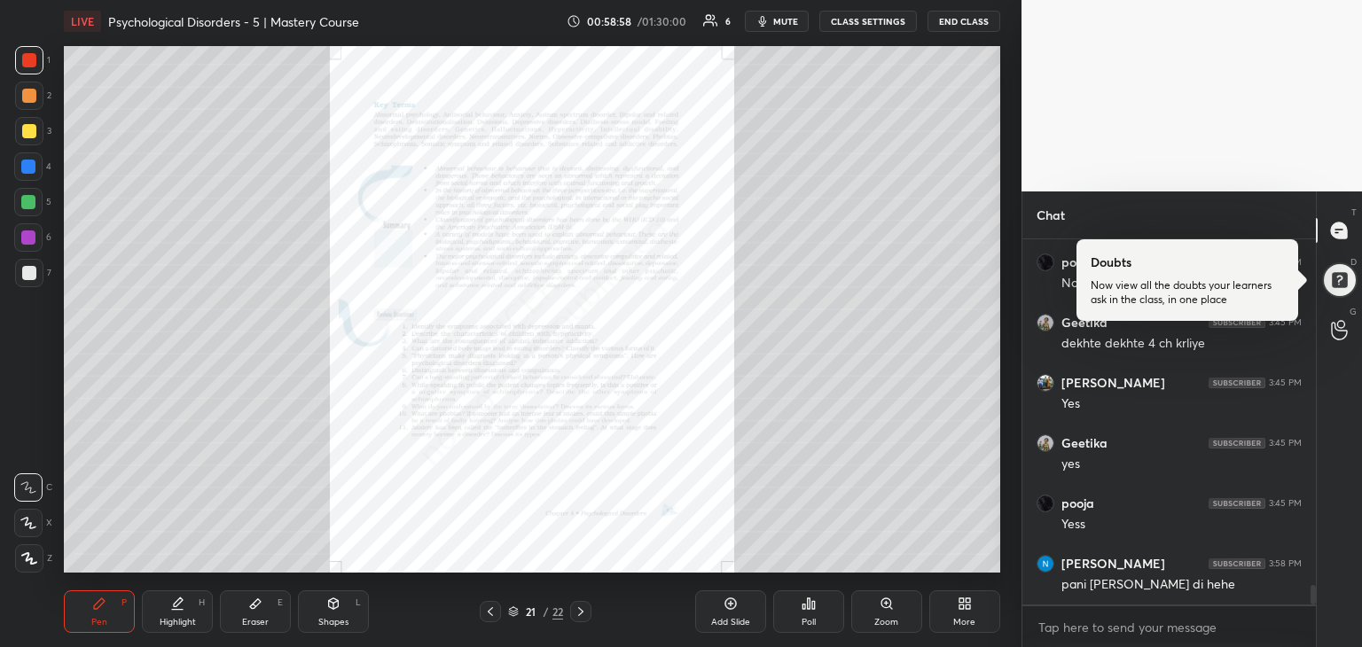
click at [873, 611] on div "Zoom" at bounding box center [887, 612] width 71 height 43
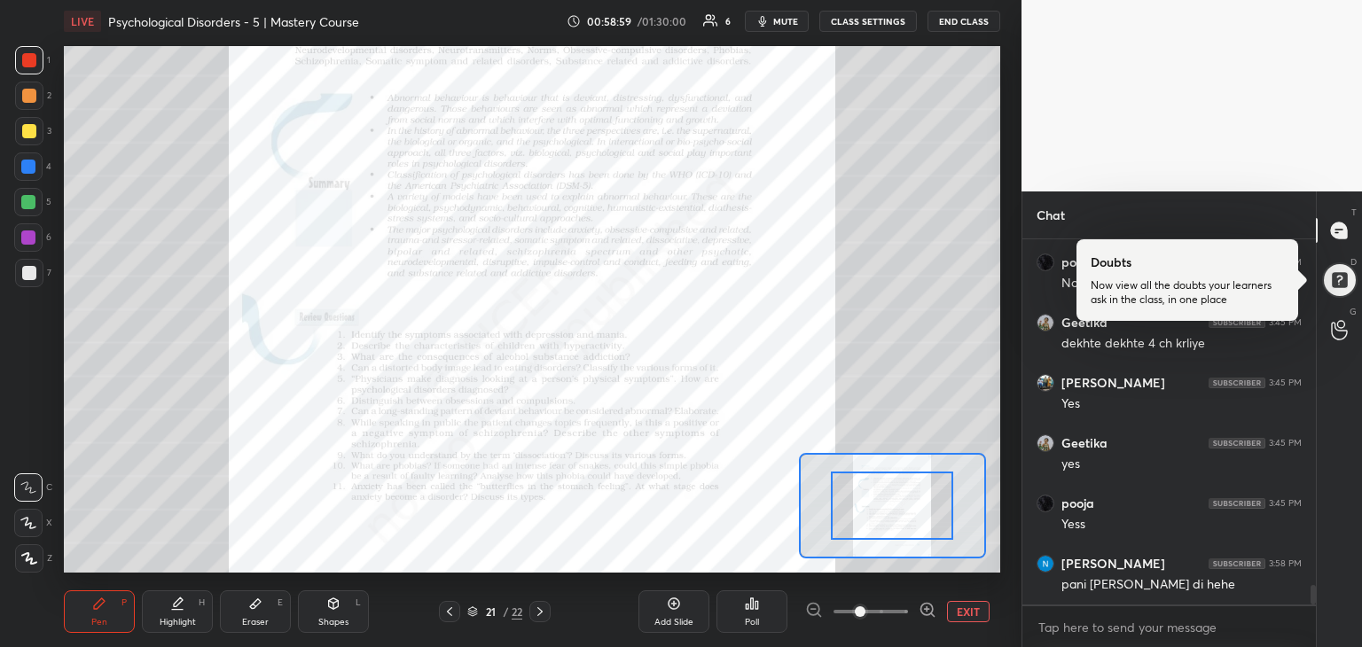
scroll to position [6473, 0]
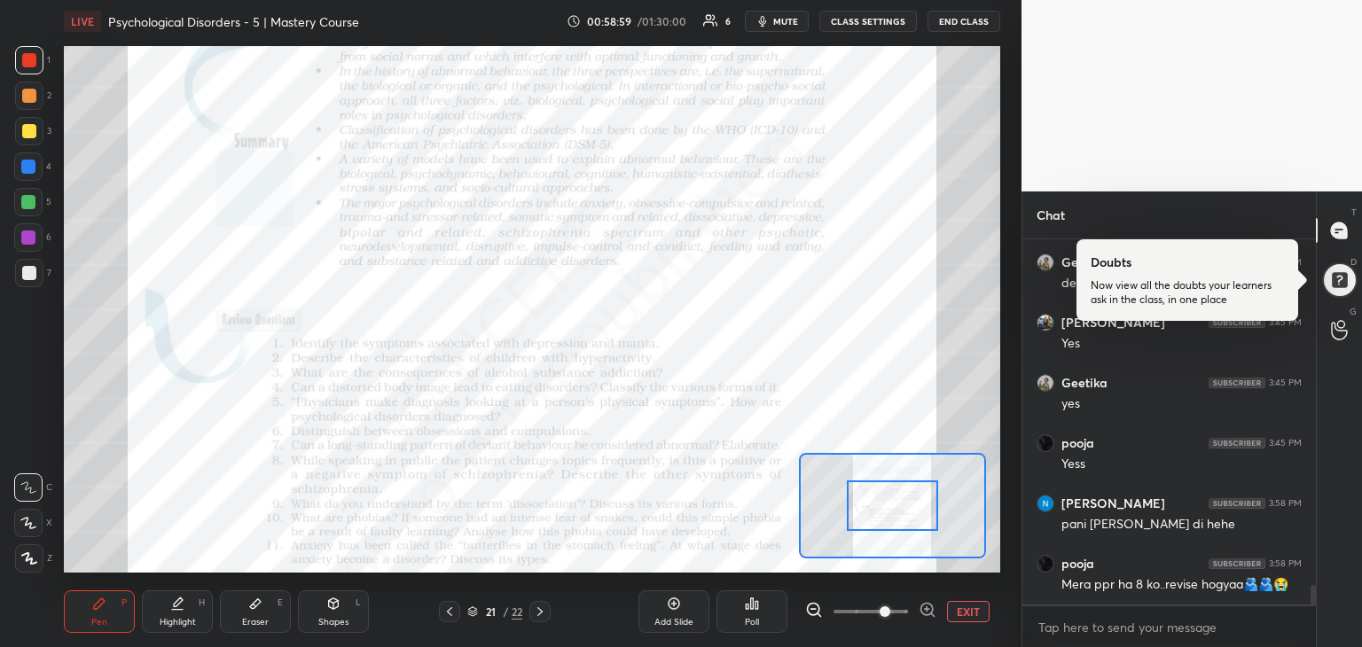
click at [880, 612] on span at bounding box center [885, 612] width 11 height 11
click at [883, 488] on div at bounding box center [893, 506] width 92 height 51
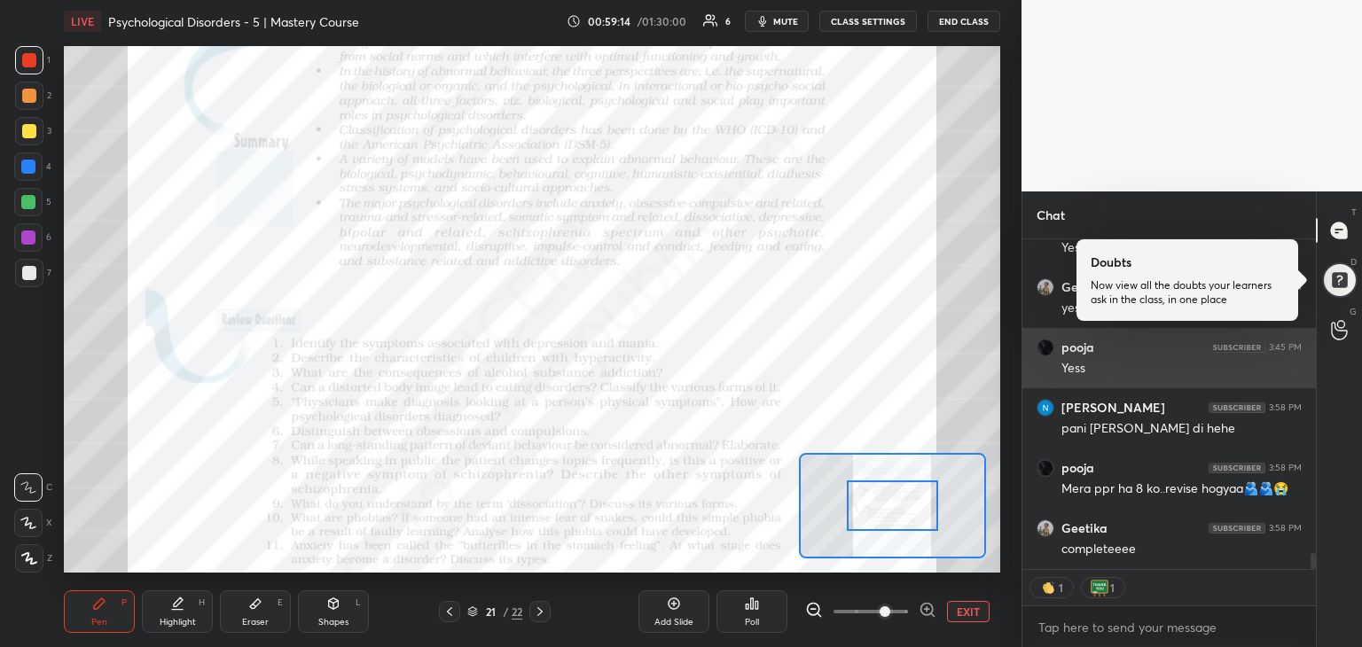
scroll to position [6645, 0]
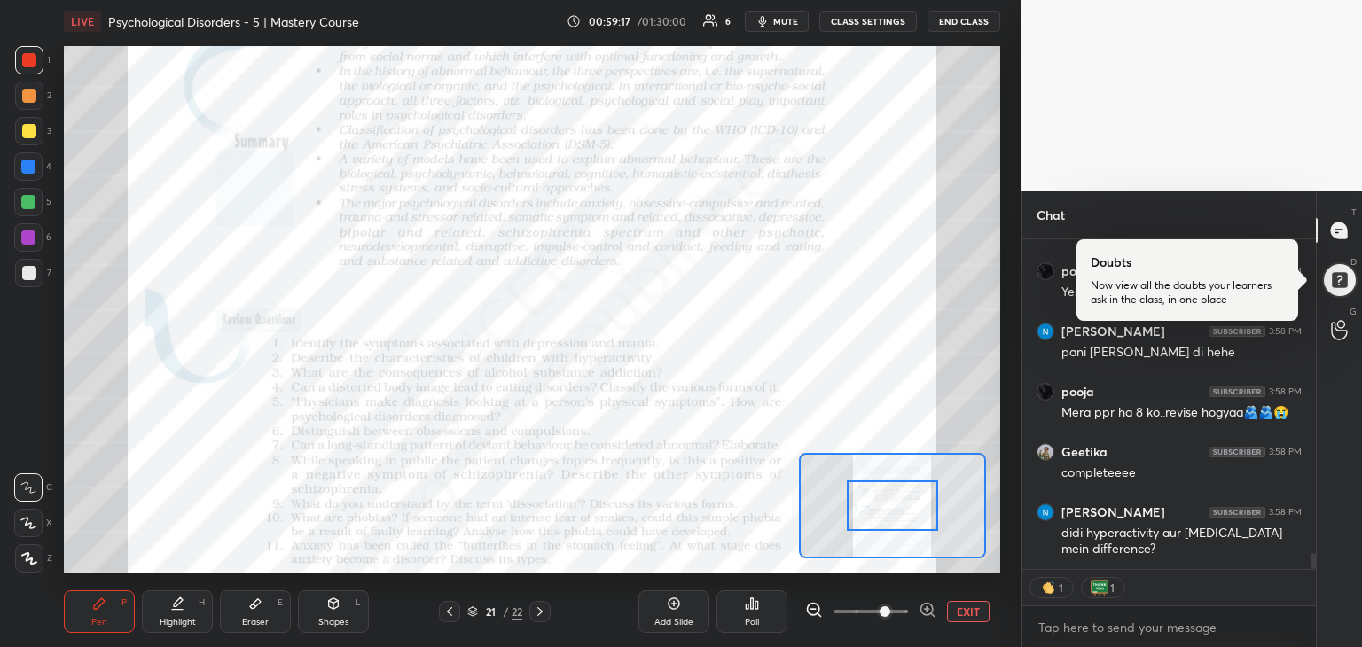
click at [444, 615] on icon at bounding box center [450, 612] width 14 height 14
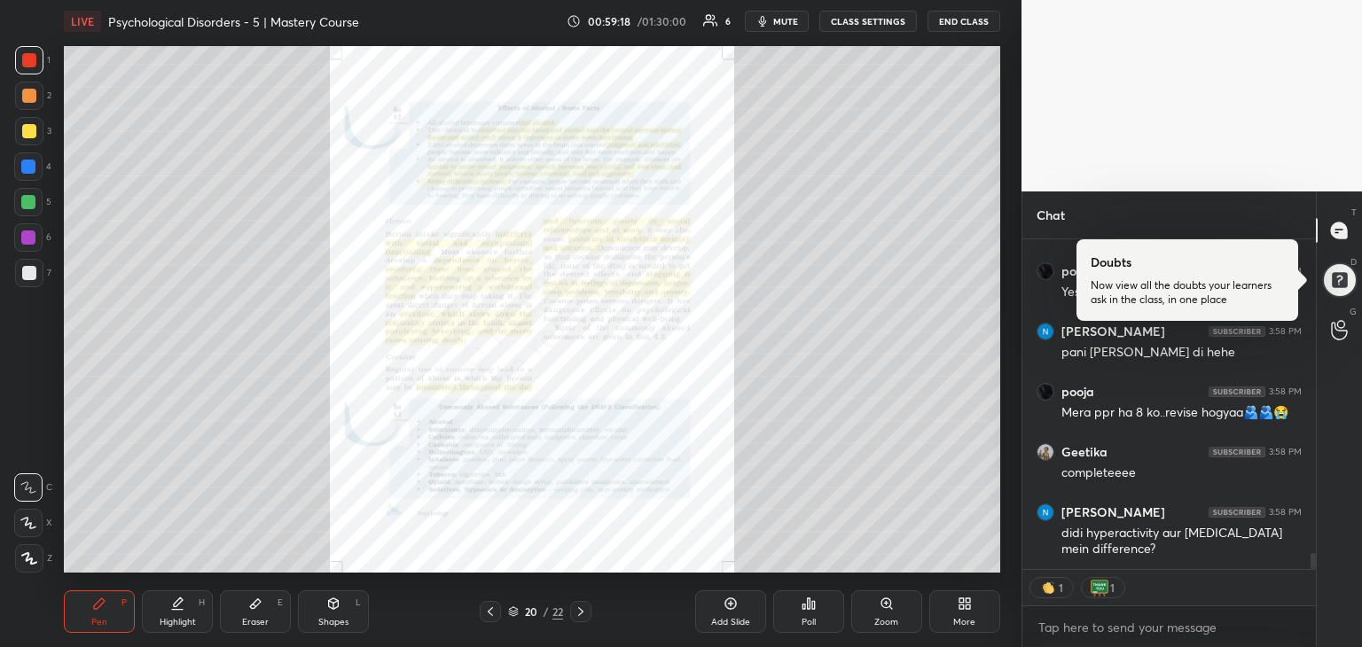
click at [444, 615] on div "Pen P Highlight H Eraser E Shapes L" at bounding box center [261, 612] width 395 height 43
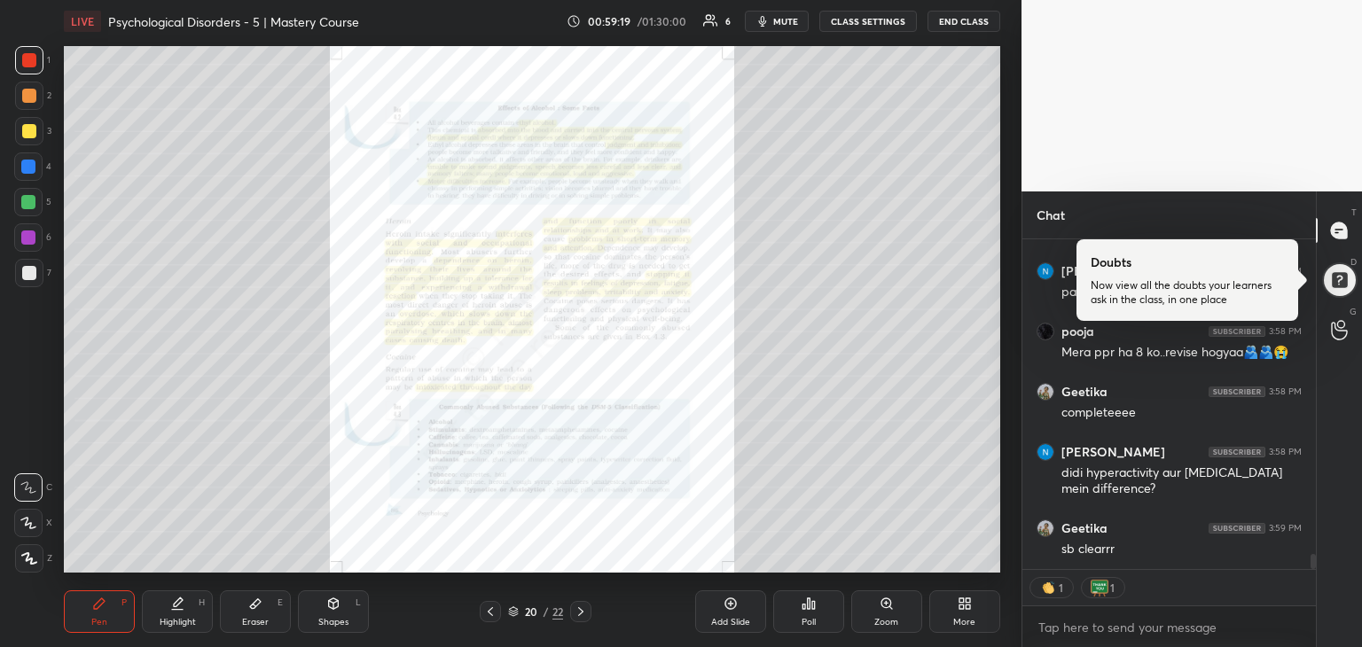
click at [444, 615] on div "Pen P Highlight H Eraser E Shapes L" at bounding box center [261, 612] width 395 height 43
click at [483, 613] on icon at bounding box center [490, 612] width 14 height 14
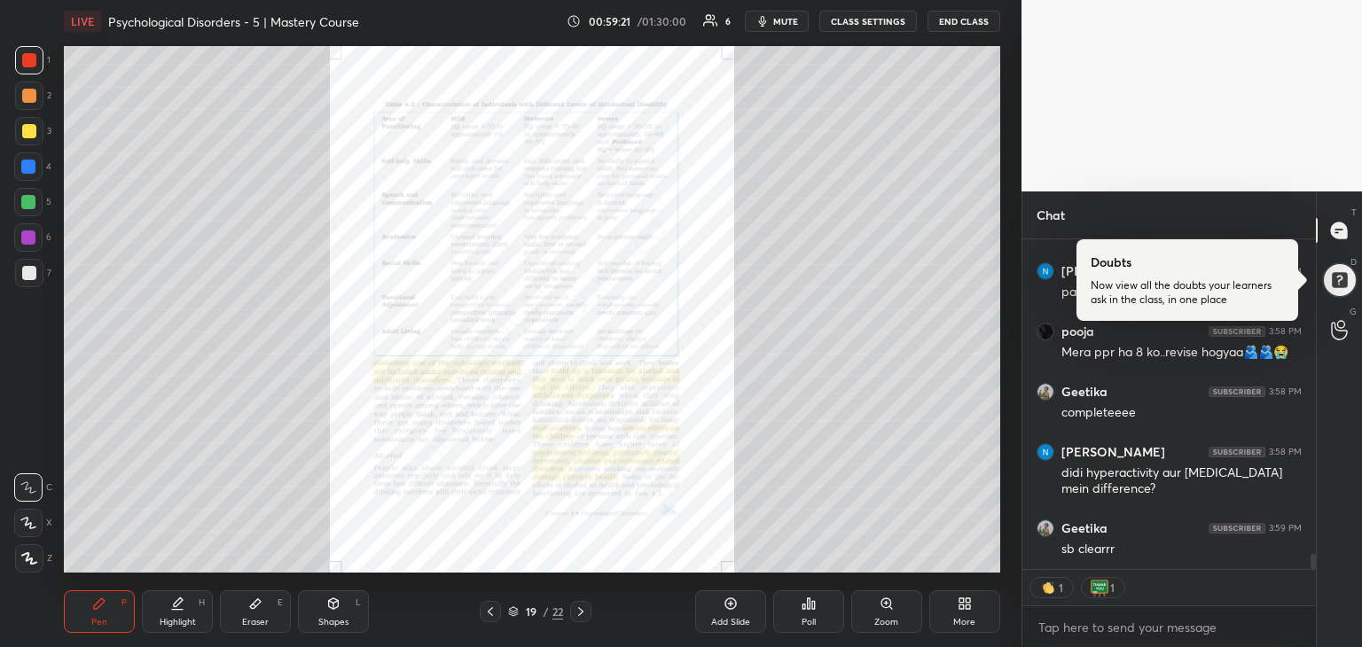
click at [483, 613] on icon at bounding box center [490, 612] width 14 height 14
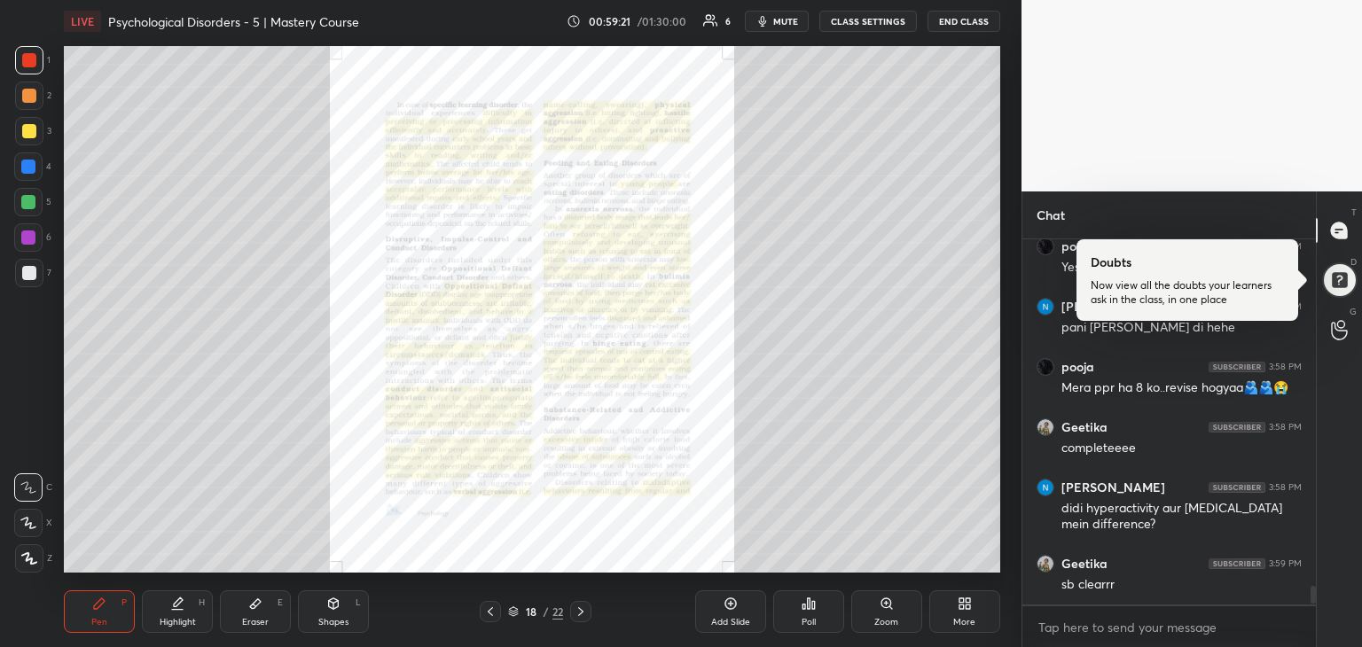
scroll to position [6670, 0]
click at [483, 613] on icon at bounding box center [490, 612] width 14 height 14
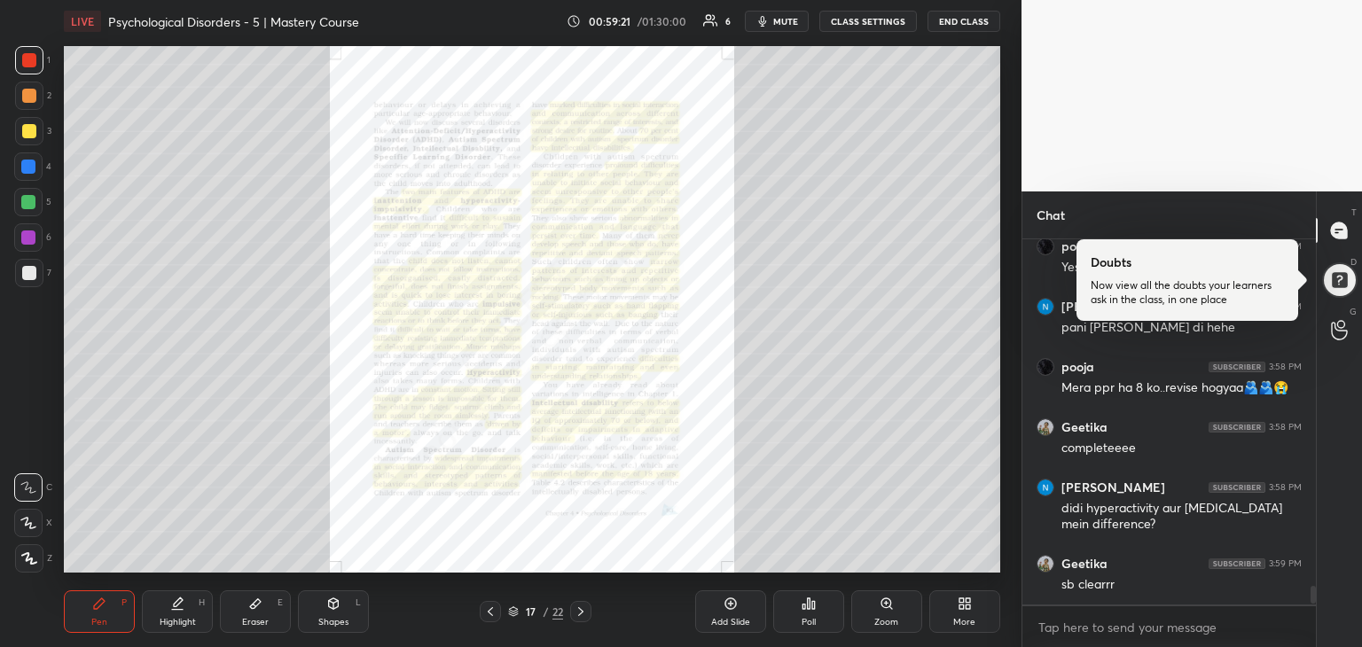
click at [483, 613] on icon at bounding box center [490, 612] width 14 height 14
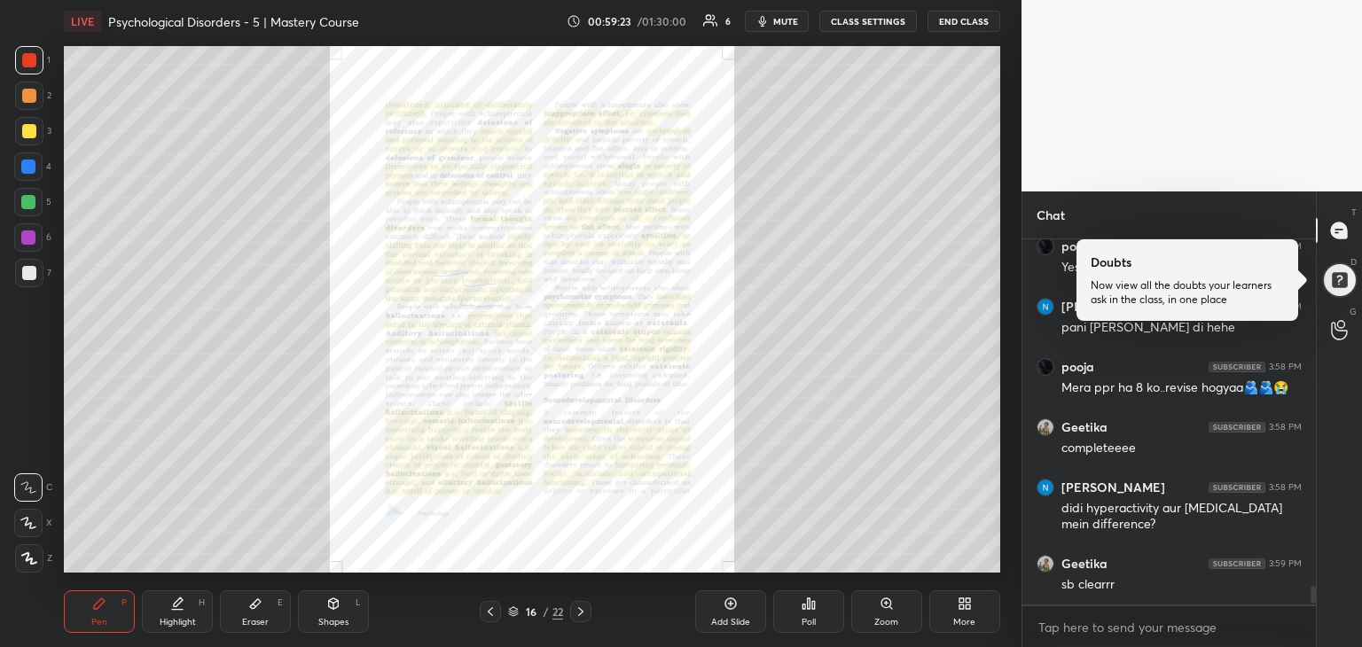
click at [576, 603] on div at bounding box center [580, 611] width 21 height 21
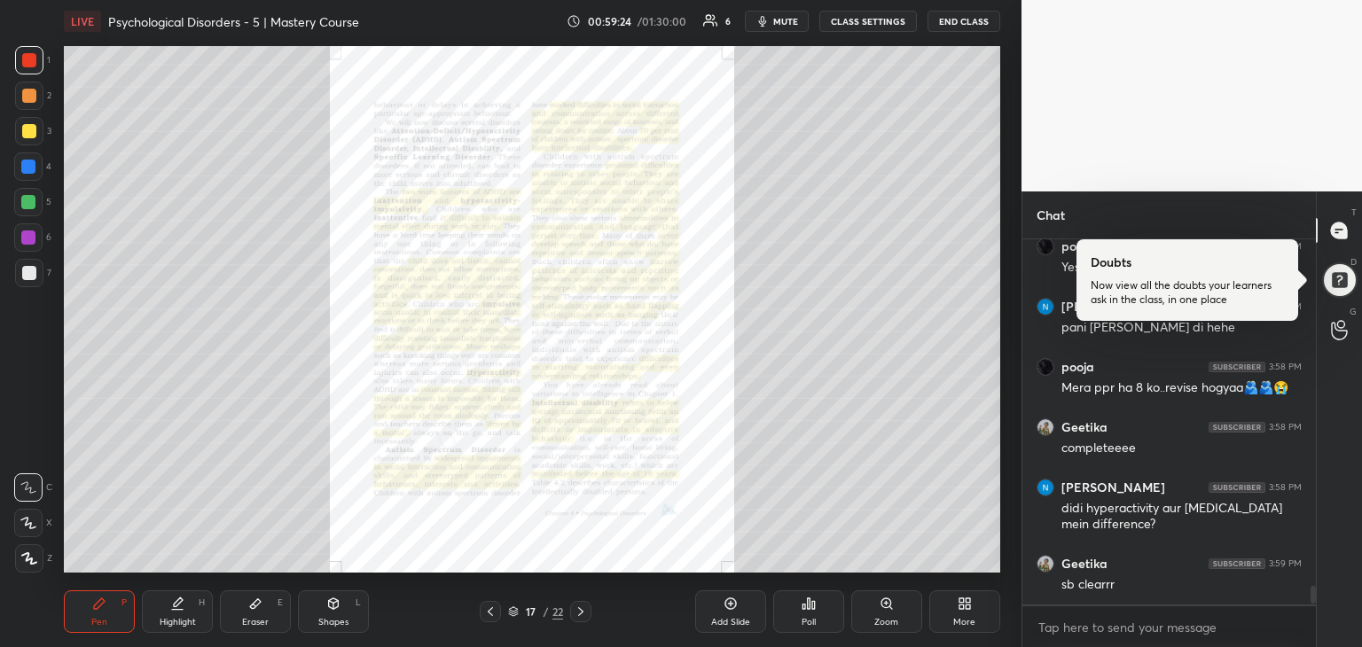
click at [873, 623] on div "Zoom" at bounding box center [887, 612] width 71 height 43
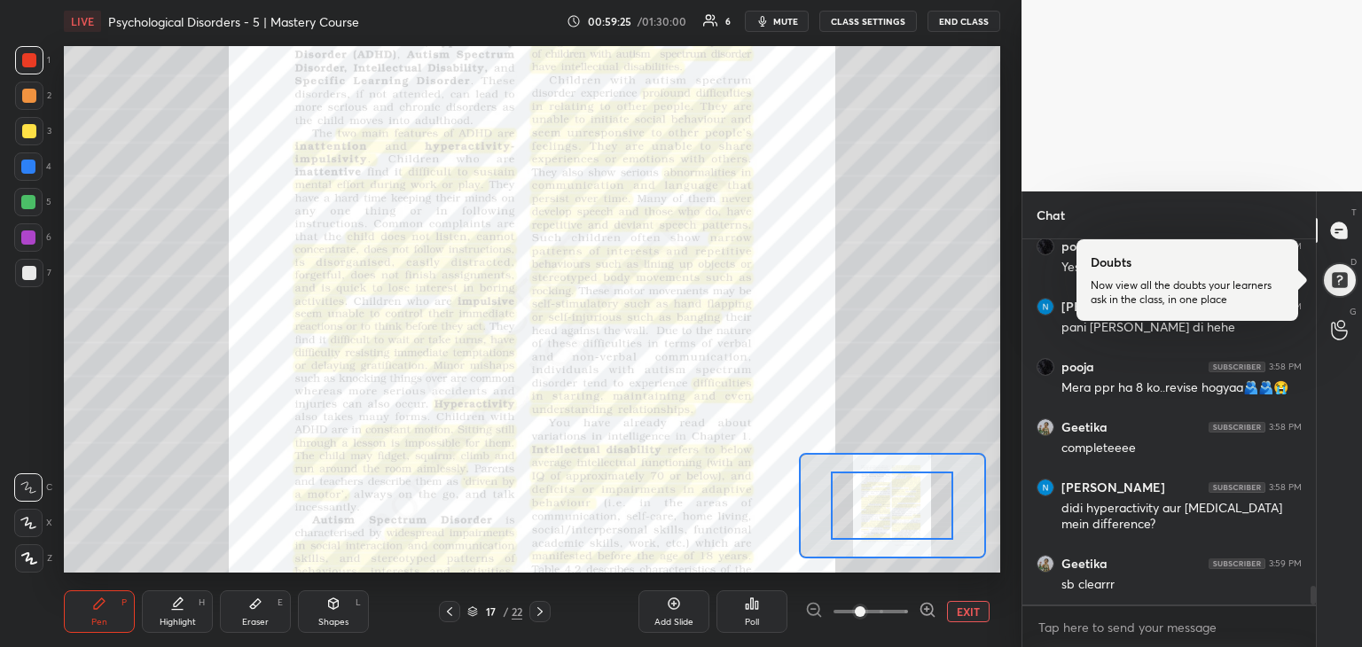
scroll to position [6730, 0]
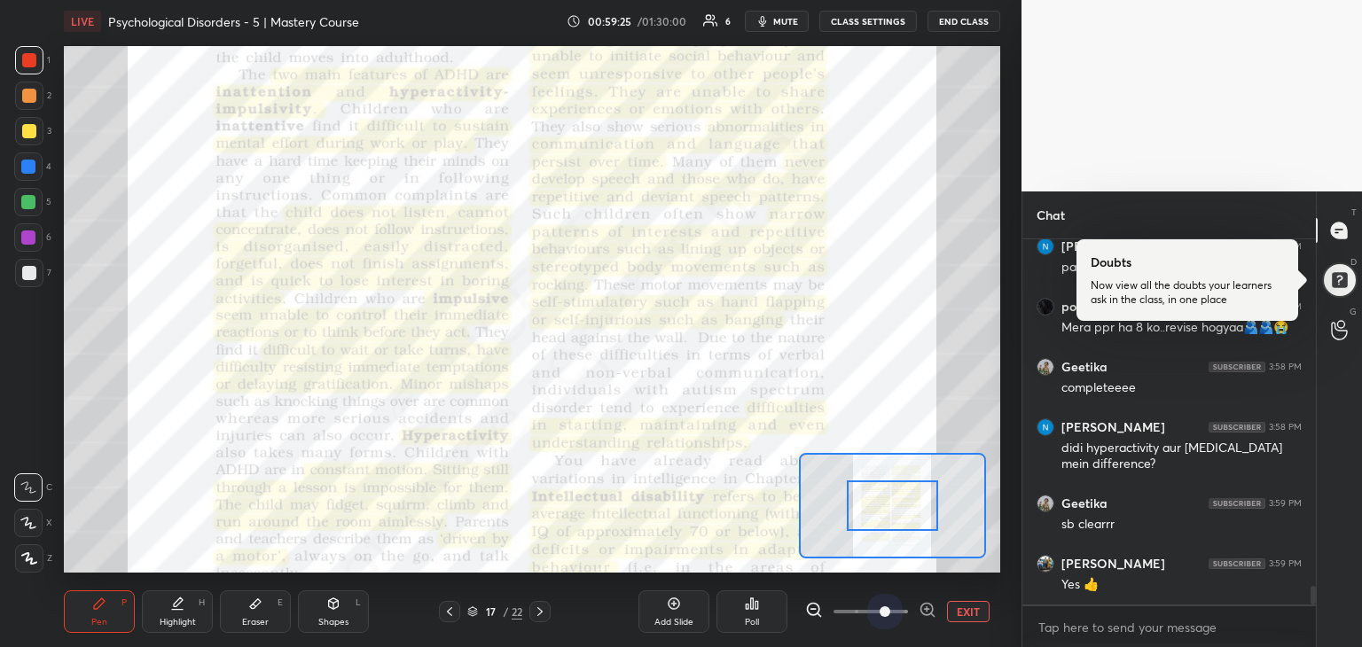
click at [895, 615] on span at bounding box center [871, 612] width 75 height 27
click at [875, 522] on div at bounding box center [893, 506] width 92 height 51
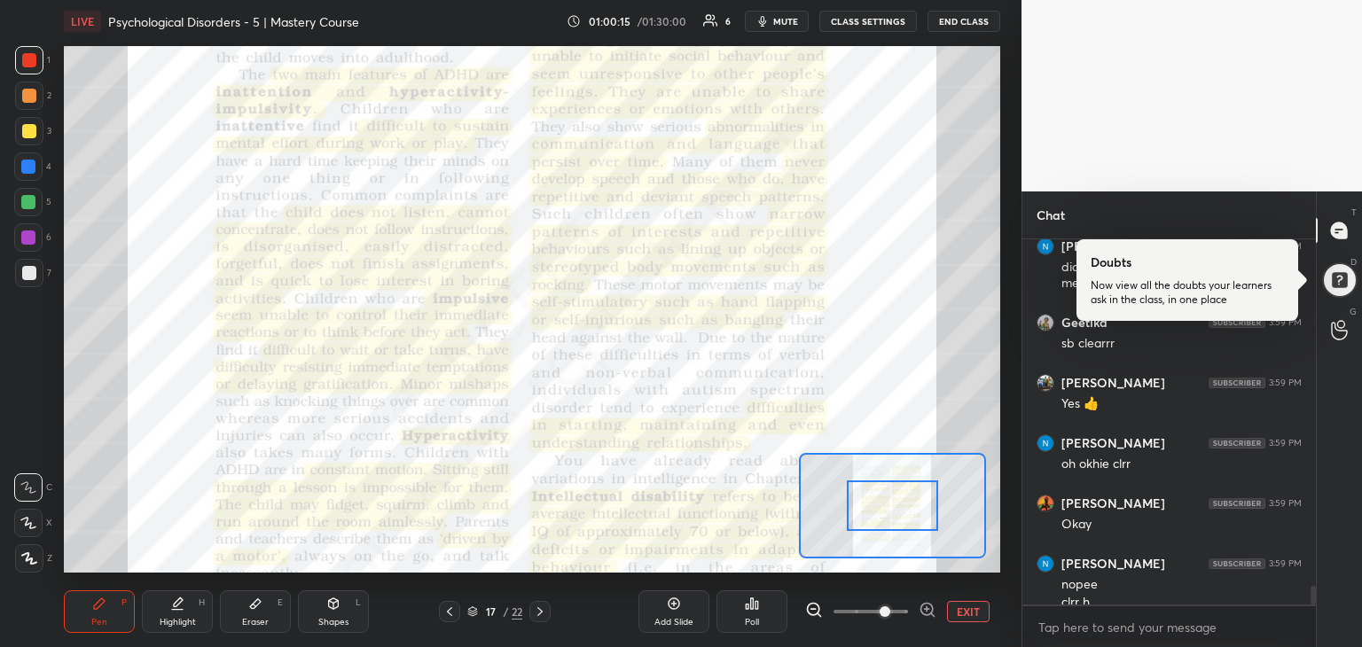
scroll to position [6929, 0]
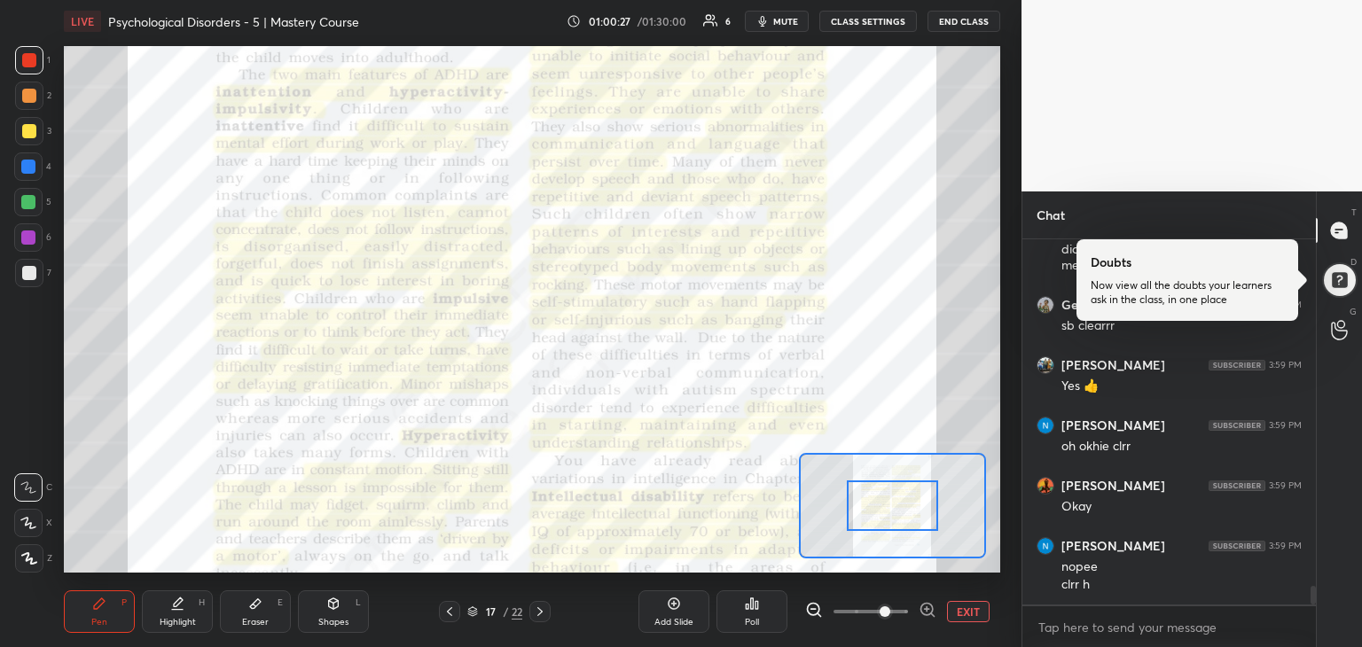
click at [546, 608] on icon at bounding box center [540, 612] width 14 height 14
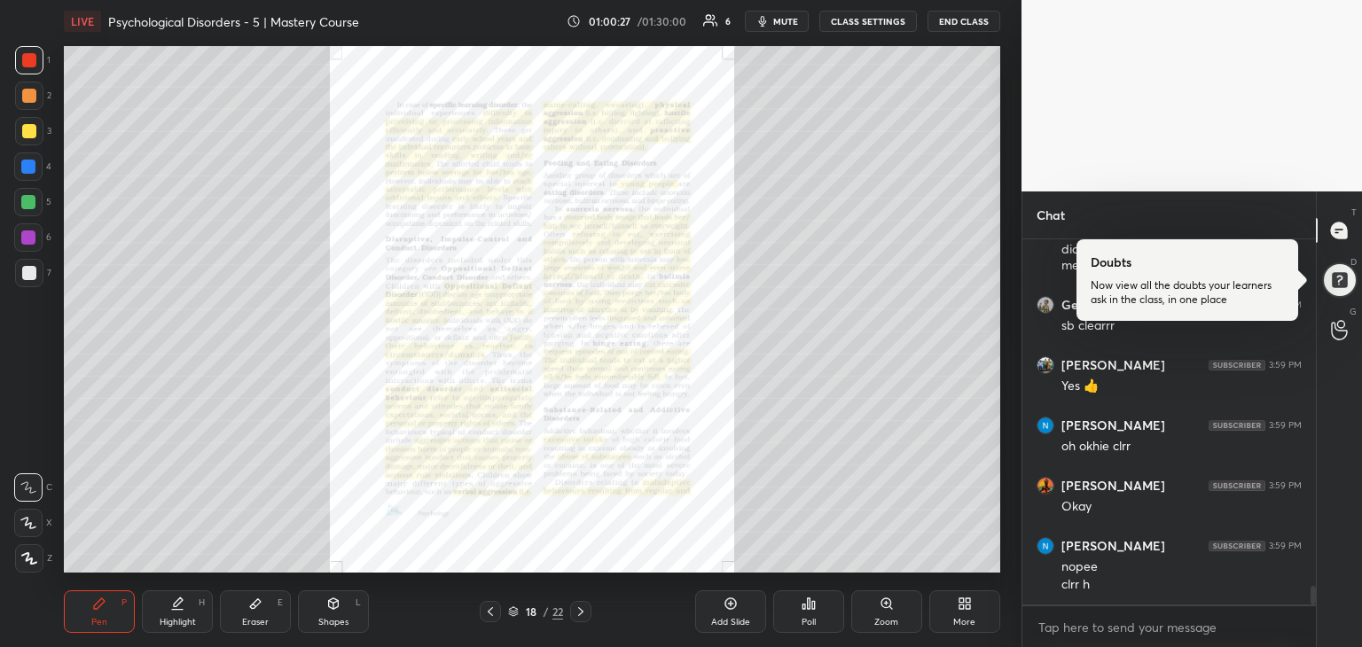
click at [546, 608] on div "/" at bounding box center [546, 612] width 5 height 11
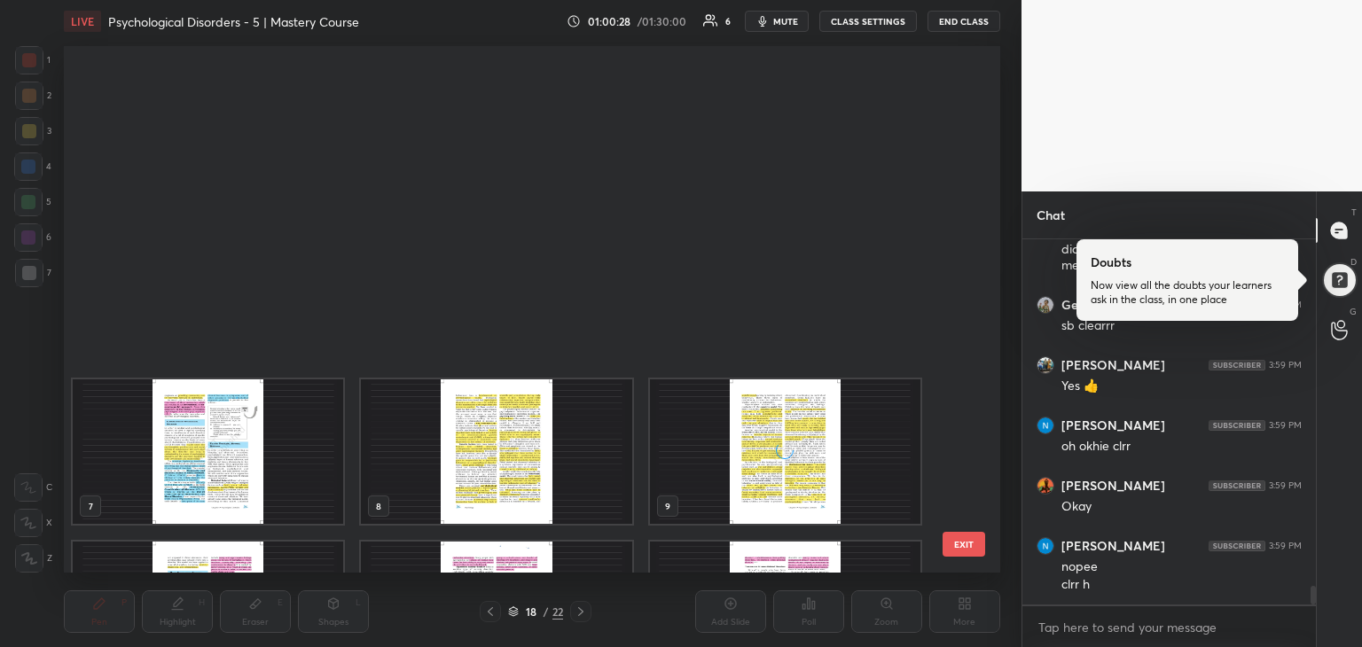
click at [546, 608] on div "/" at bounding box center [546, 612] width 5 height 11
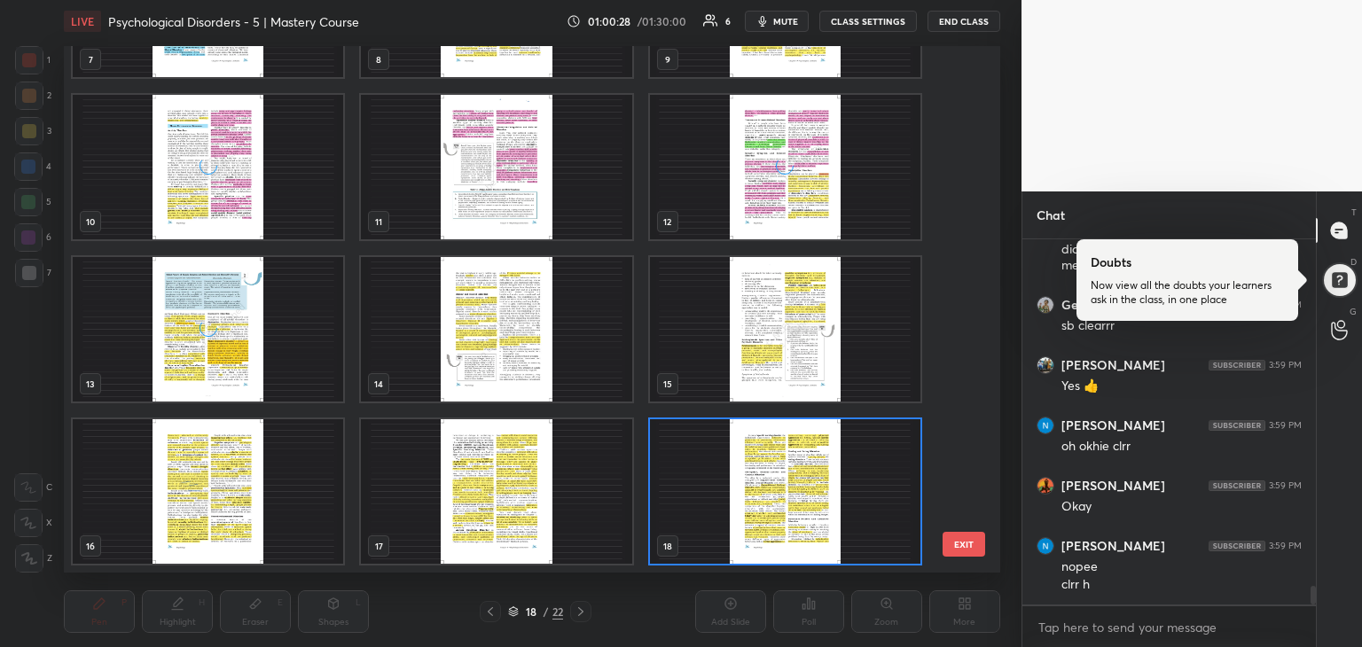
scroll to position [522, 928]
click at [546, 608] on div "/" at bounding box center [546, 612] width 5 height 11
click at [582, 615] on div "18 / 22" at bounding box center [536, 611] width 112 height 21
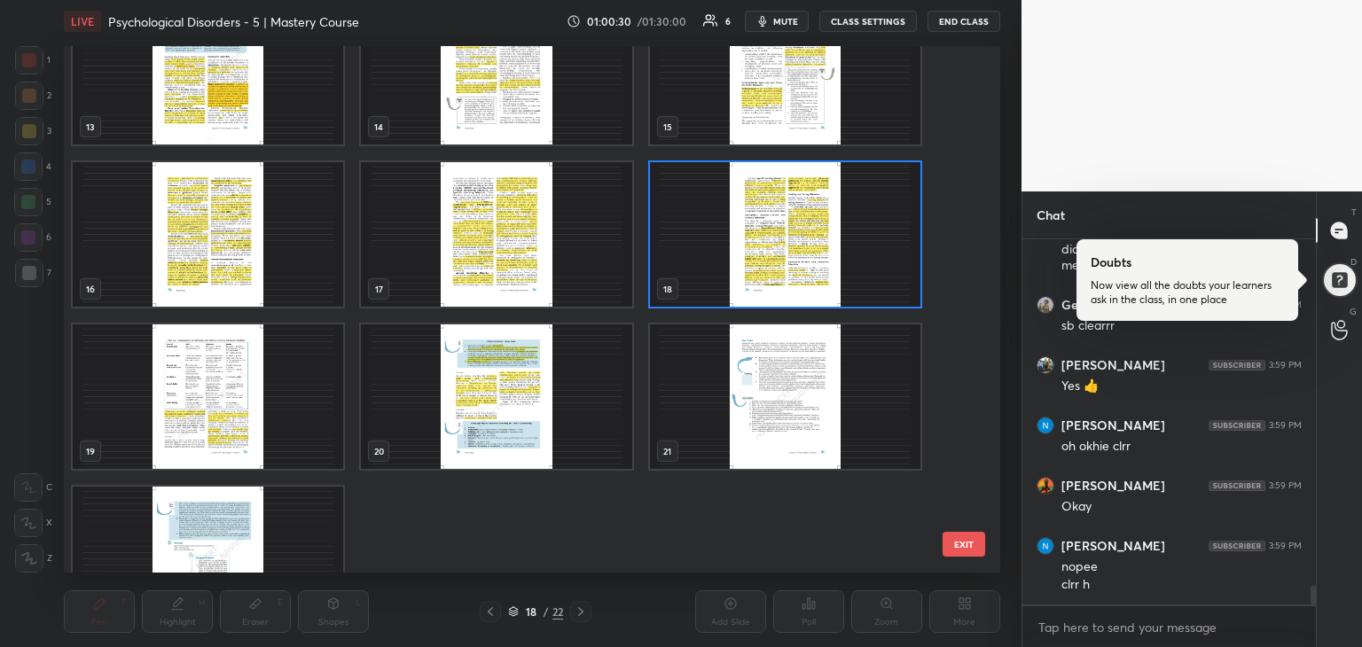
scroll to position [771, 0]
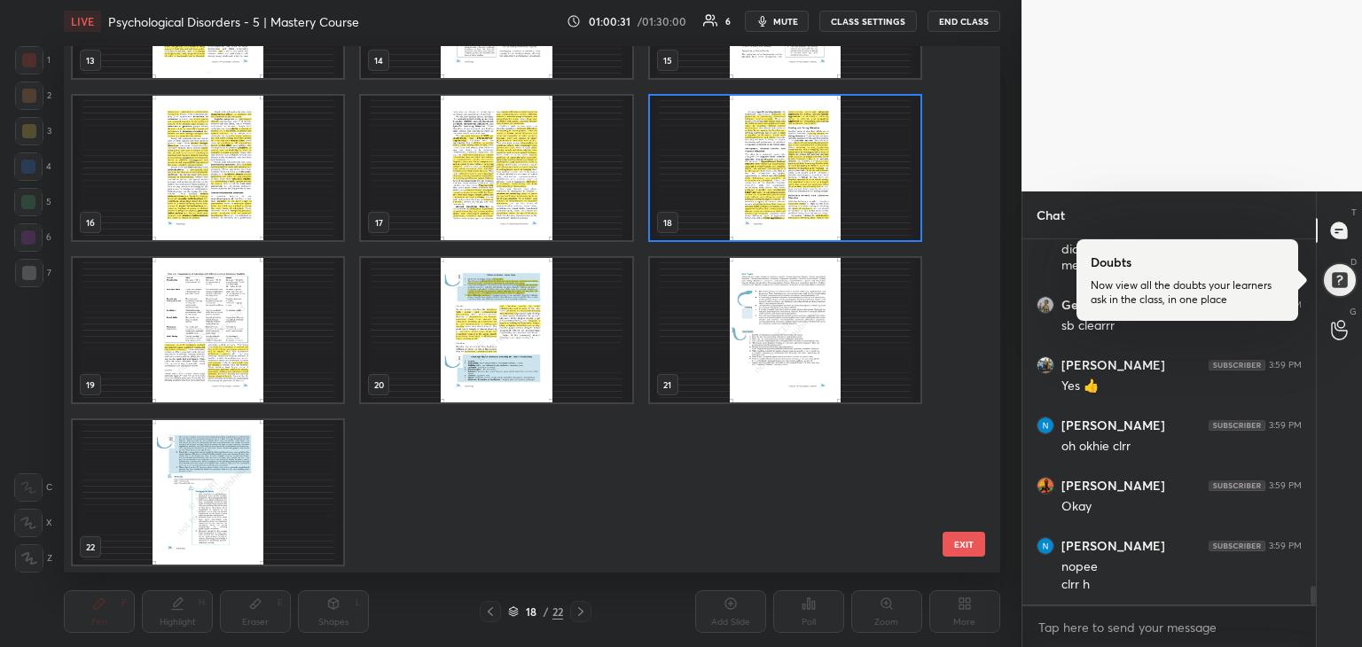
click at [230, 476] on img "grid" at bounding box center [208, 492] width 271 height 145
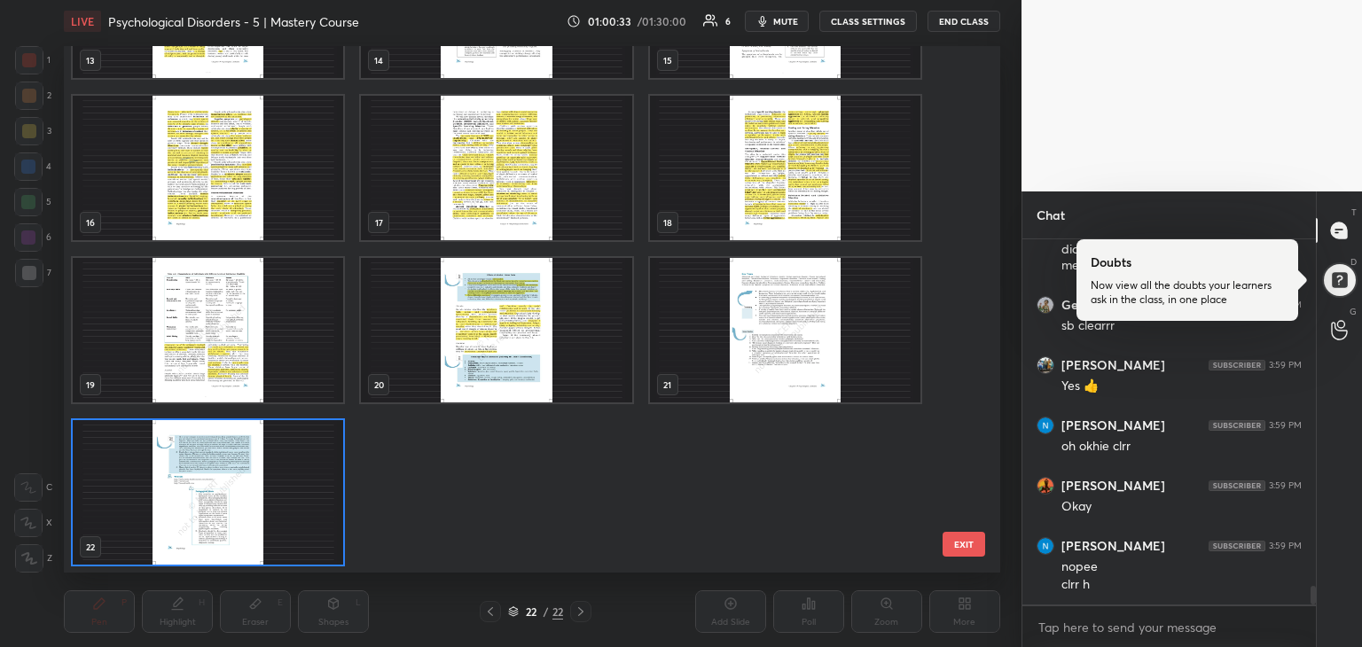
click at [880, 293] on img "grid" at bounding box center [785, 330] width 271 height 145
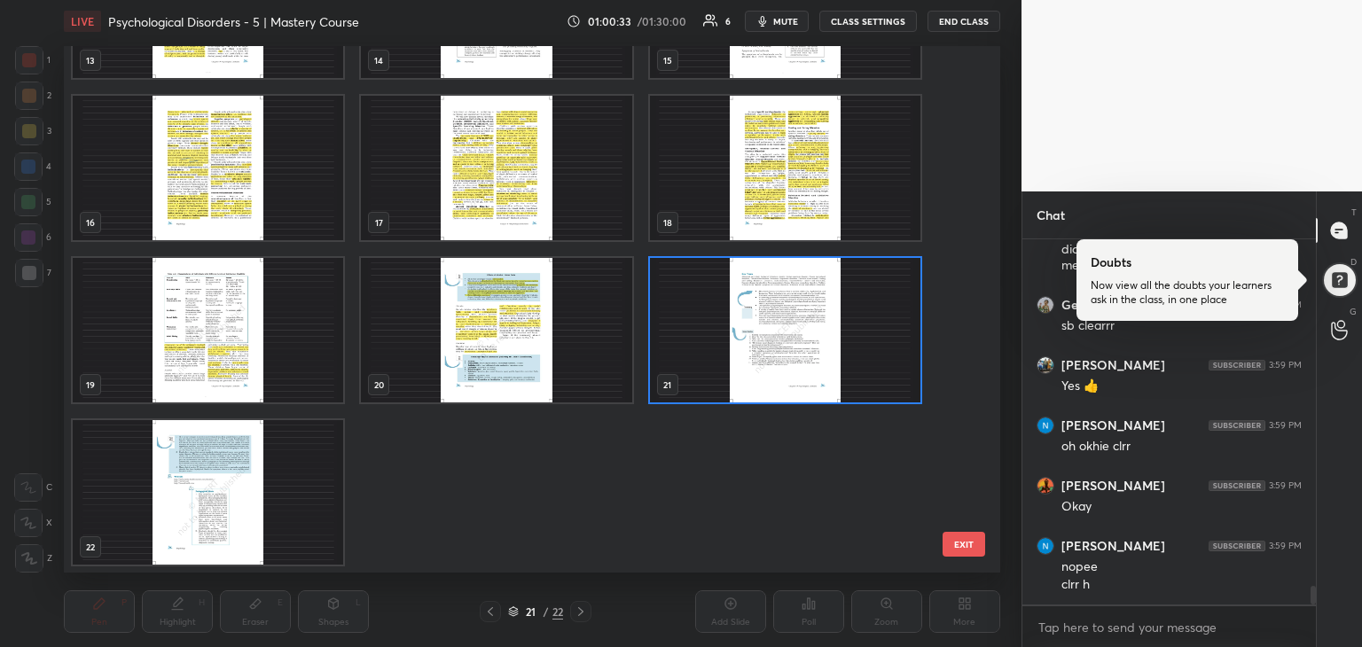
click at [880, 293] on img "grid" at bounding box center [785, 330] width 271 height 145
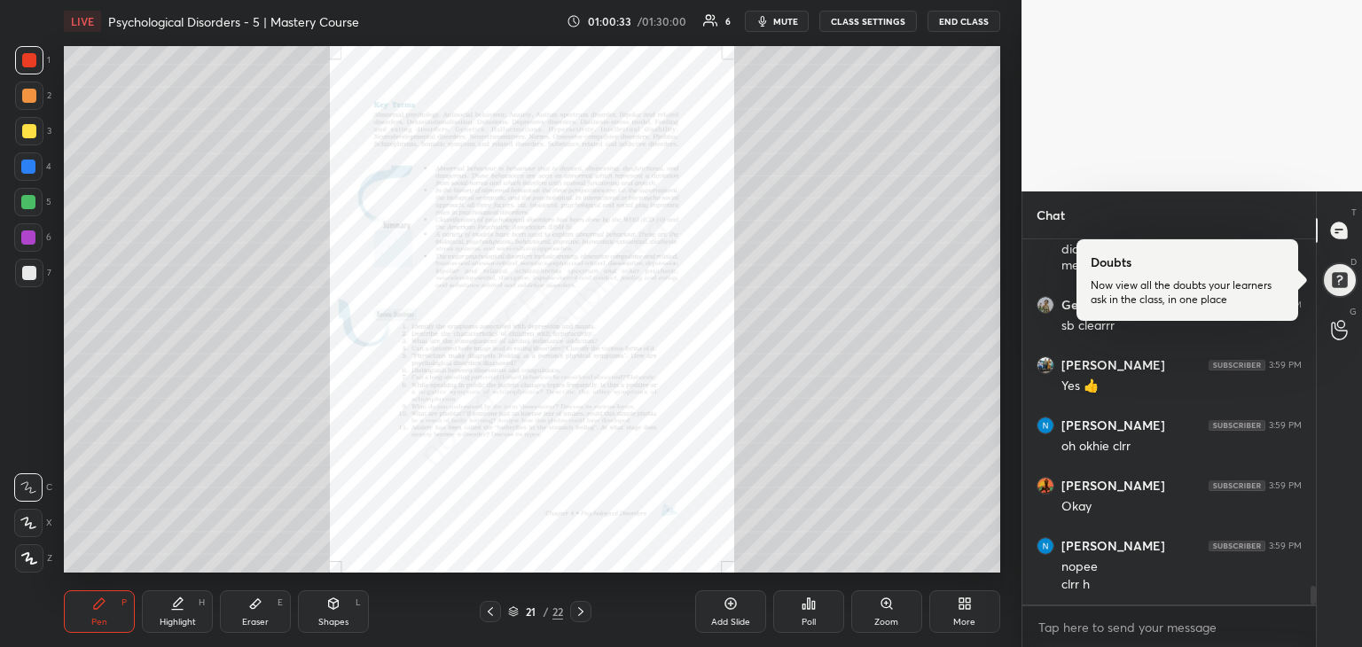
click at [880, 293] on img "grid" at bounding box center [785, 330] width 271 height 145
click at [890, 629] on div "Zoom" at bounding box center [887, 612] width 71 height 43
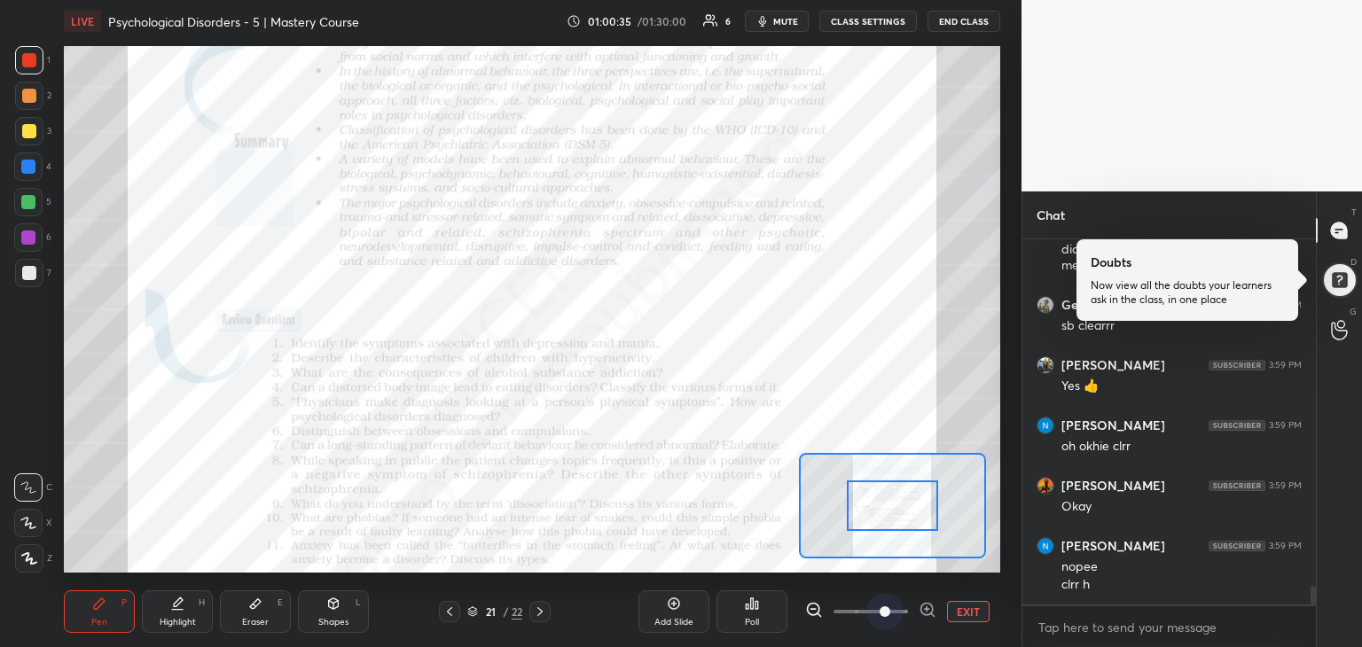
click at [888, 616] on span at bounding box center [871, 612] width 75 height 27
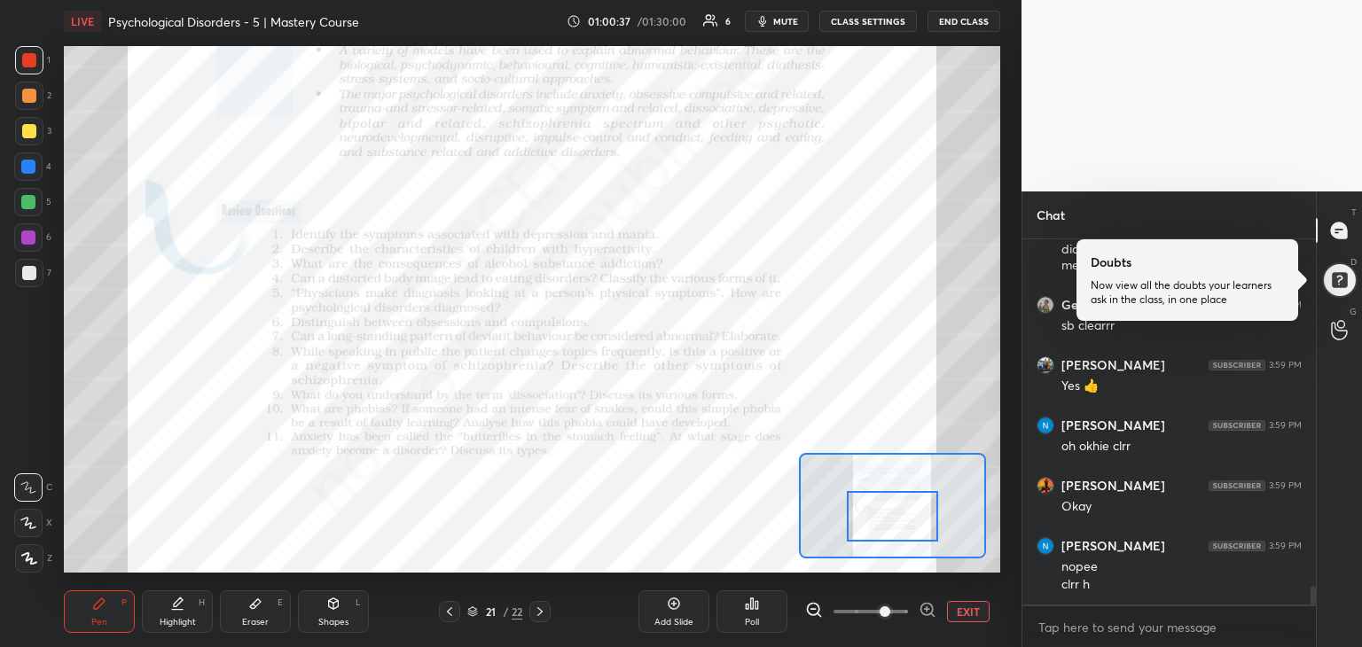
drag, startPoint x: 896, startPoint y: 512, endPoint x: 896, endPoint y: 523, distance: 11.5
click at [896, 523] on div at bounding box center [893, 516] width 92 height 51
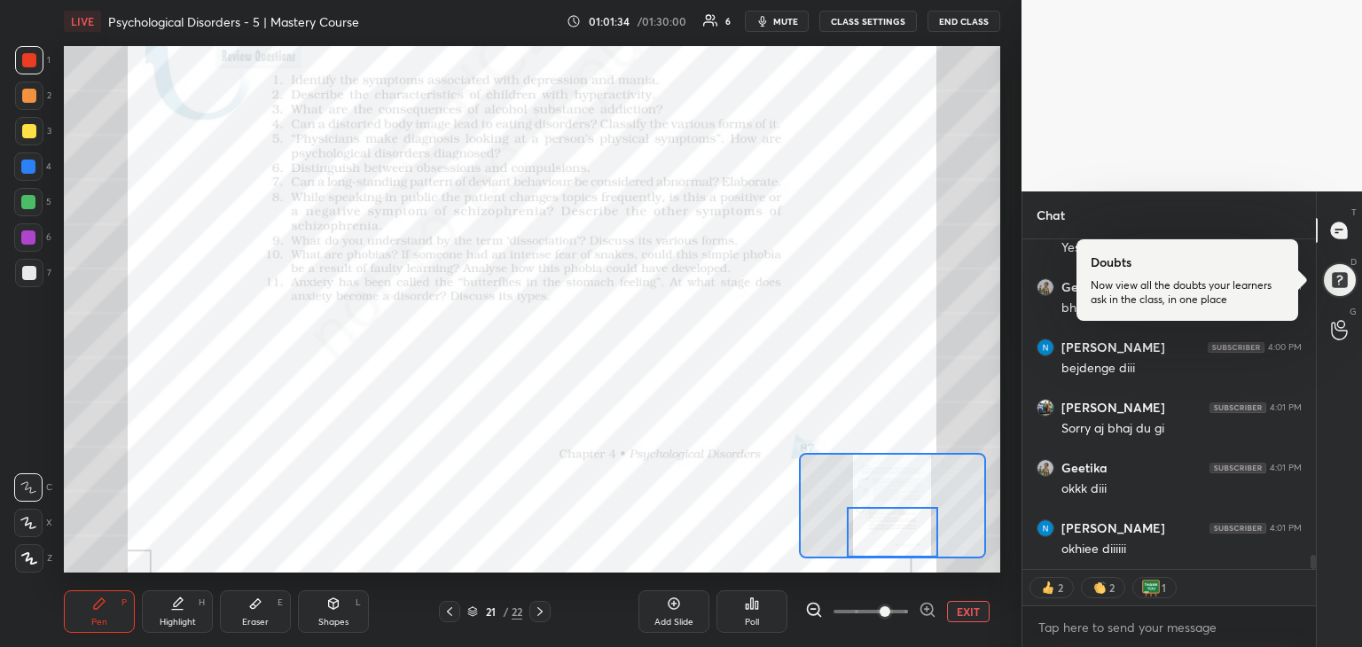
scroll to position [7507, 0]
drag, startPoint x: 906, startPoint y: 522, endPoint x: 902, endPoint y: 539, distance: 17.2
click at [902, 539] on div at bounding box center [893, 532] width 92 height 51
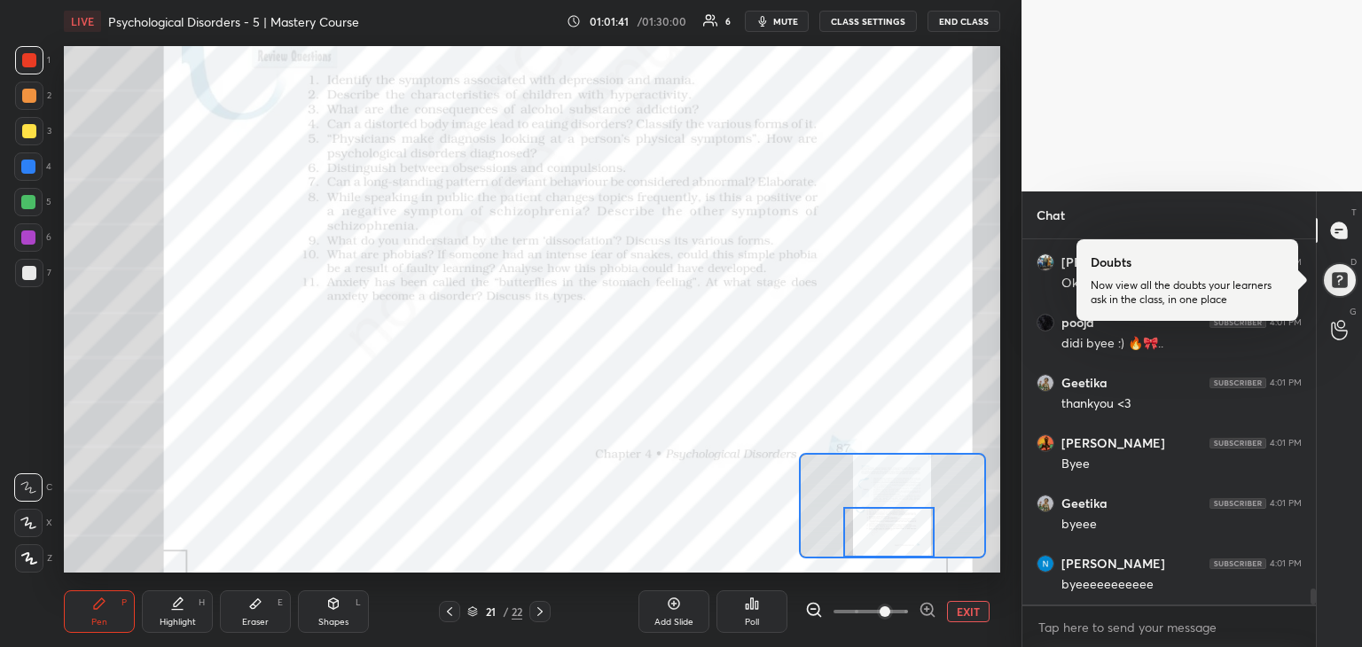
scroll to position [7834, 0]
click at [958, 26] on button "END CLASS" at bounding box center [964, 21] width 73 height 21
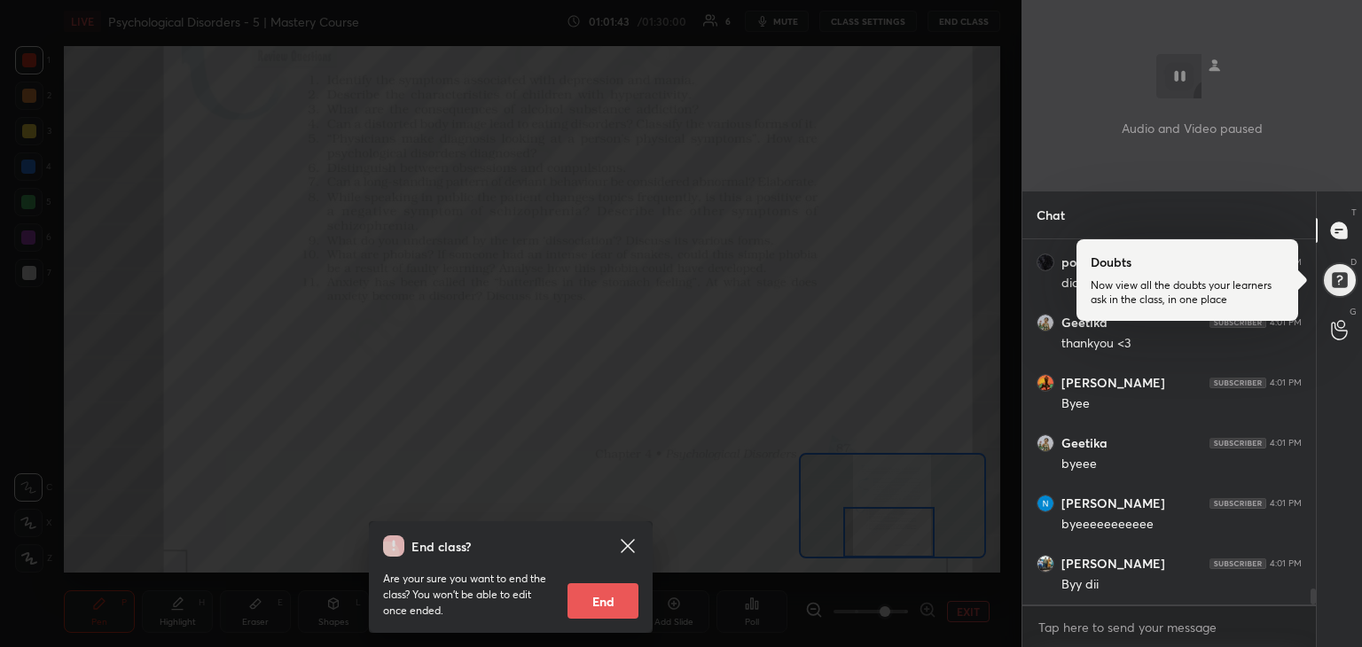
click at [600, 597] on button "End" at bounding box center [603, 601] width 71 height 35
type textarea "x"
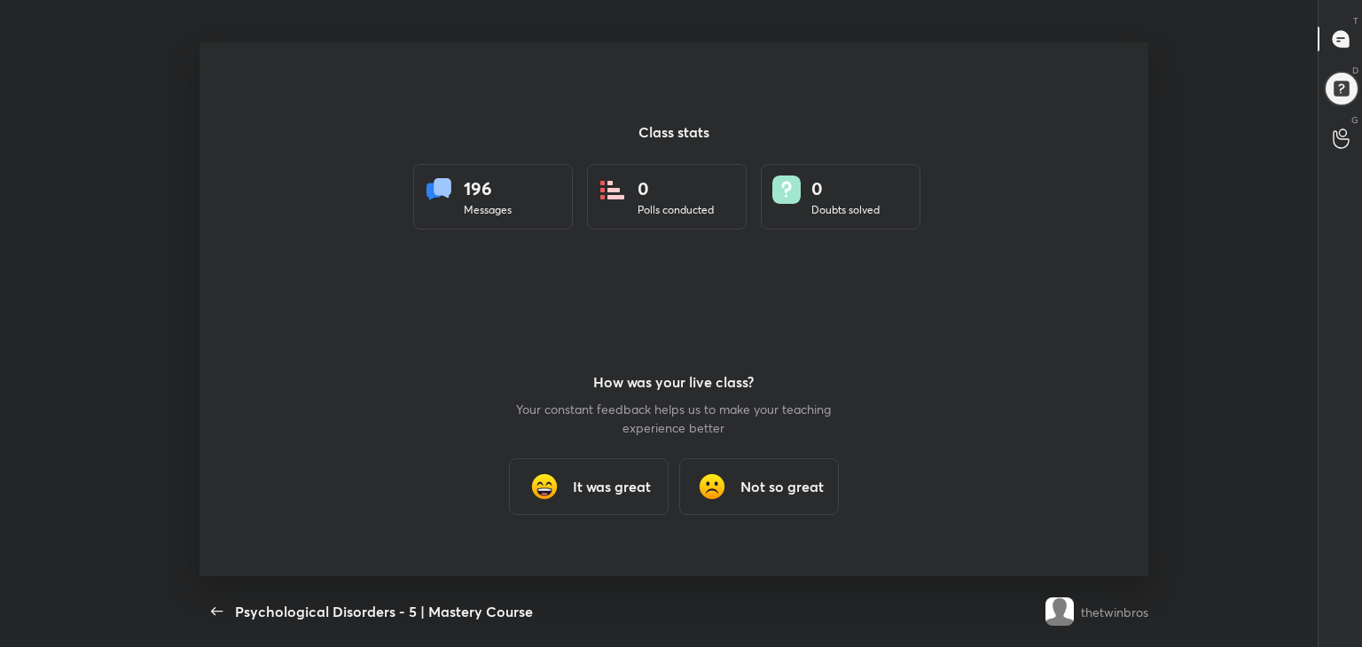
scroll to position [0, 0]
